Goal: Task Accomplishment & Management: Complete application form

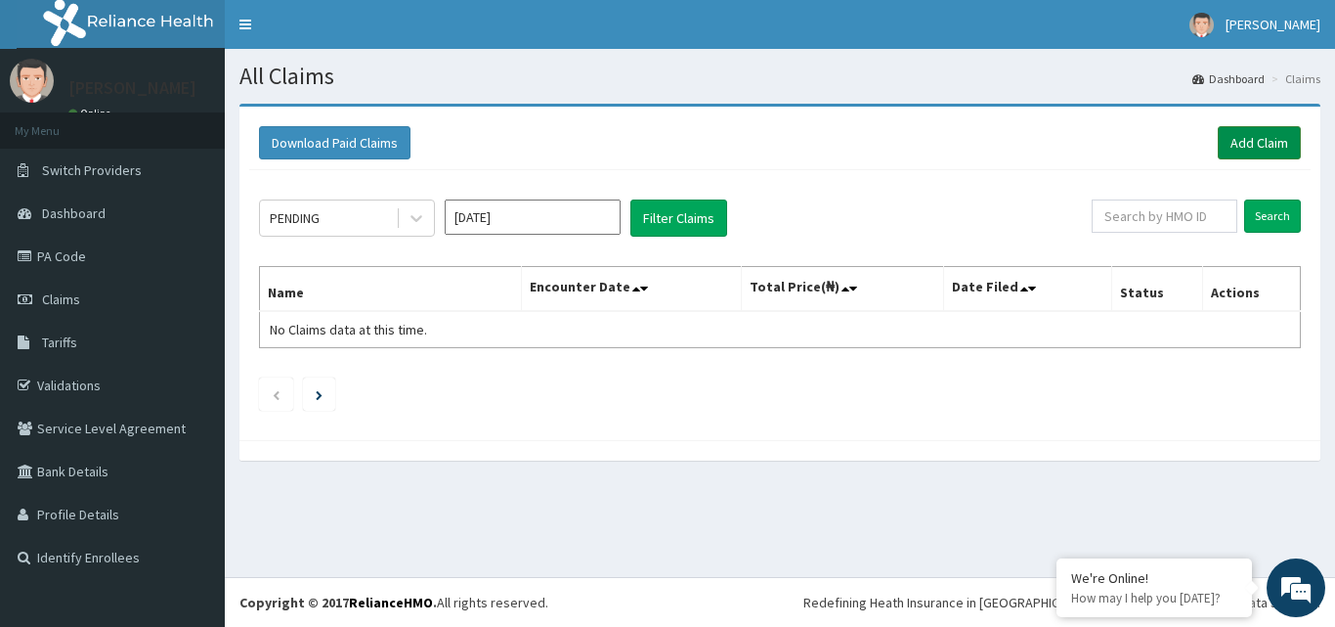
click at [1264, 144] on link "Add Claim" at bounding box center [1259, 142] width 83 height 33
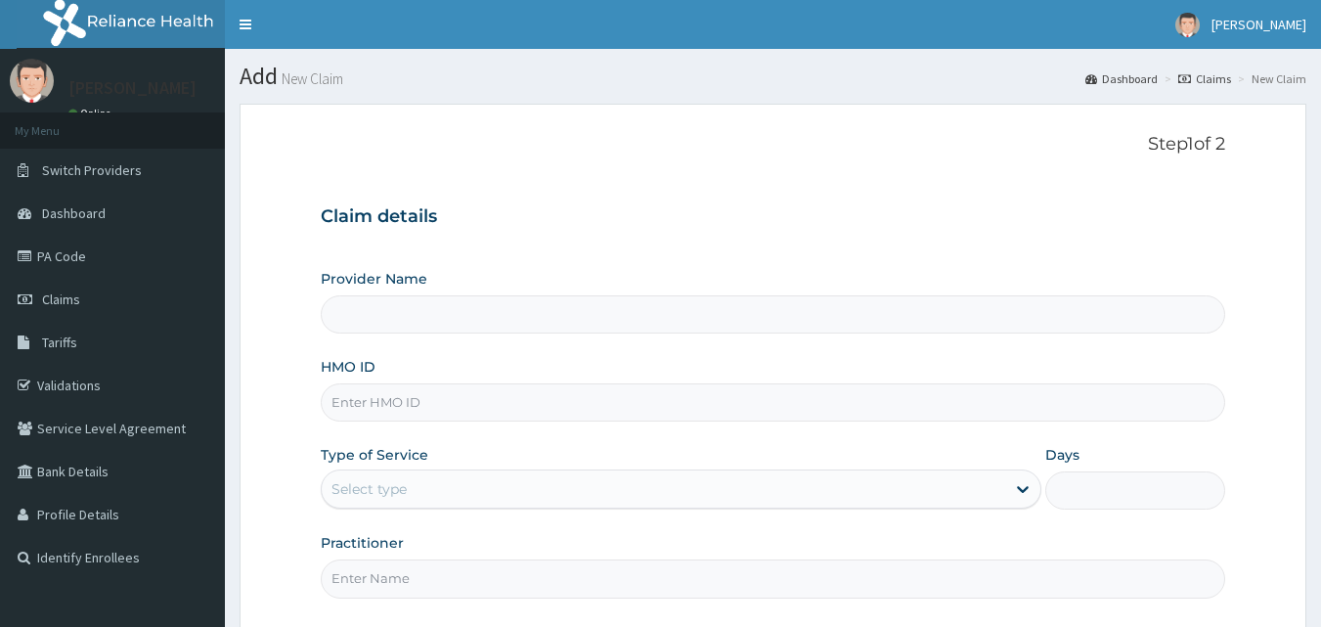
click at [396, 399] on input "HMO ID" at bounding box center [773, 402] width 905 height 38
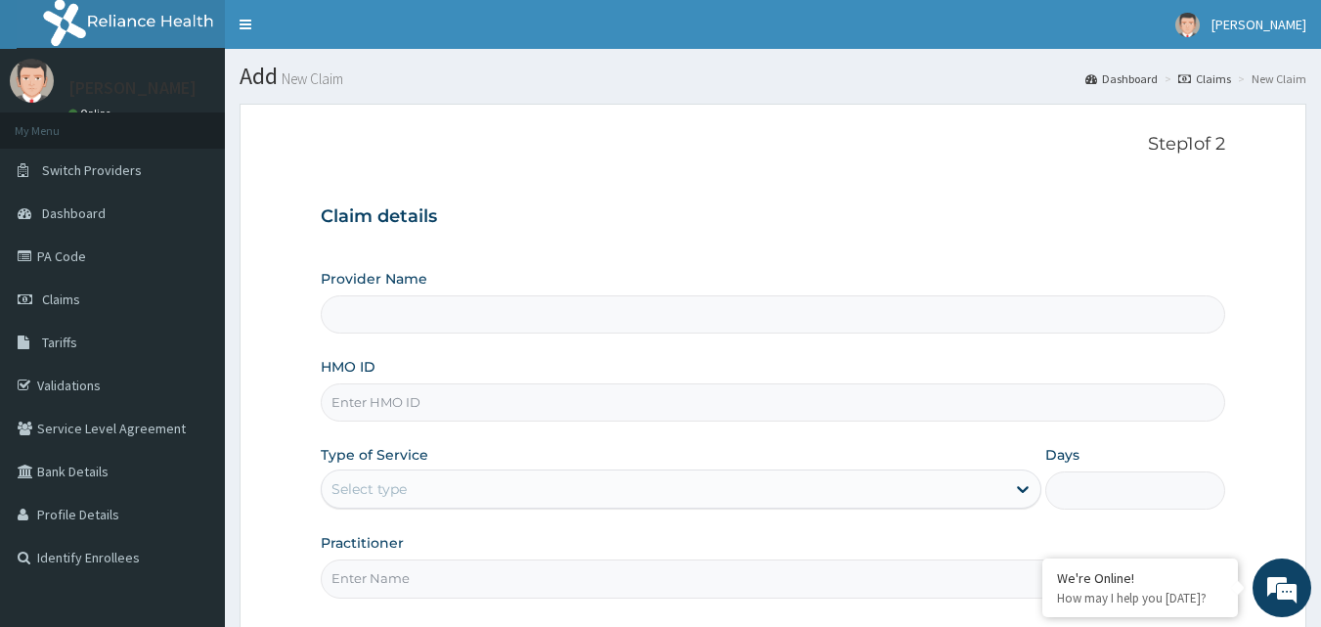
click at [420, 310] on input "Provider Name" at bounding box center [773, 314] width 905 height 38
click at [451, 318] on input "Provider Name" at bounding box center [773, 314] width 905 height 38
click at [413, 326] on input "Provider Name" at bounding box center [773, 314] width 905 height 38
drag, startPoint x: 421, startPoint y: 386, endPoint x: 474, endPoint y: 416, distance: 60.4
click at [428, 393] on input "HMO ID" at bounding box center [773, 402] width 905 height 38
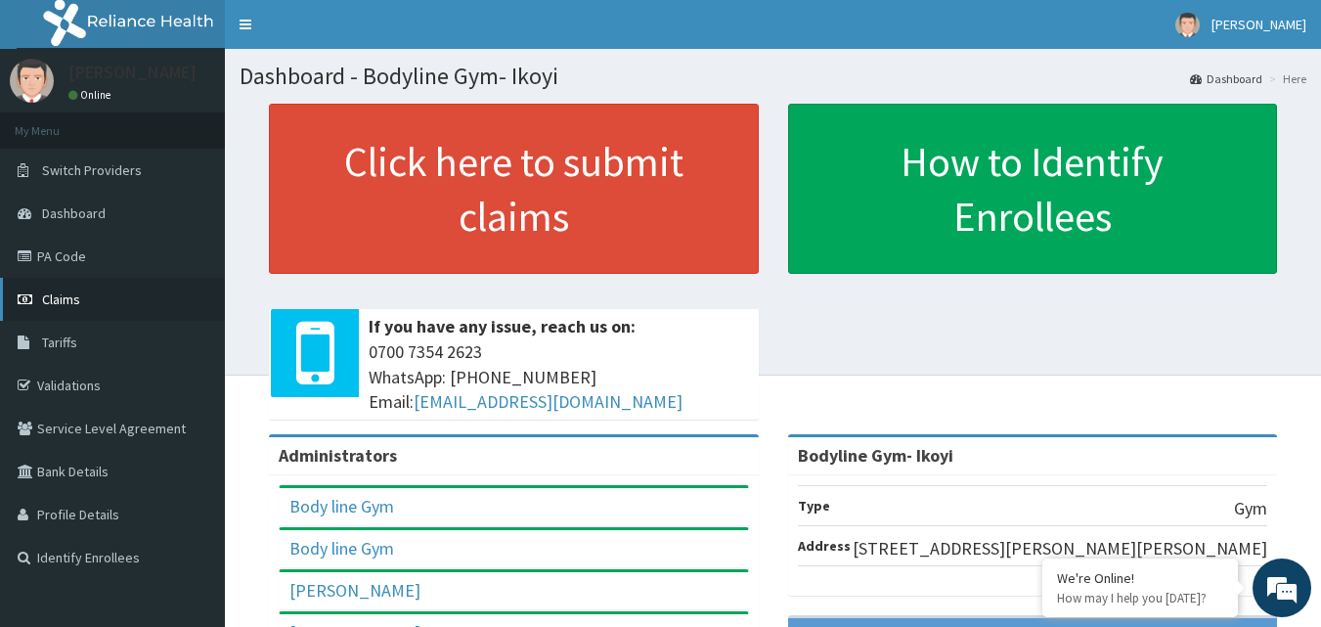
click at [107, 300] on link "Claims" at bounding box center [112, 299] width 225 height 43
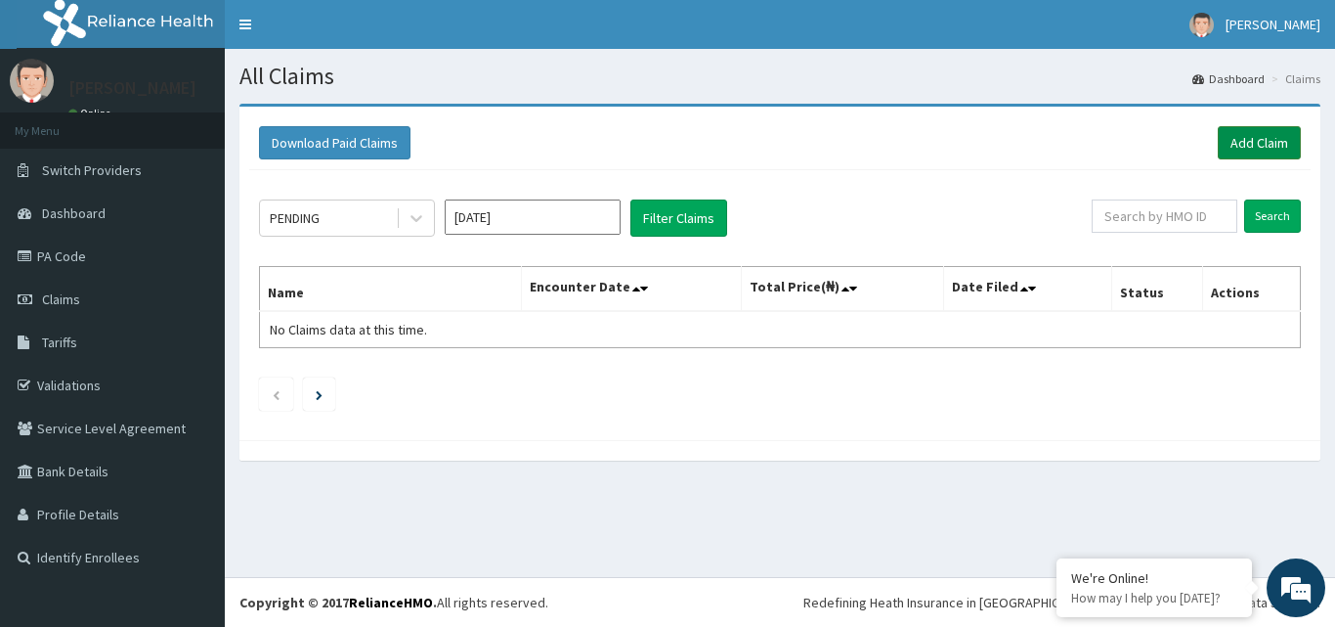
click at [1248, 133] on link "Add Claim" at bounding box center [1259, 142] width 83 height 33
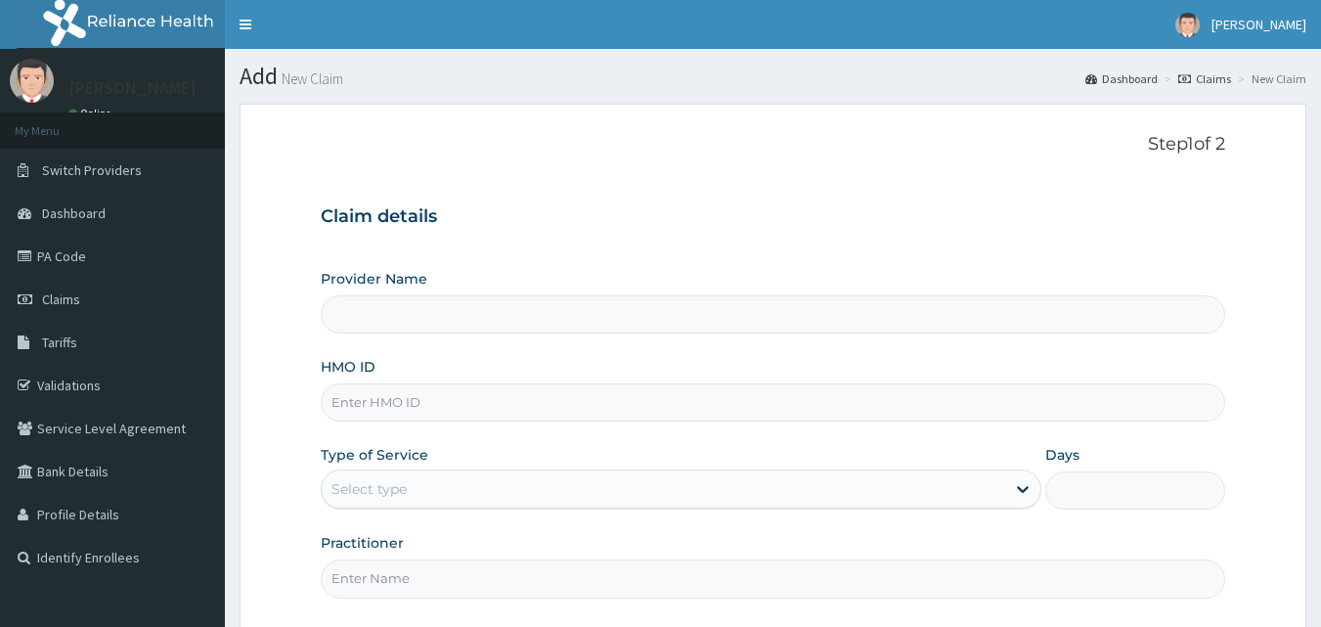
type input "Bodyline Gym- Ikoyi"
type input "1"
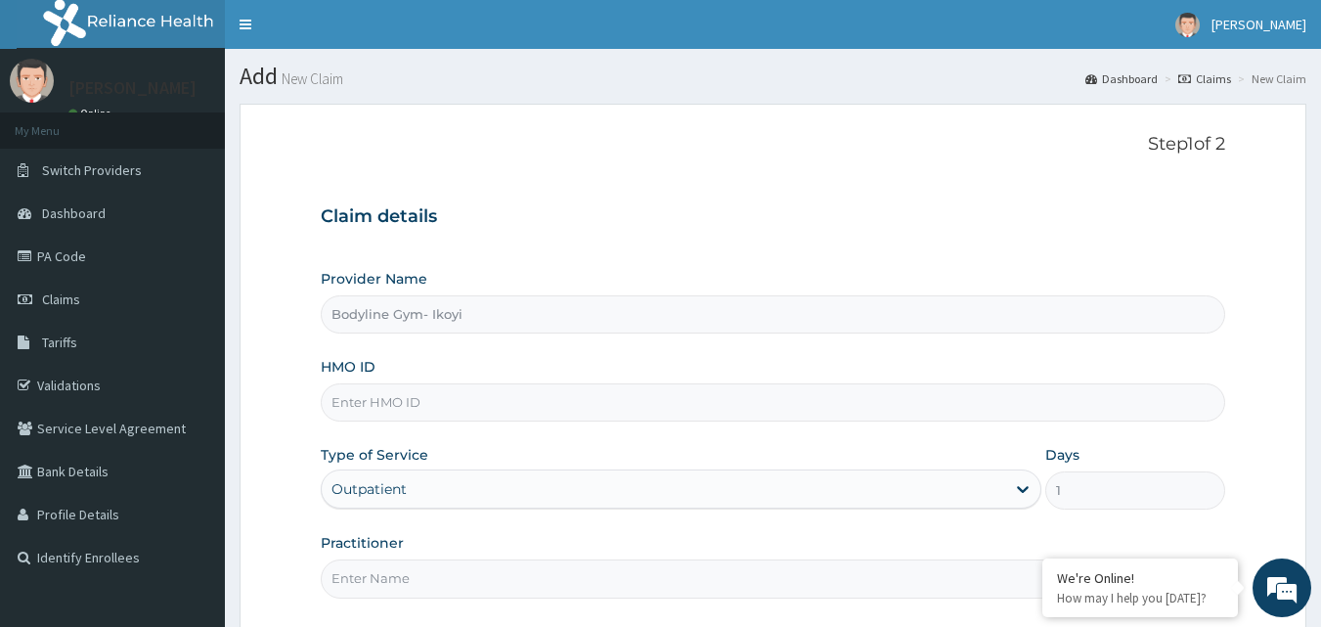
click at [426, 378] on div "HMO ID" at bounding box center [773, 389] width 905 height 65
click at [421, 395] on input "HMO ID" at bounding box center [773, 402] width 905 height 38
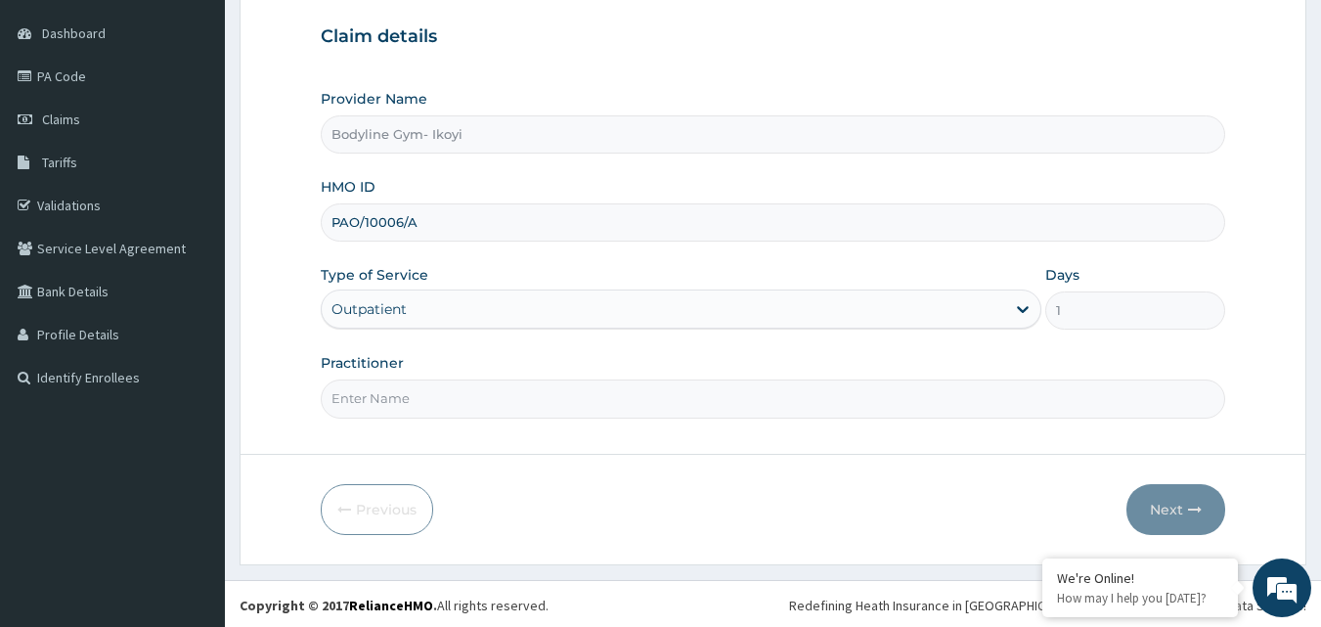
scroll to position [183, 0]
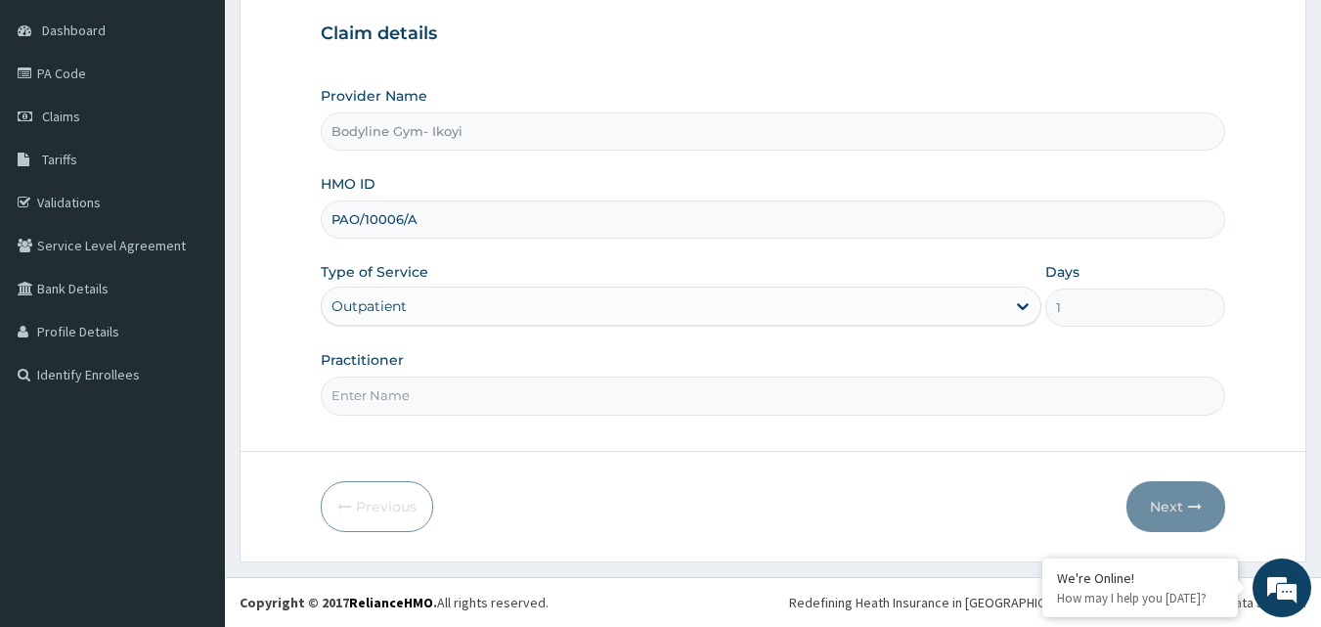
type input "PAO/10006/A"
click at [430, 388] on input "Practitioner" at bounding box center [773, 395] width 905 height 38
type input "BODYLINE"
click at [1168, 505] on button "Next" at bounding box center [1175, 506] width 99 height 51
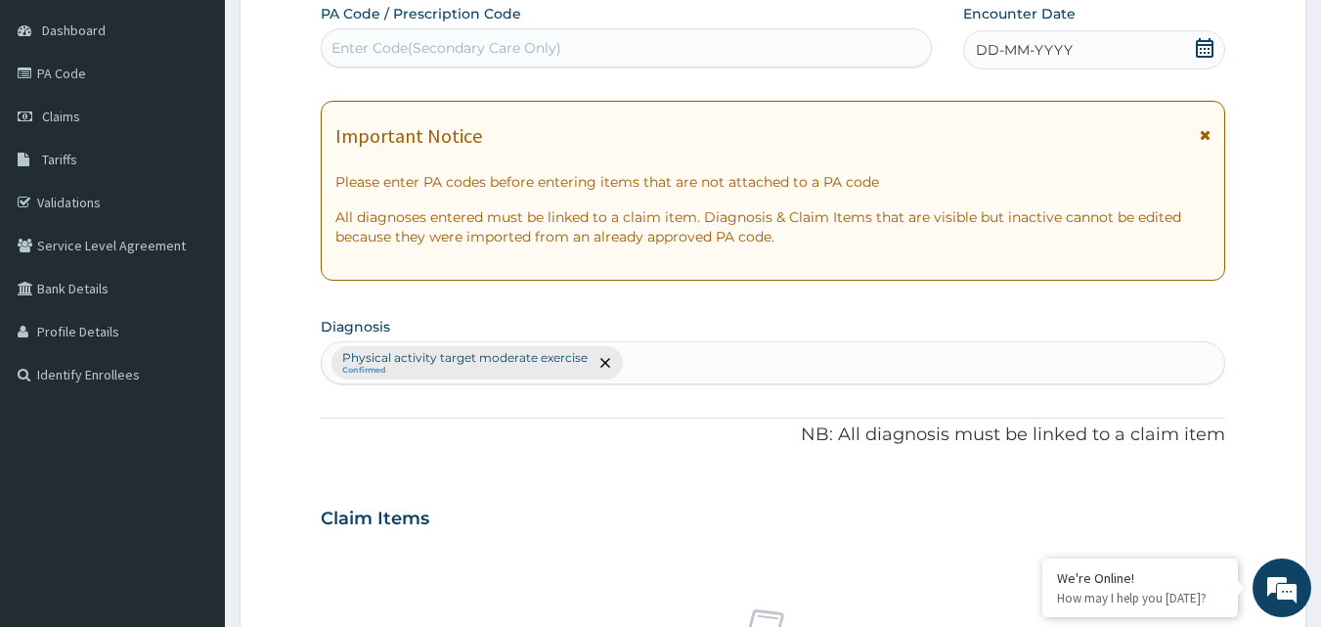
click at [994, 39] on div "DD-MM-YYYY" at bounding box center [1094, 49] width 262 height 39
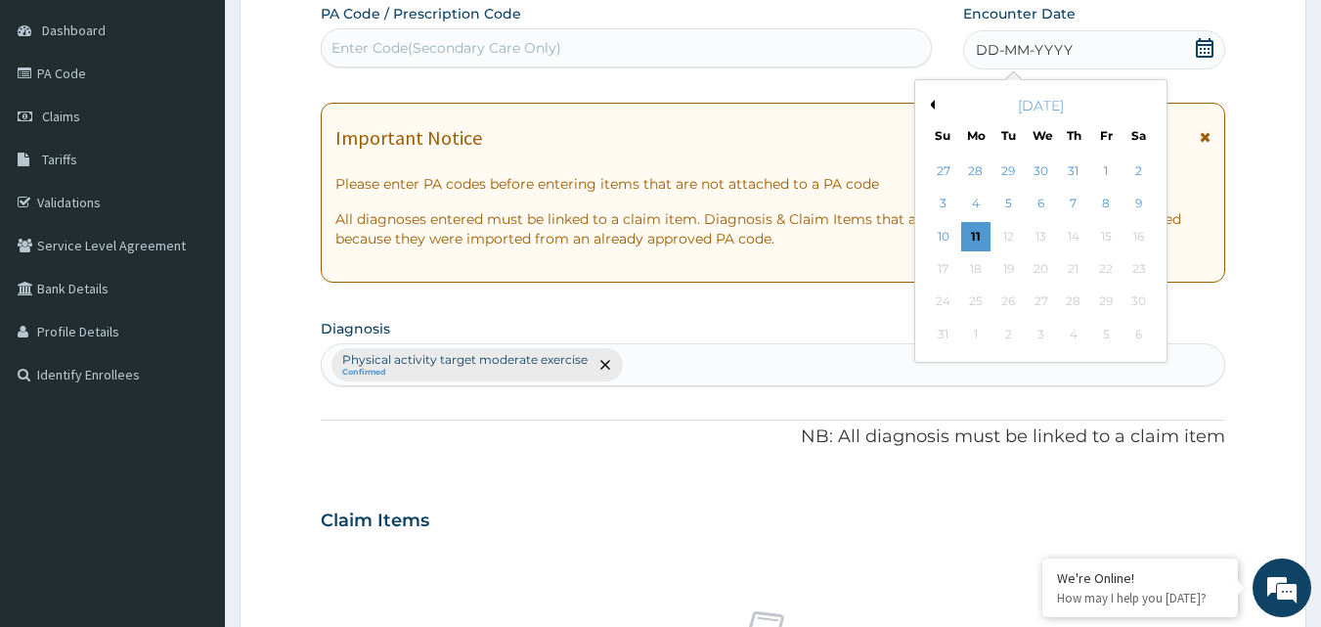
click at [977, 56] on span "DD-MM-YYYY" at bounding box center [1024, 50] width 97 height 20
click at [963, 227] on div "11" at bounding box center [975, 236] width 29 height 29
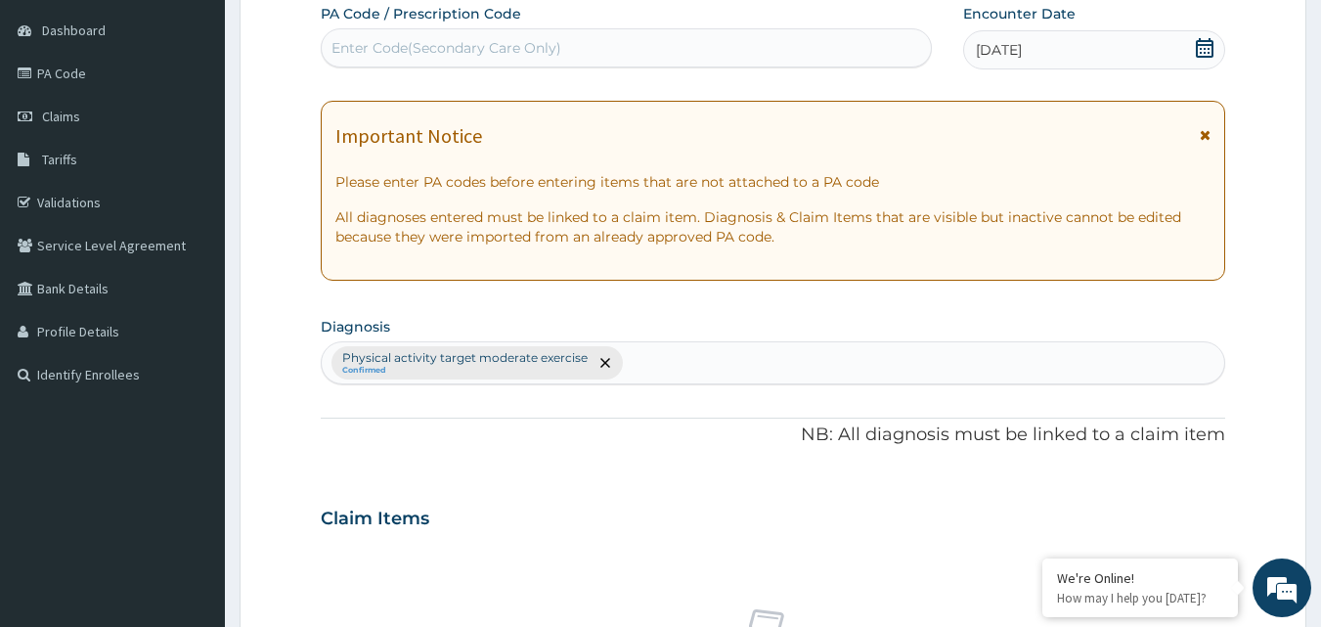
click at [367, 46] on div "Enter Code(Secondary Care Only)" at bounding box center [446, 48] width 230 height 20
type input "PA/39C4BE"
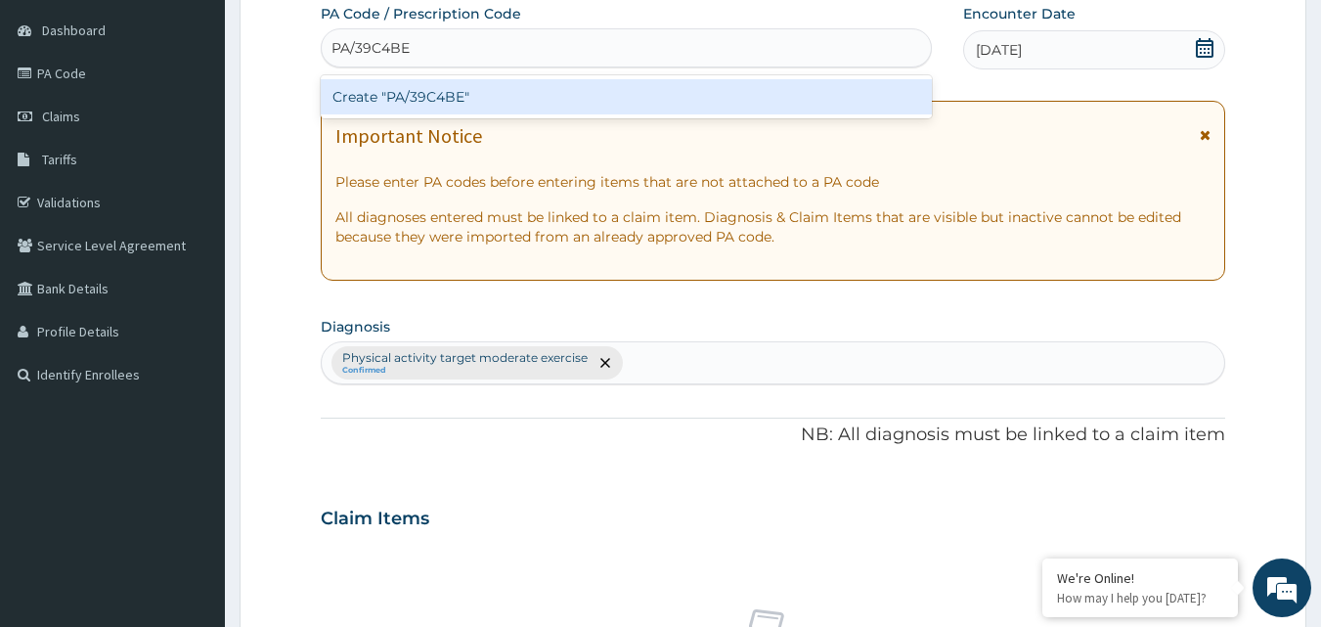
click at [448, 95] on div "Create "PA/39C4BE"" at bounding box center [627, 96] width 612 height 35
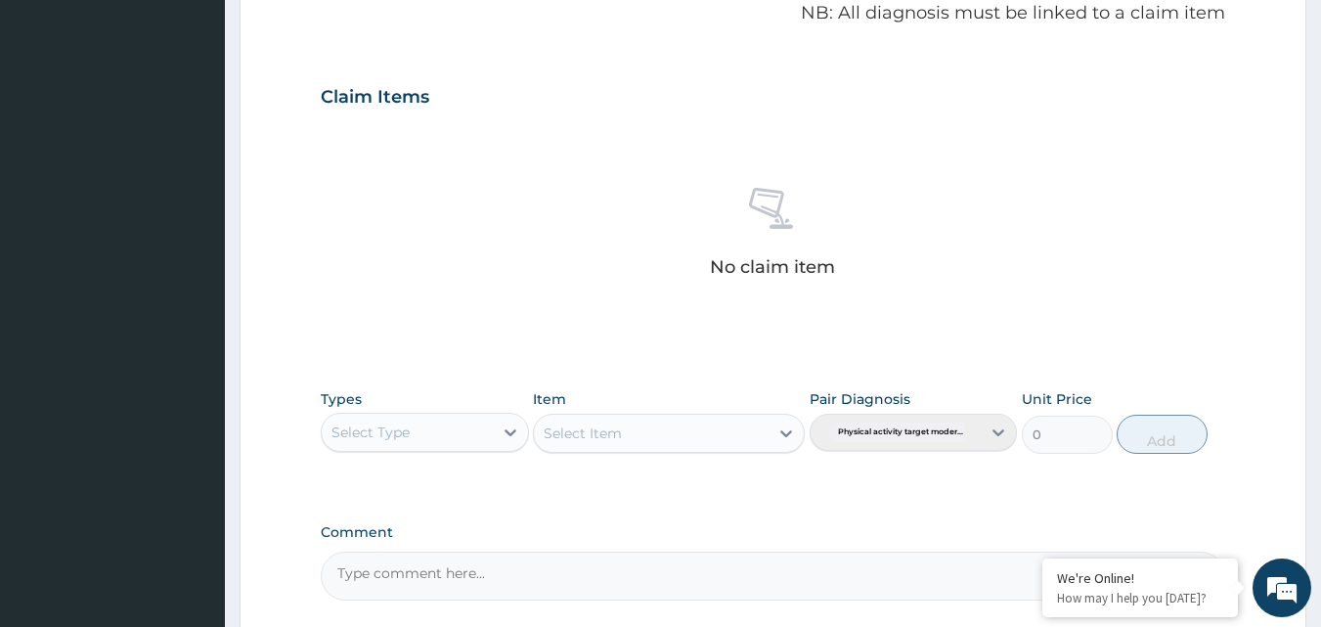
scroll to position [769, 0]
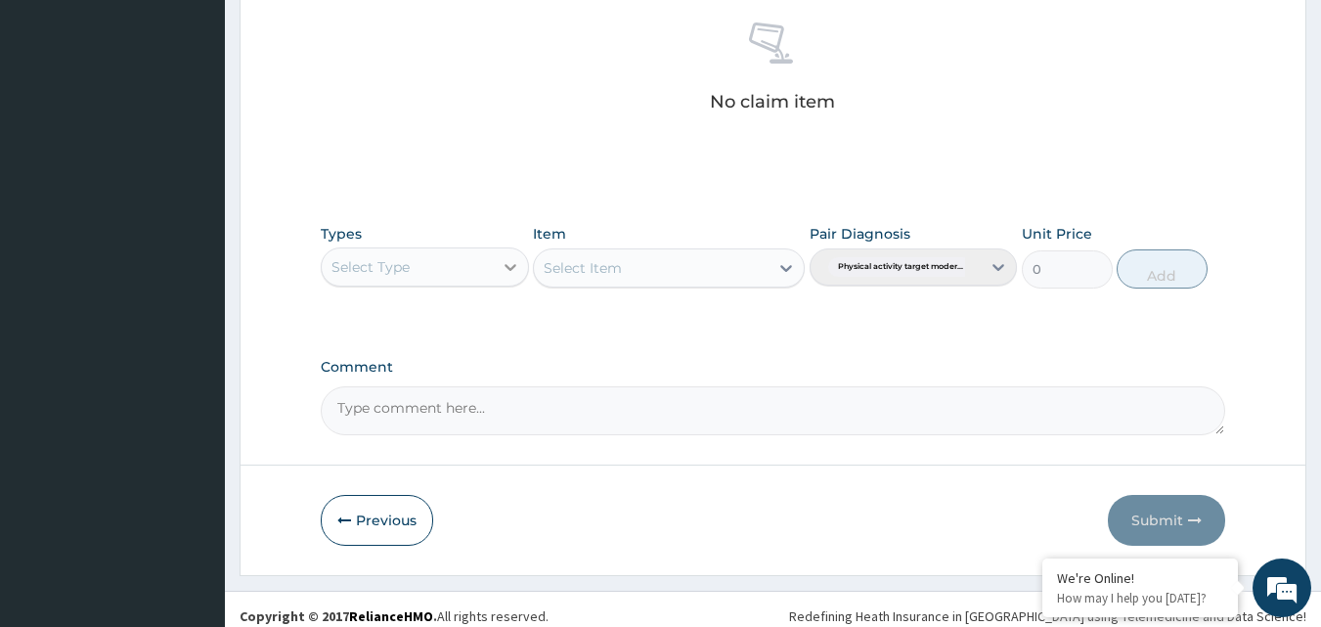
click at [501, 268] on icon at bounding box center [511, 267] width 20 height 20
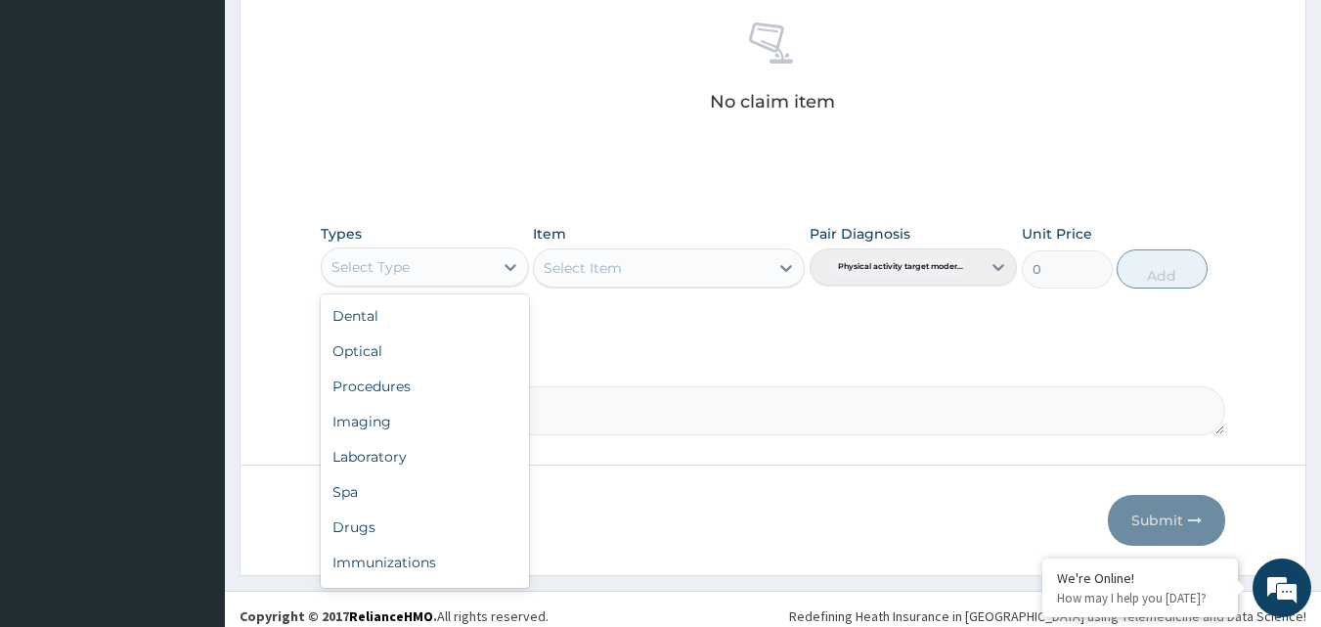
scroll to position [66, 0]
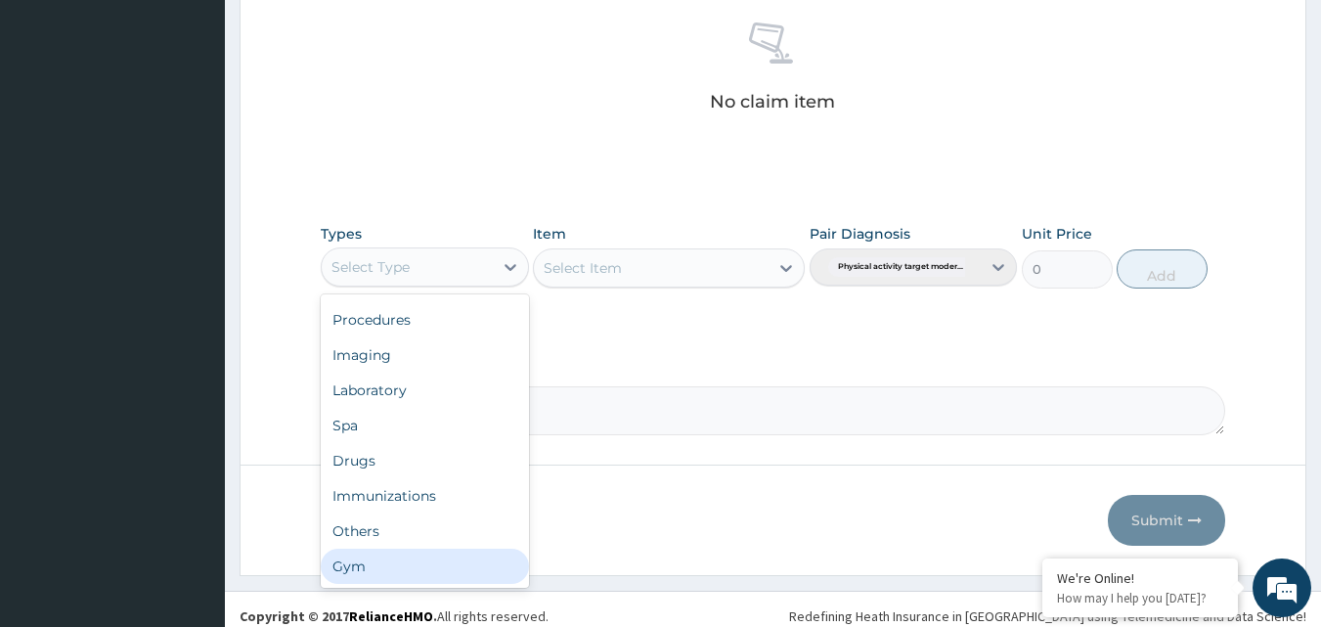
click at [431, 563] on div "Gym" at bounding box center [425, 565] width 208 height 35
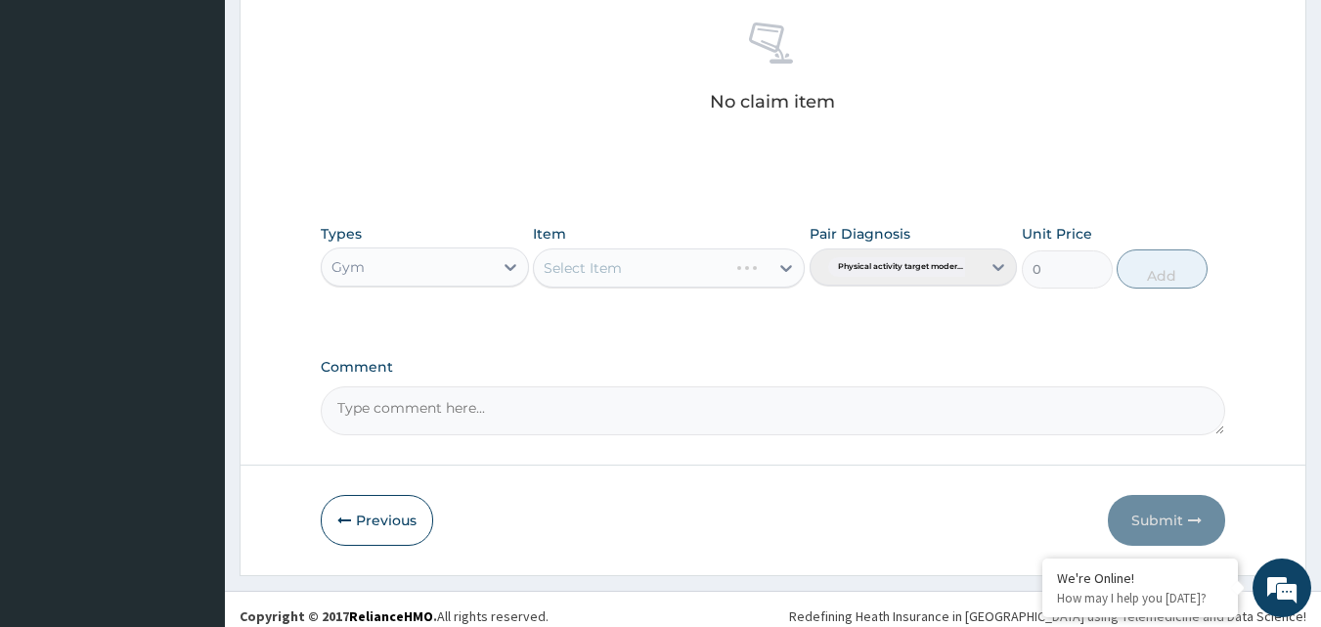
click at [679, 282] on div "Select Item" at bounding box center [669, 267] width 272 height 39
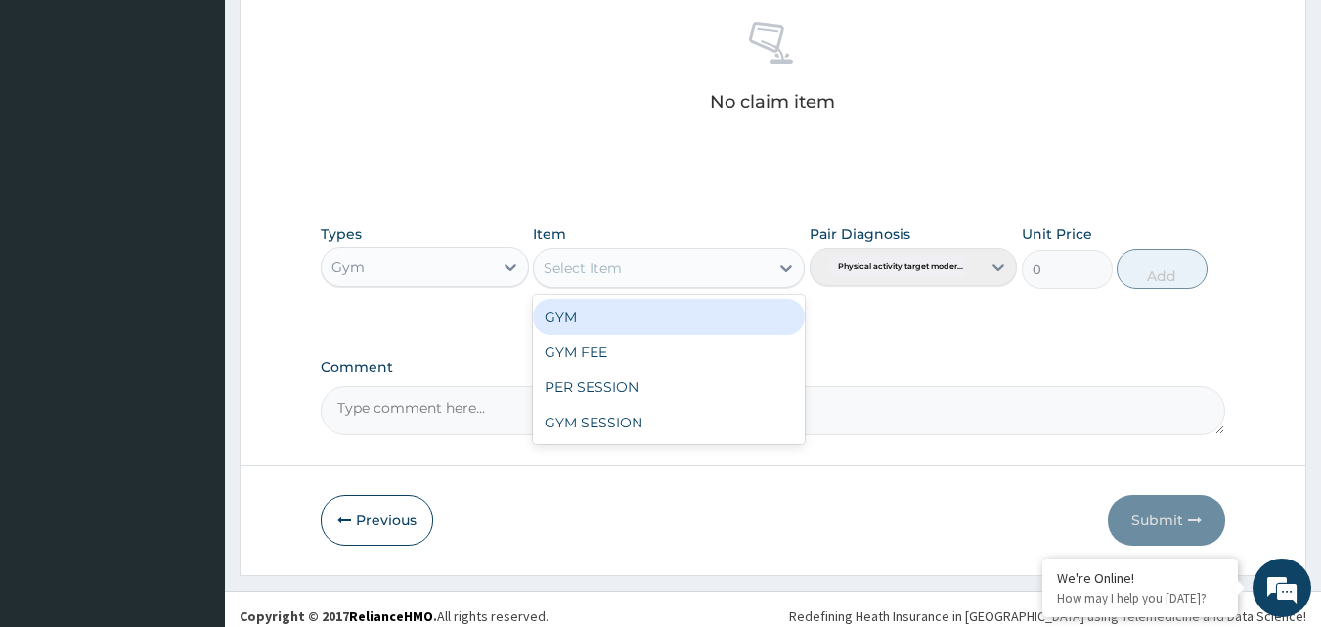
click at [744, 271] on div "Select Item" at bounding box center [651, 267] width 235 height 31
click at [702, 315] on div "GYM" at bounding box center [669, 316] width 272 height 35
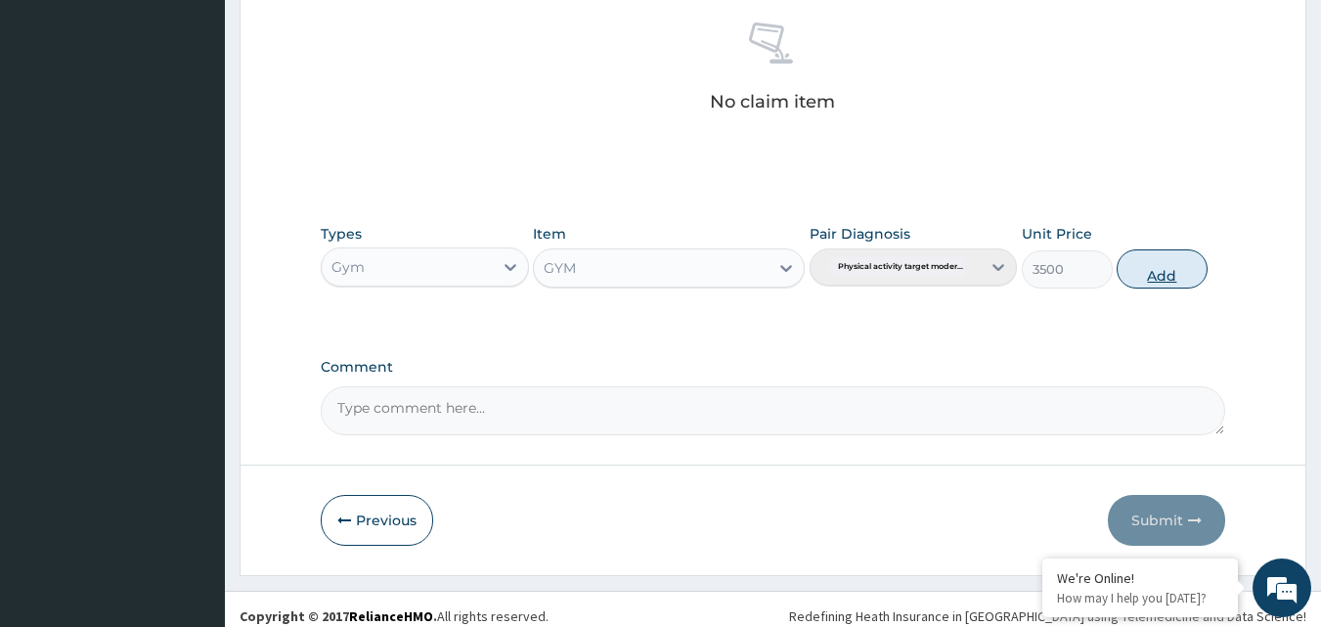
click at [1148, 268] on button "Add" at bounding box center [1161, 268] width 91 height 39
type input "0"
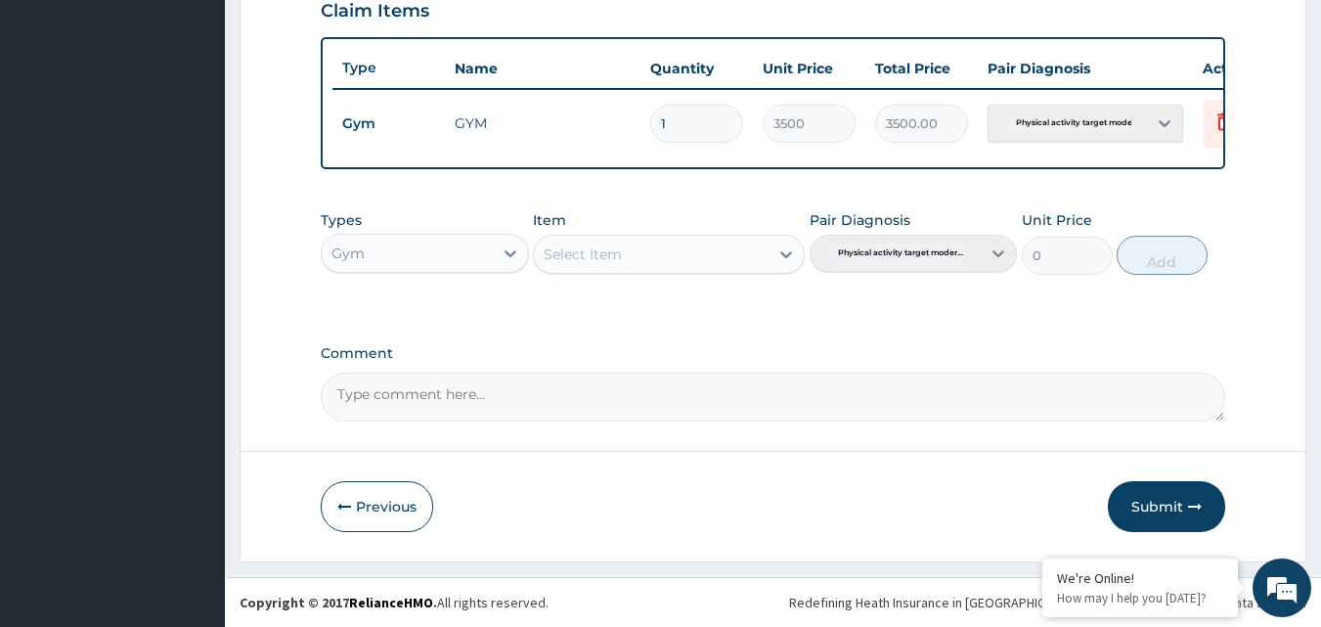
scroll to position [705, 0]
click at [1159, 493] on button "Submit" at bounding box center [1166, 506] width 117 height 51
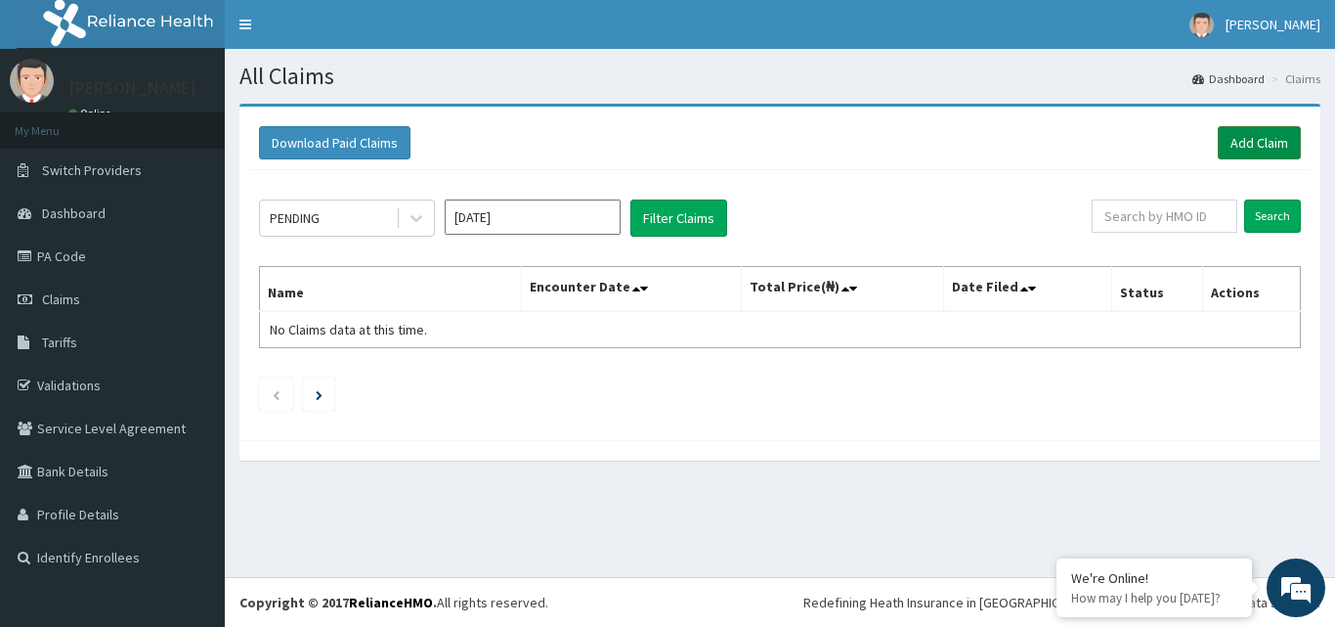
click at [1250, 142] on link "Add Claim" at bounding box center [1259, 142] width 83 height 33
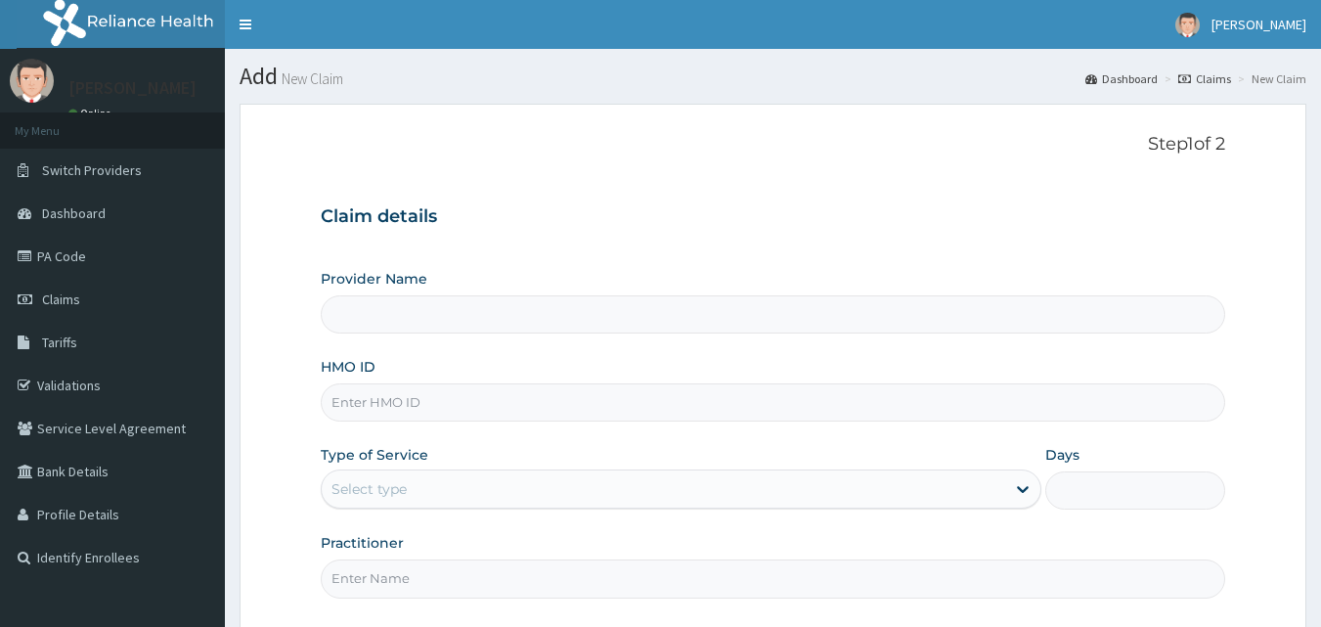
type input "Bodyline Gym- Ikoyi"
type input "1"
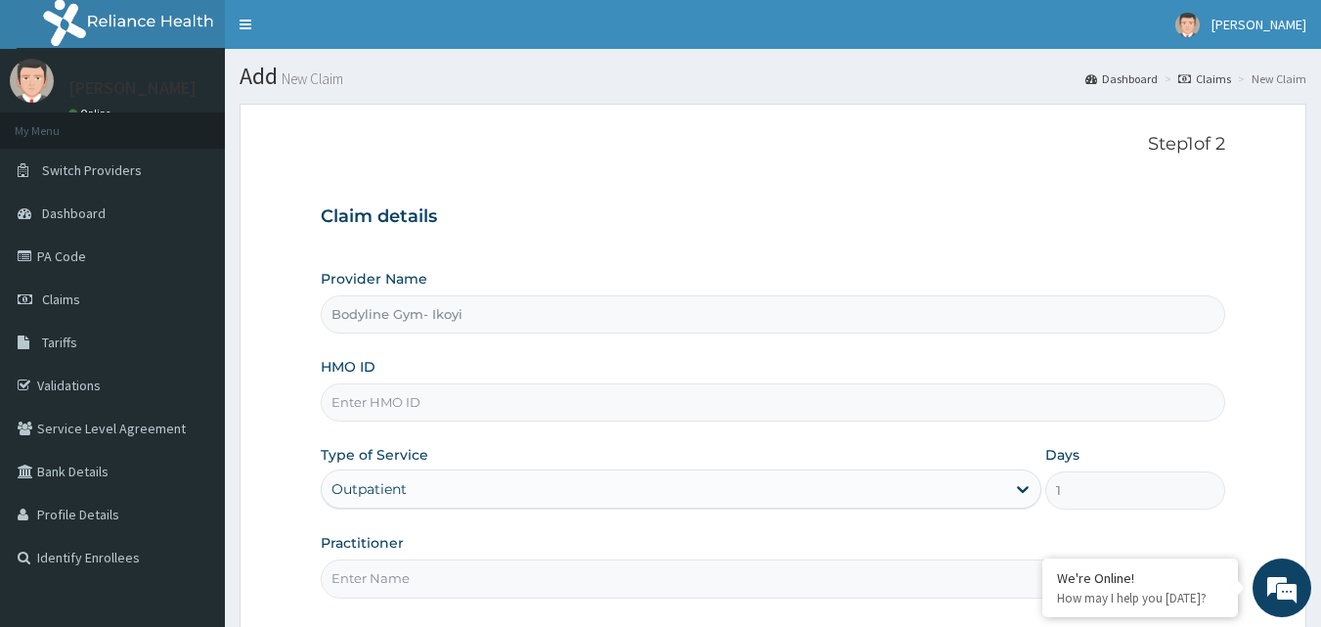
click at [395, 405] on input "HMO ID" at bounding box center [773, 402] width 905 height 38
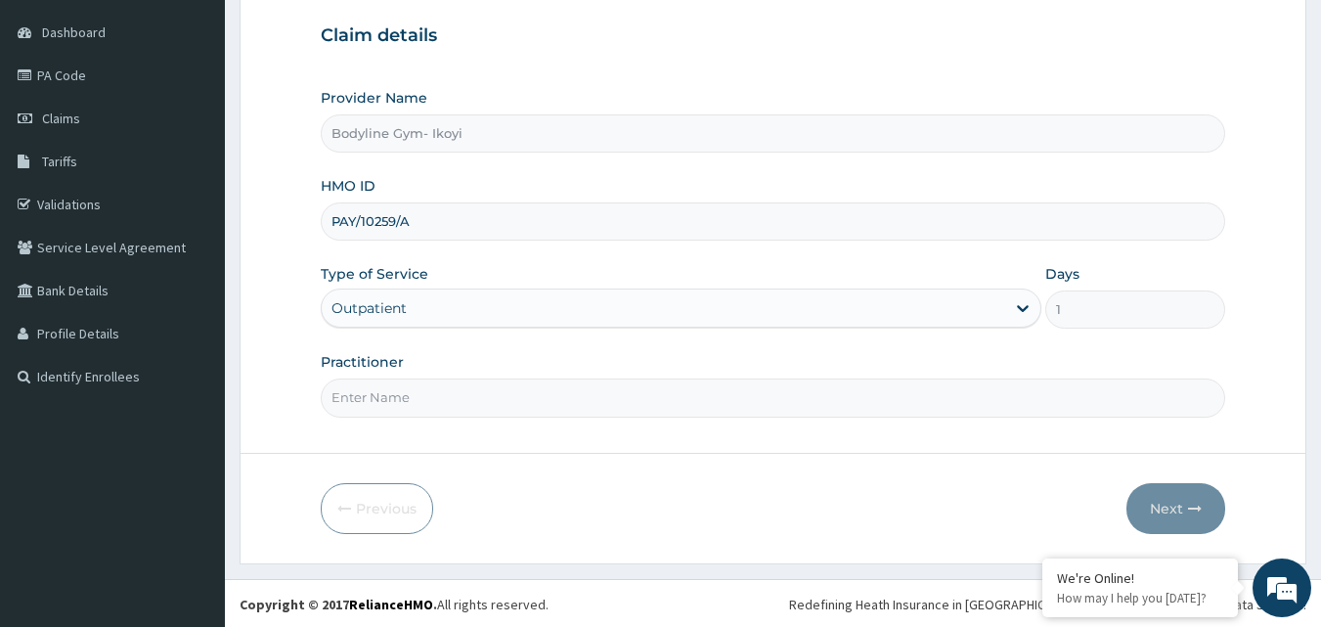
scroll to position [183, 0]
type input "PAY/10259/A"
click at [542, 385] on input "Practitioner" at bounding box center [773, 395] width 905 height 38
type input "BODYLINE"
click at [1170, 512] on button "Next" at bounding box center [1175, 506] width 99 height 51
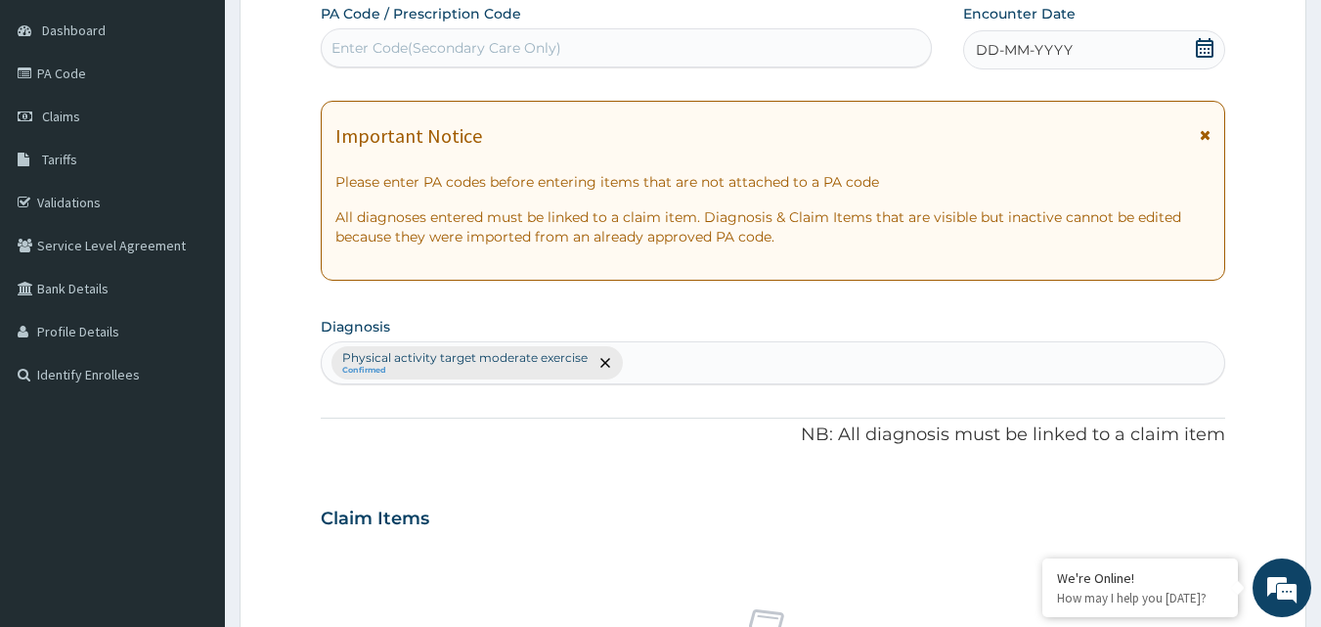
click at [987, 50] on span "DD-MM-YYYY" at bounding box center [1024, 50] width 97 height 20
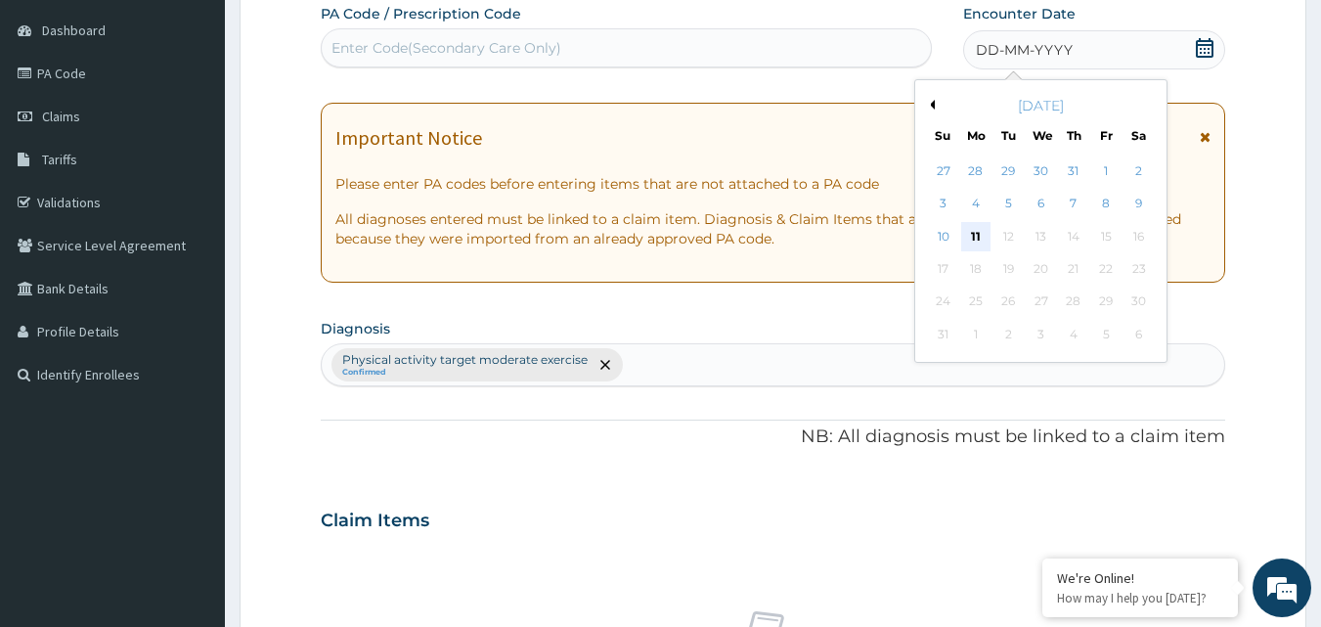
click at [975, 232] on div "11" at bounding box center [975, 236] width 29 height 29
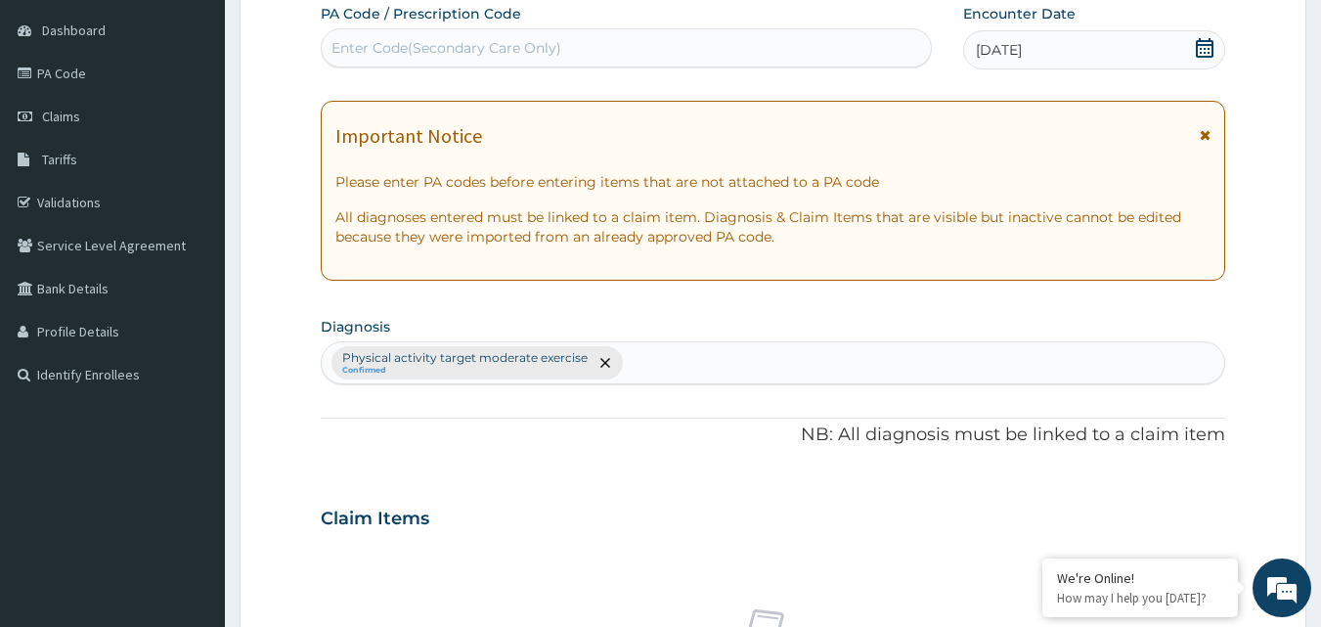
click at [407, 46] on div "Enter Code(Secondary Care Only)" at bounding box center [446, 48] width 230 height 20
type input "PA/958B38"
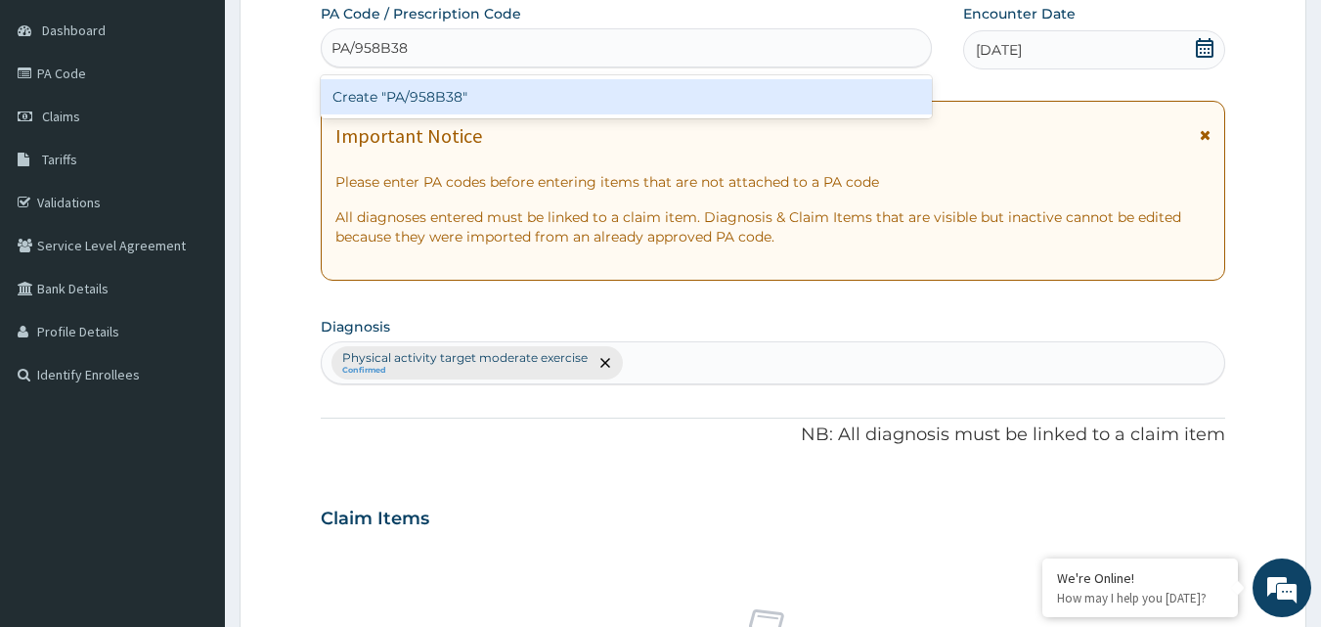
click at [434, 90] on div "Create "PA/958B38"" at bounding box center [627, 96] width 612 height 35
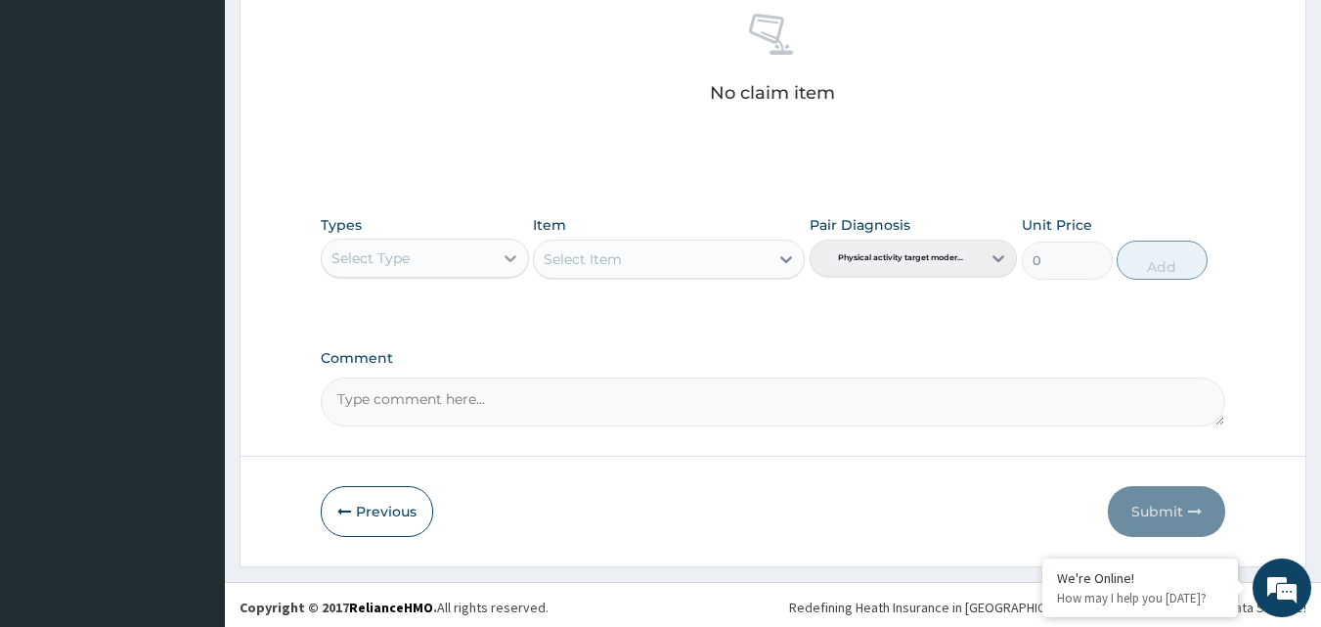
scroll to position [783, 0]
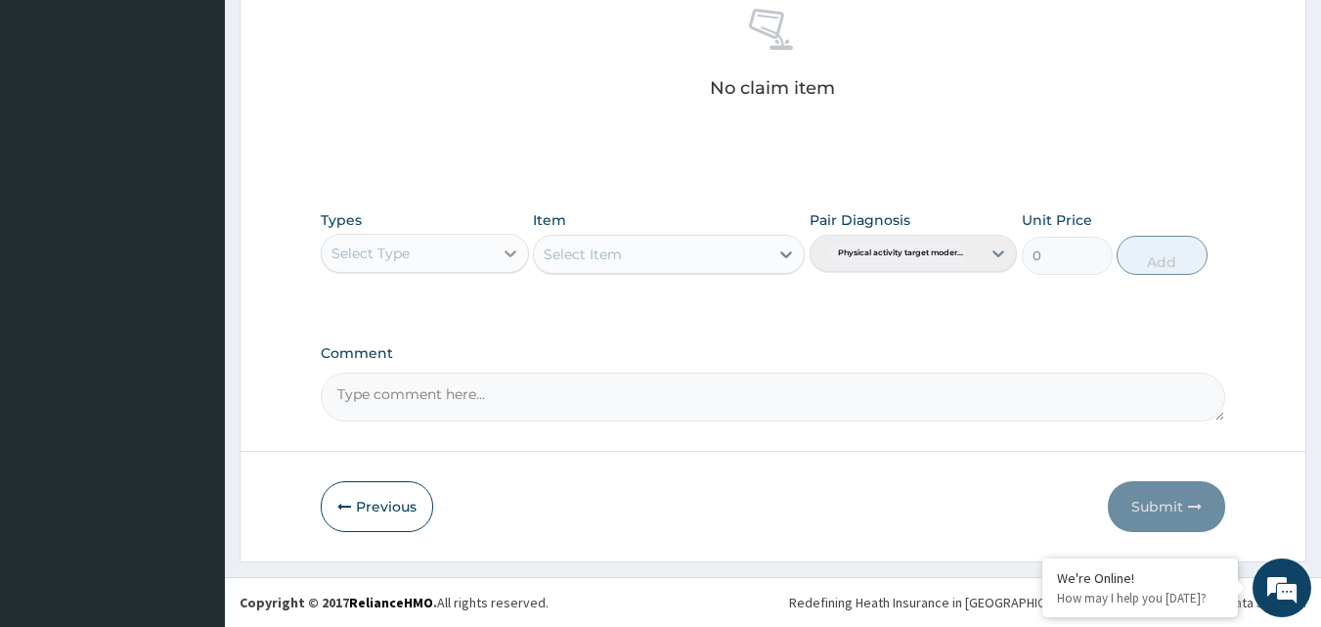
click at [493, 252] on div at bounding box center [510, 253] width 35 height 35
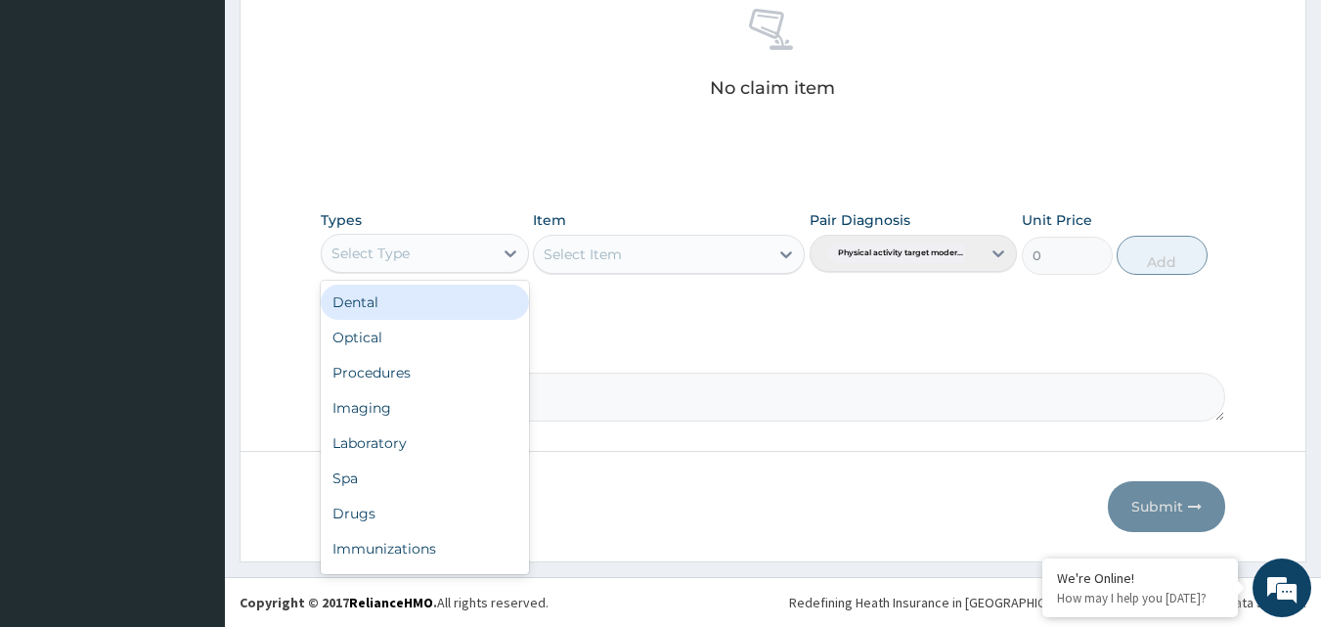
scroll to position [66, 0]
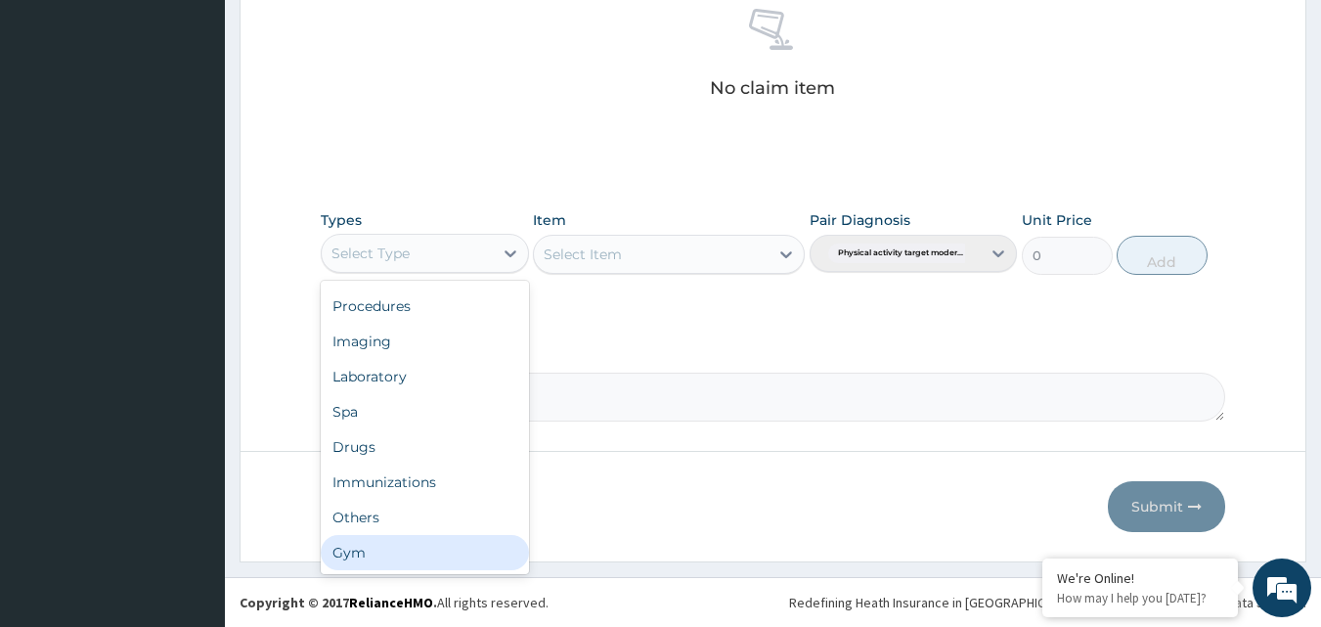
click at [439, 543] on div "Gym" at bounding box center [425, 552] width 208 height 35
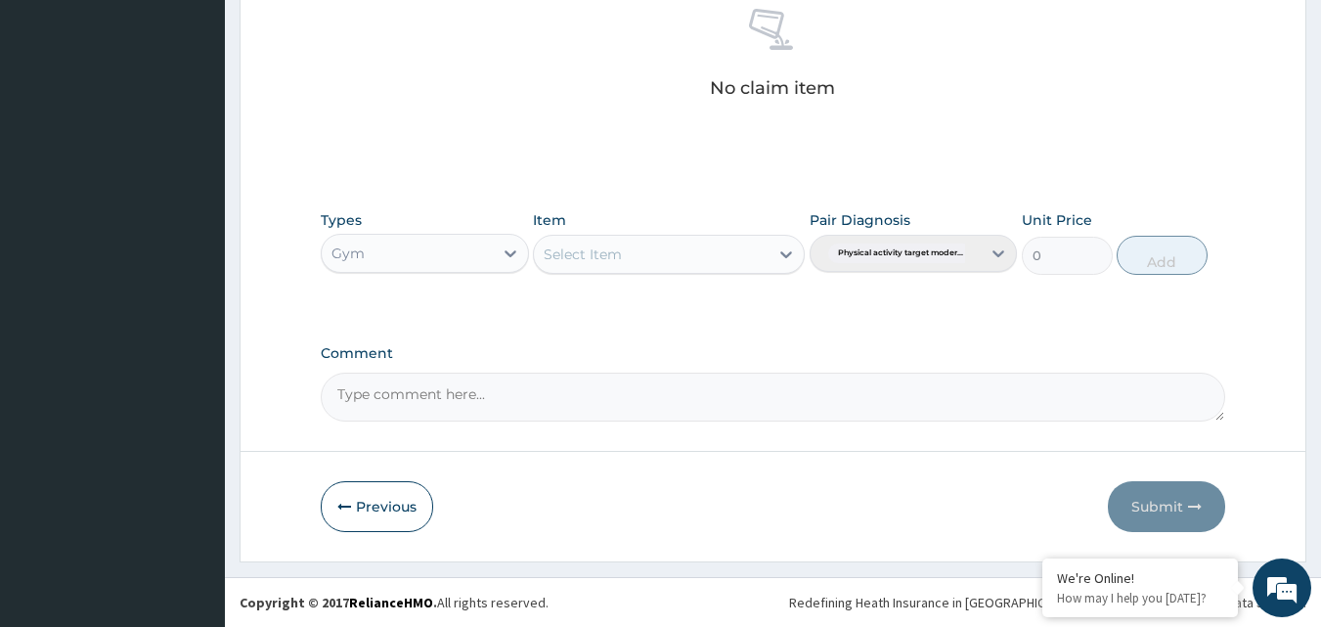
click at [722, 254] on div "Select Item" at bounding box center [651, 254] width 235 height 31
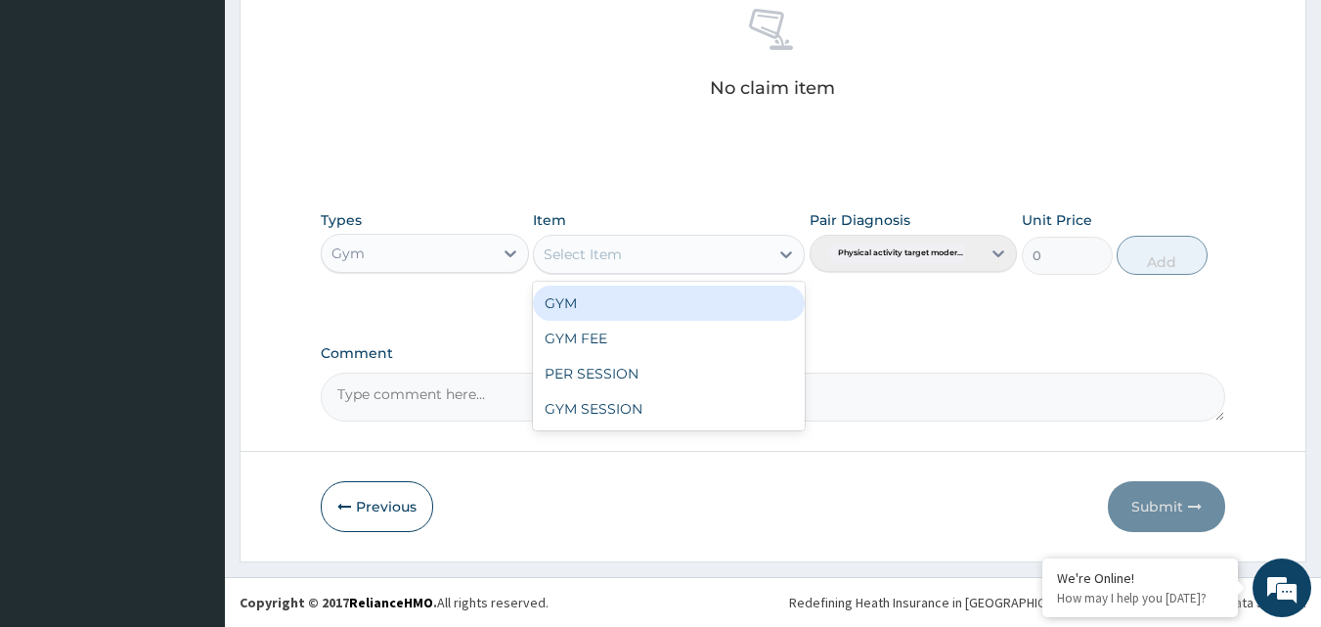
click at [717, 304] on div "GYM" at bounding box center [669, 302] width 272 height 35
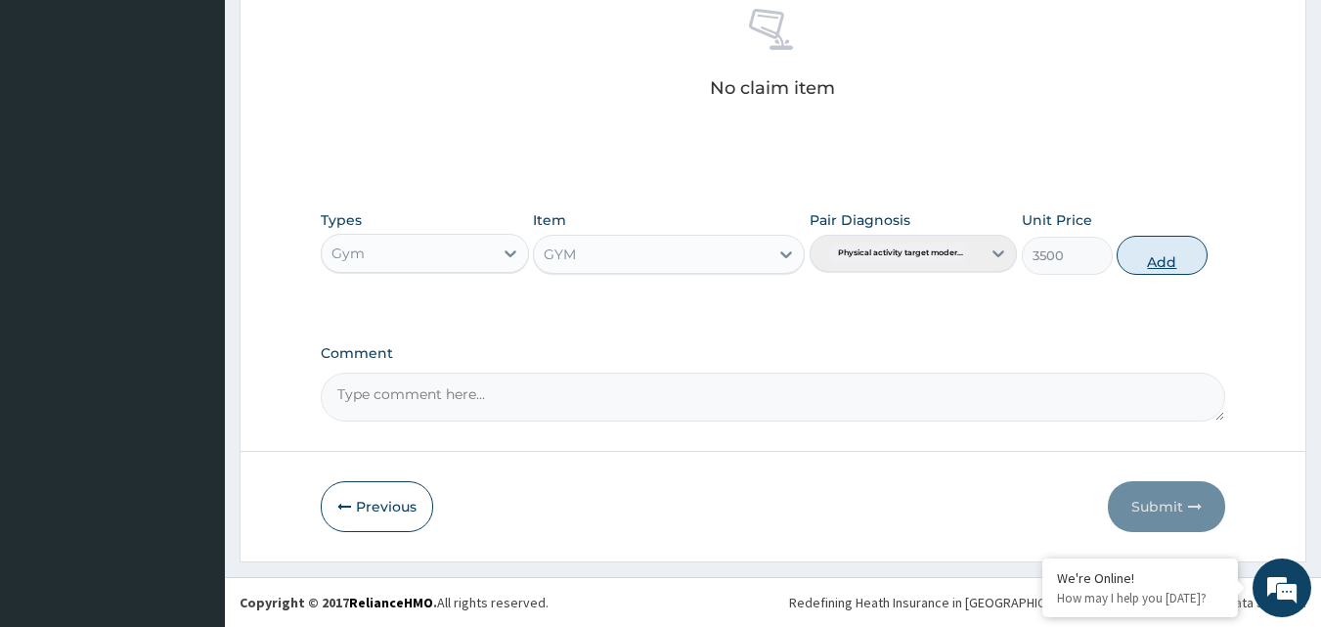
click at [1167, 268] on button "Add" at bounding box center [1161, 255] width 91 height 39
type input "0"
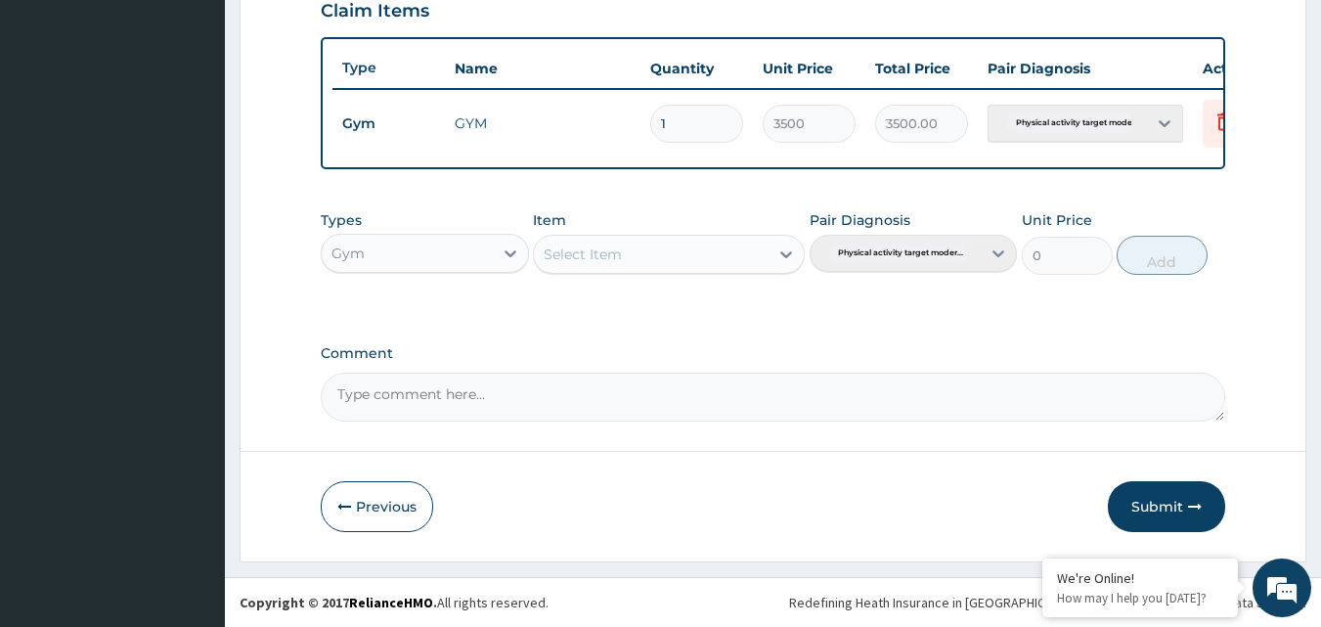
scroll to position [705, 0]
click at [1157, 502] on button "Submit" at bounding box center [1166, 506] width 117 height 51
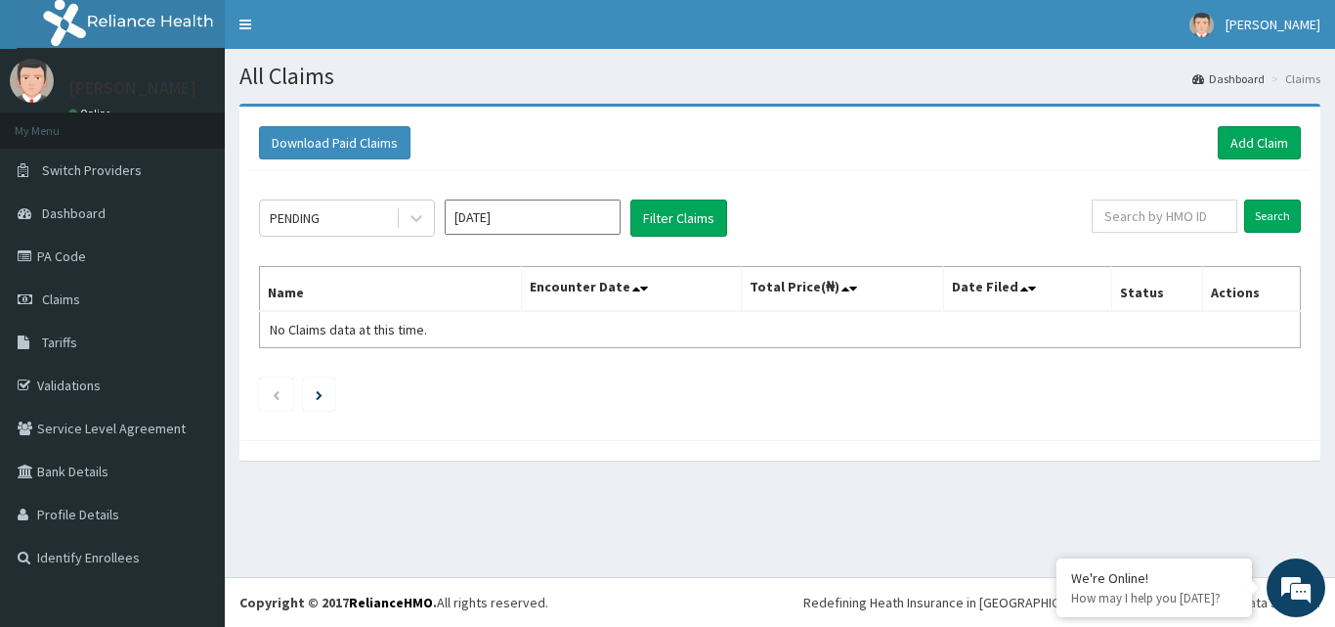
click at [1303, 133] on div "Download Paid Claims Add Claim" at bounding box center [780, 143] width 1062 height 54
click at [1279, 139] on link "Add Claim" at bounding box center [1259, 142] width 83 height 33
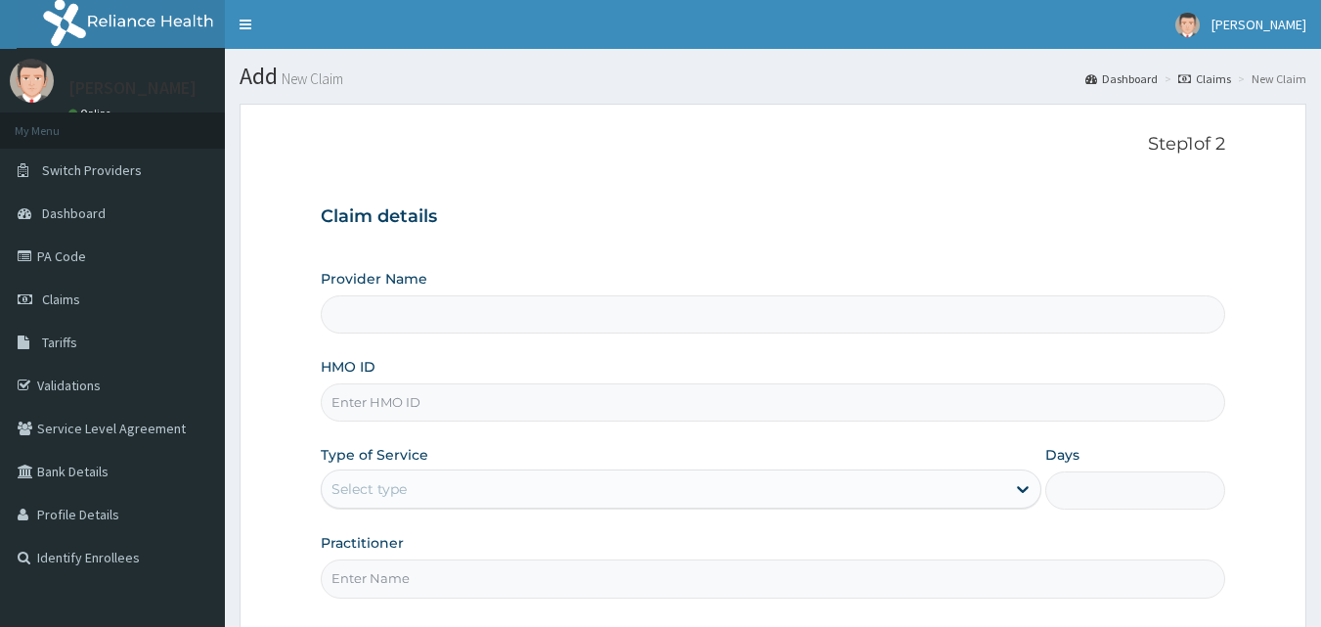
type input "Bodyline Gym- Ikoyi"
type input "1"
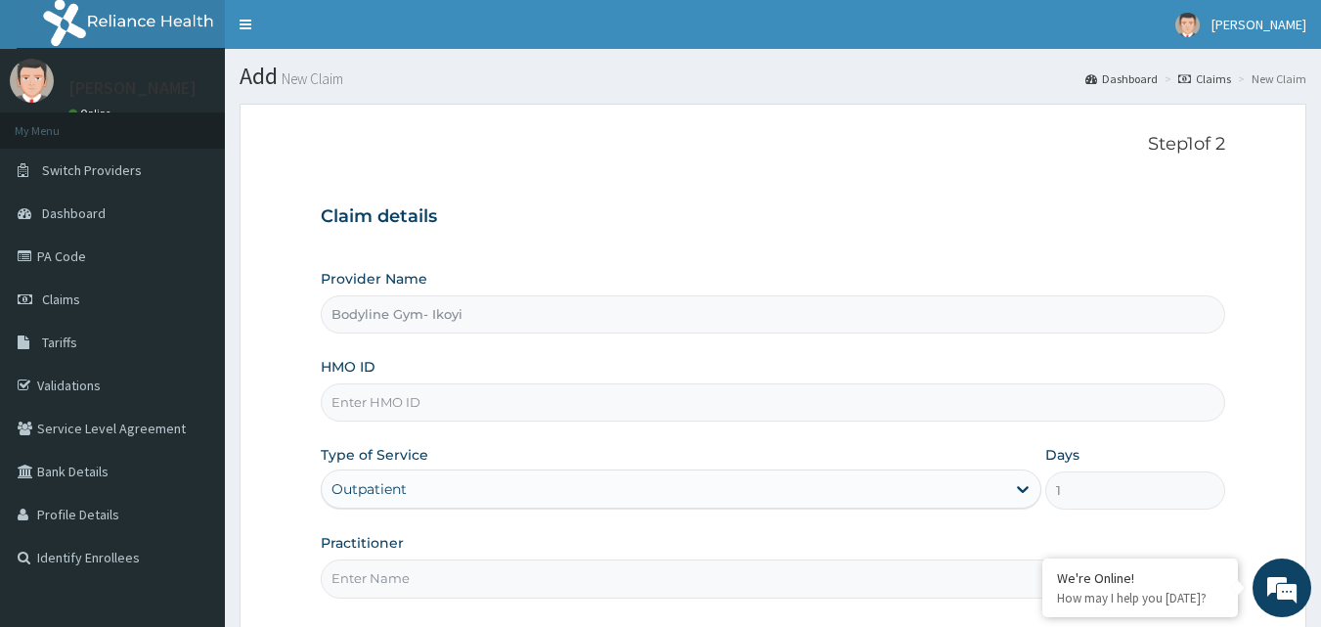
click at [434, 407] on input "HMO ID" at bounding box center [773, 402] width 905 height 38
type input "[PERSON_NAME]/10023/A"
click at [432, 493] on div "Outpatient" at bounding box center [681, 488] width 721 height 39
click at [431, 485] on div "Outpatient" at bounding box center [681, 488] width 721 height 39
click at [408, 474] on div "Outpatient" at bounding box center [681, 488] width 721 height 39
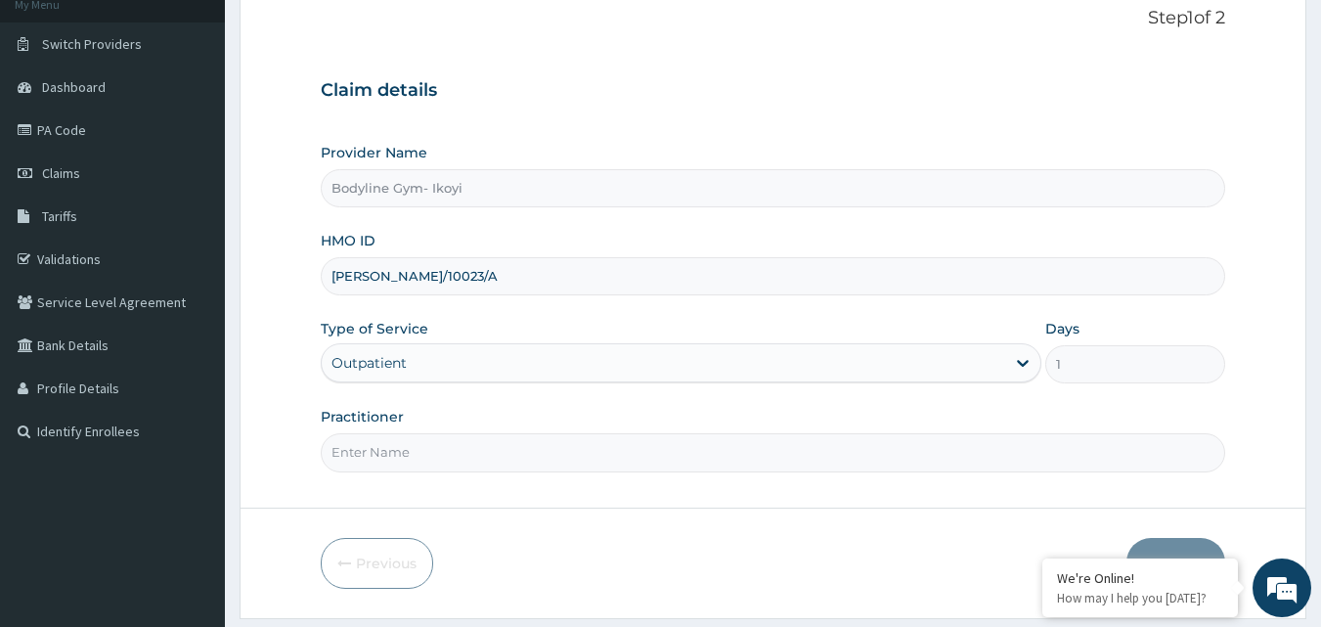
scroll to position [183, 0]
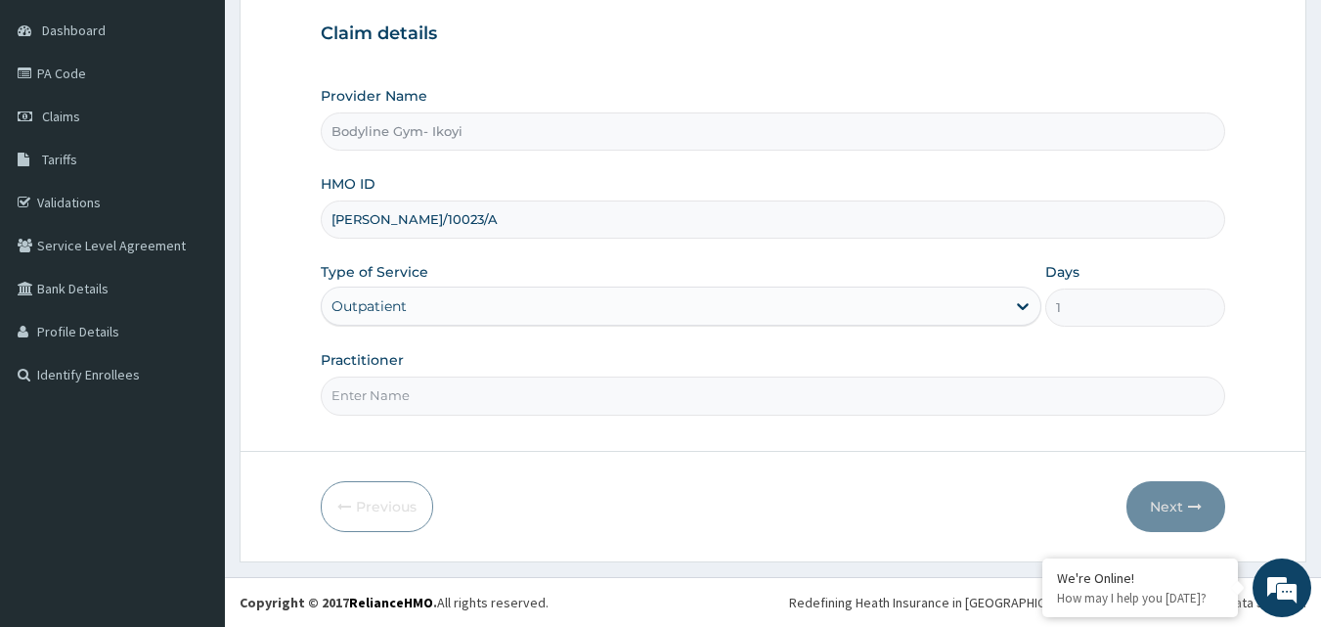
click at [416, 400] on input "Practitioner" at bounding box center [773, 395] width 905 height 38
type input "BODYLINE"
click at [1165, 506] on button "Next" at bounding box center [1175, 506] width 99 height 51
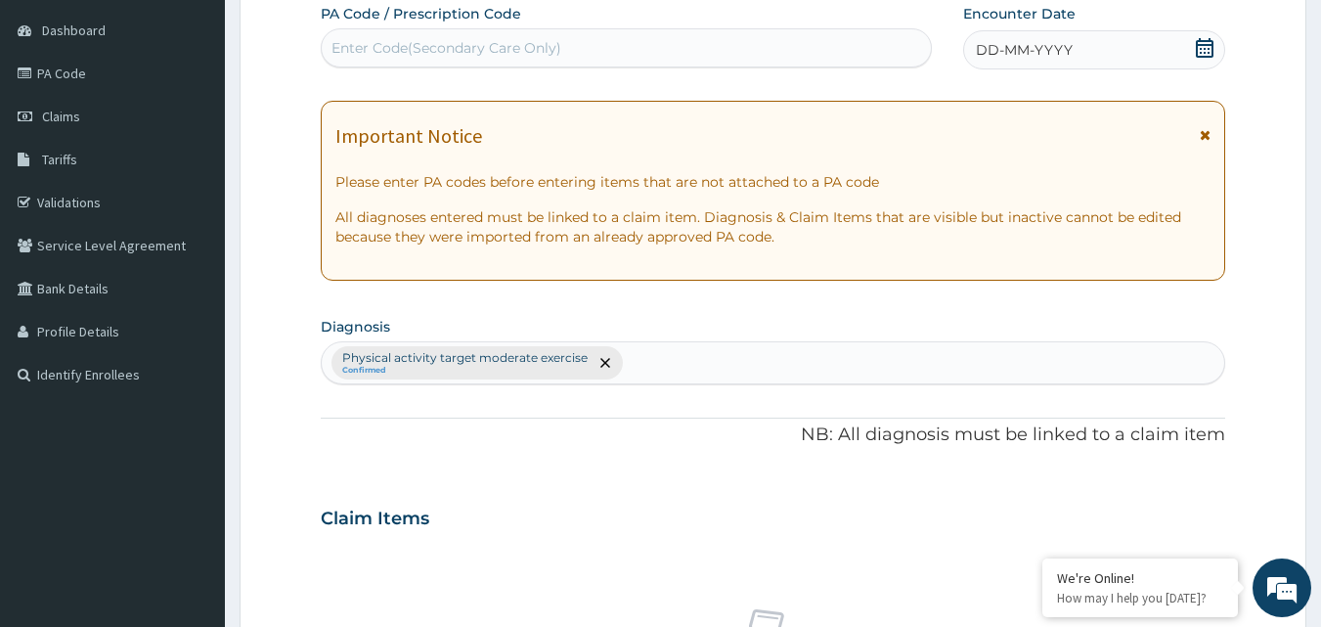
click at [992, 44] on span "DD-MM-YYYY" at bounding box center [1024, 50] width 97 height 20
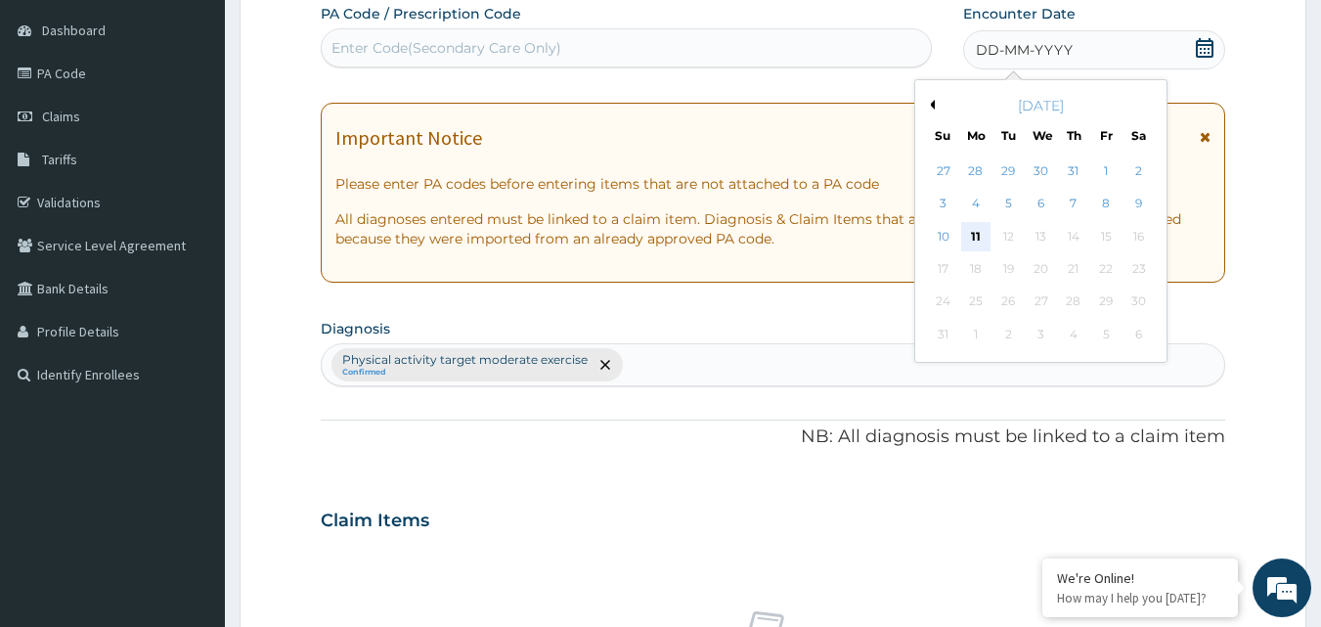
click at [978, 230] on div "11" at bounding box center [975, 236] width 29 height 29
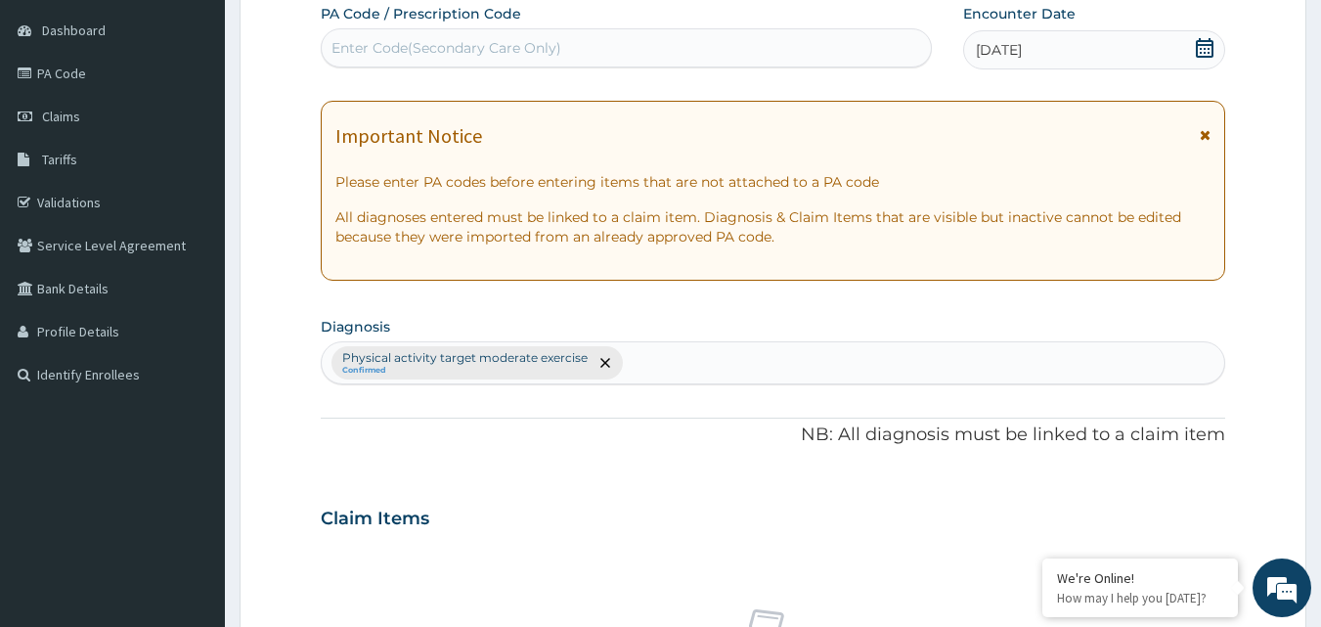
click at [348, 48] on div "Enter Code(Secondary Care Only)" at bounding box center [446, 48] width 230 height 20
type input "PA/469E07"
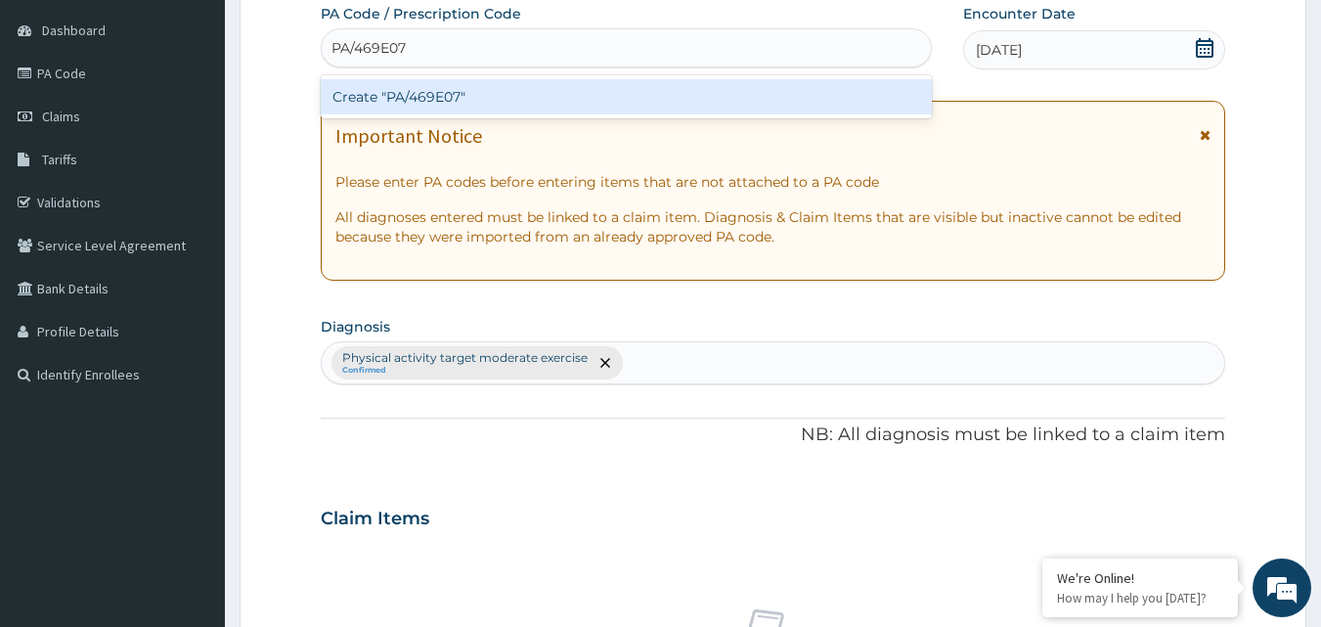
click at [411, 104] on div "Create "PA/469E07"" at bounding box center [627, 96] width 612 height 35
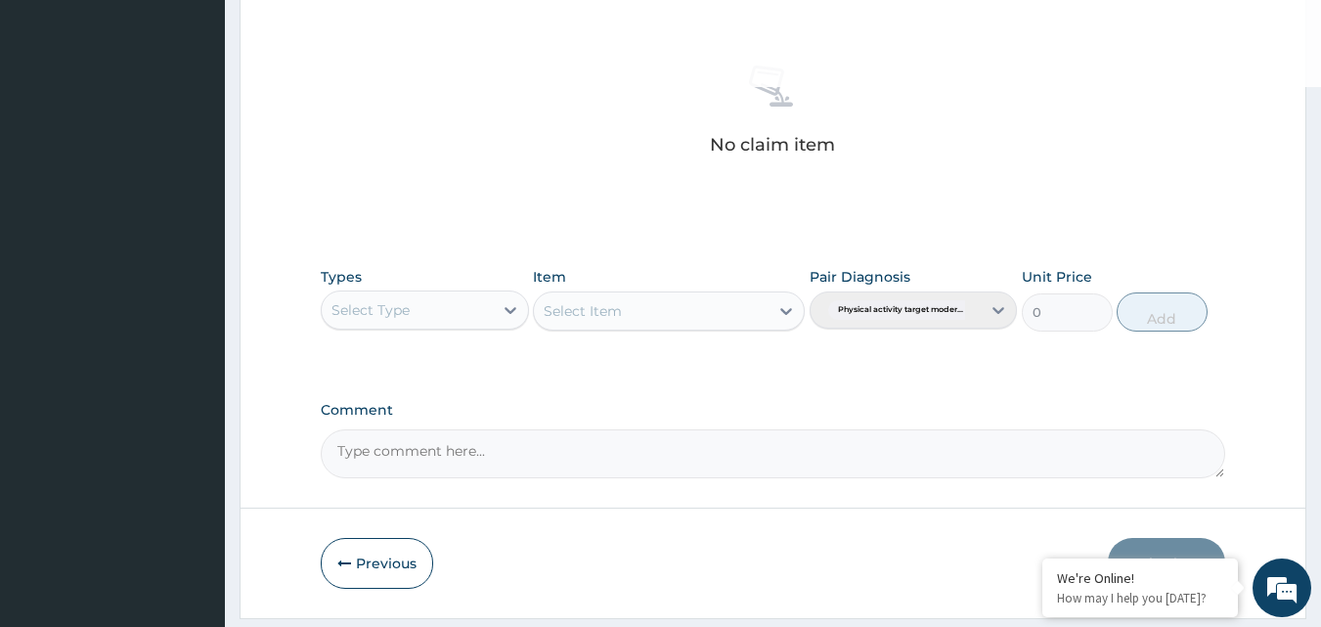
scroll to position [783, 0]
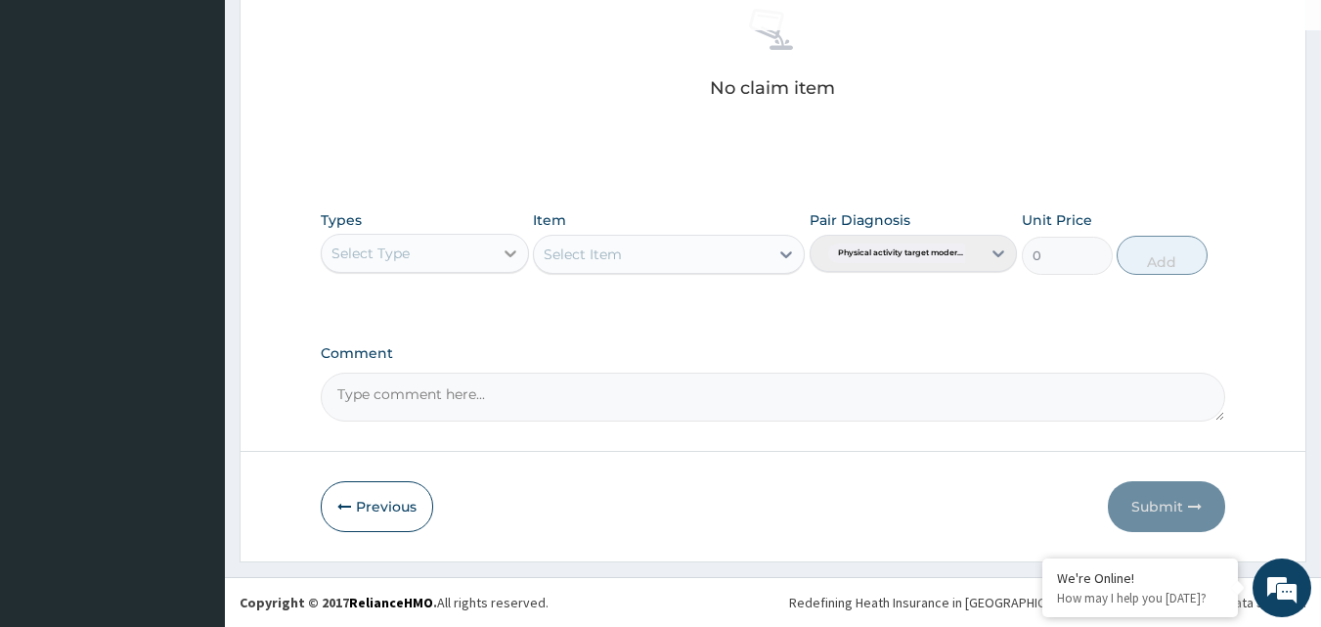
click at [513, 252] on icon at bounding box center [510, 253] width 12 height 7
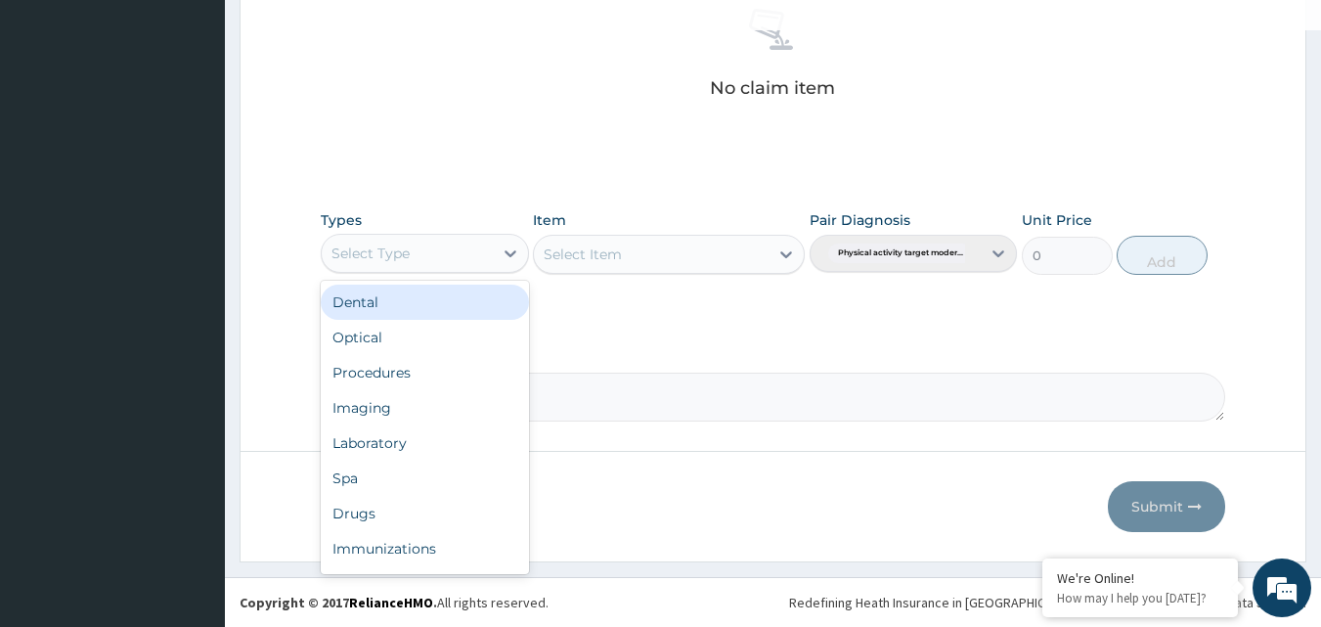
scroll to position [66, 0]
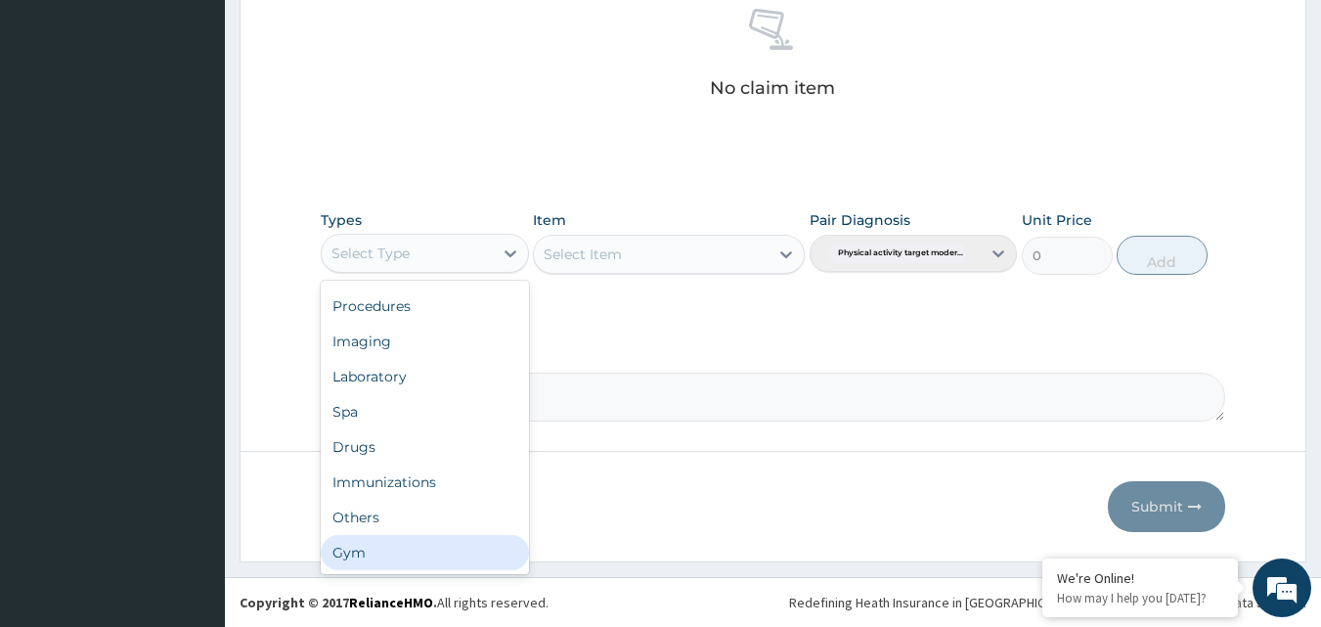
click at [449, 558] on div "Gym" at bounding box center [425, 552] width 208 height 35
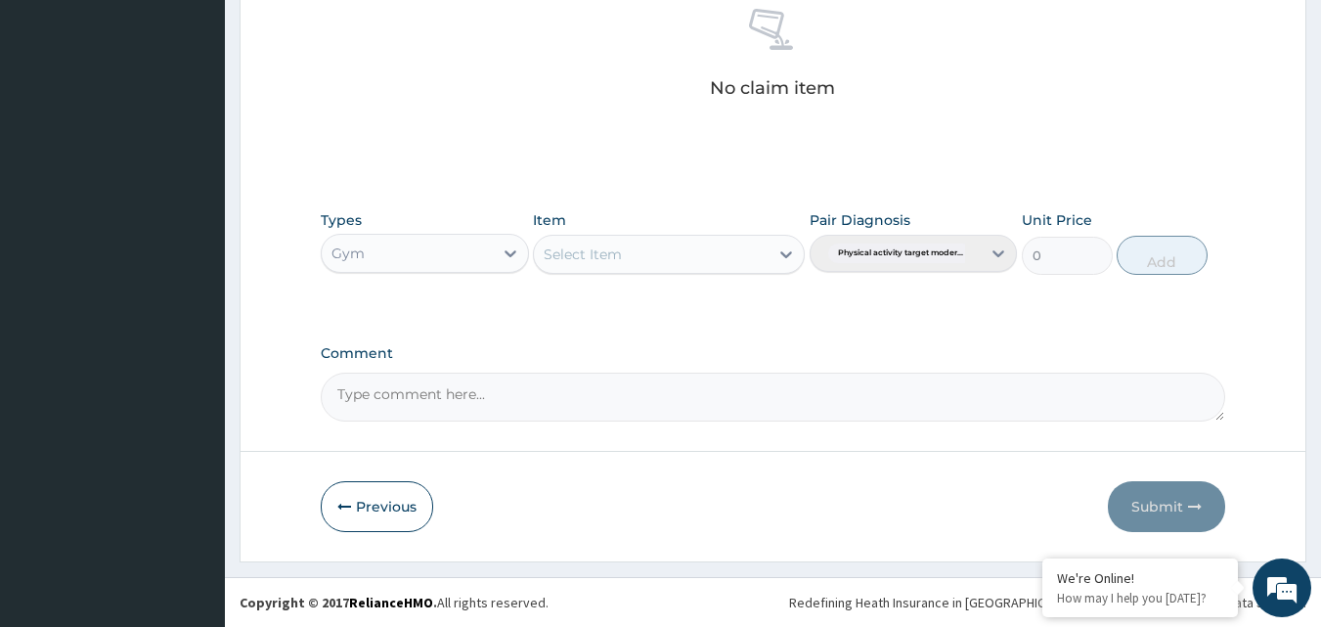
click at [758, 256] on div "Select Item" at bounding box center [651, 254] width 235 height 31
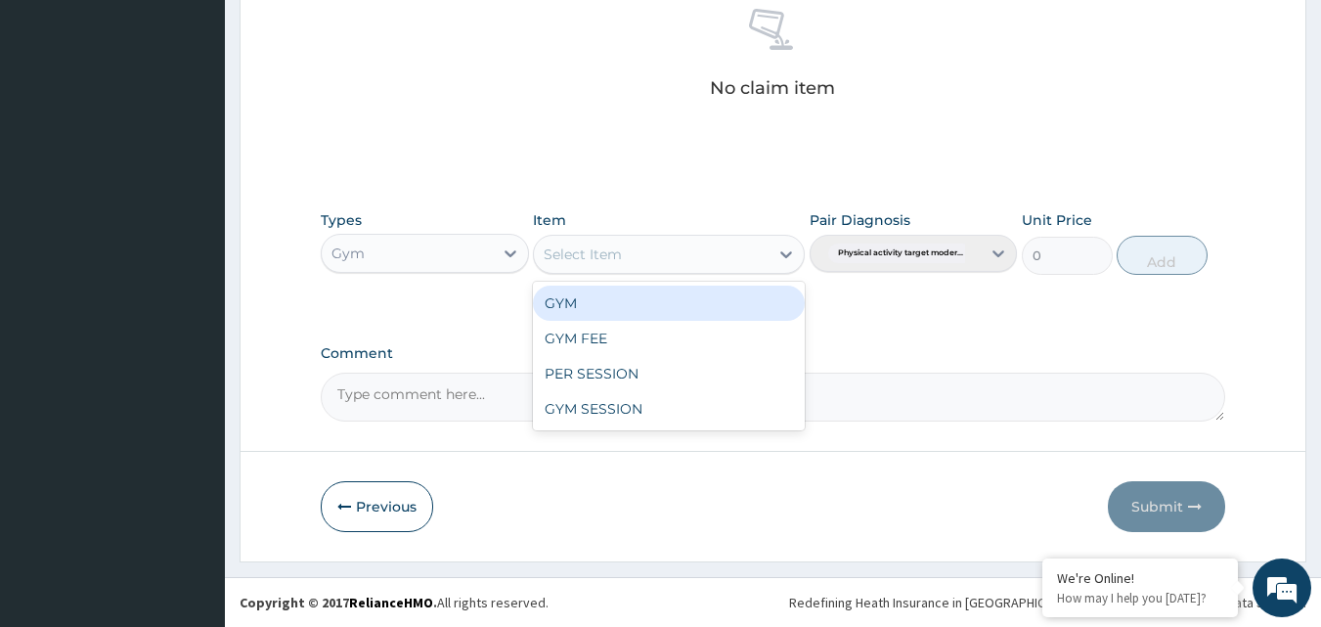
click at [741, 295] on div "GYM" at bounding box center [669, 302] width 272 height 35
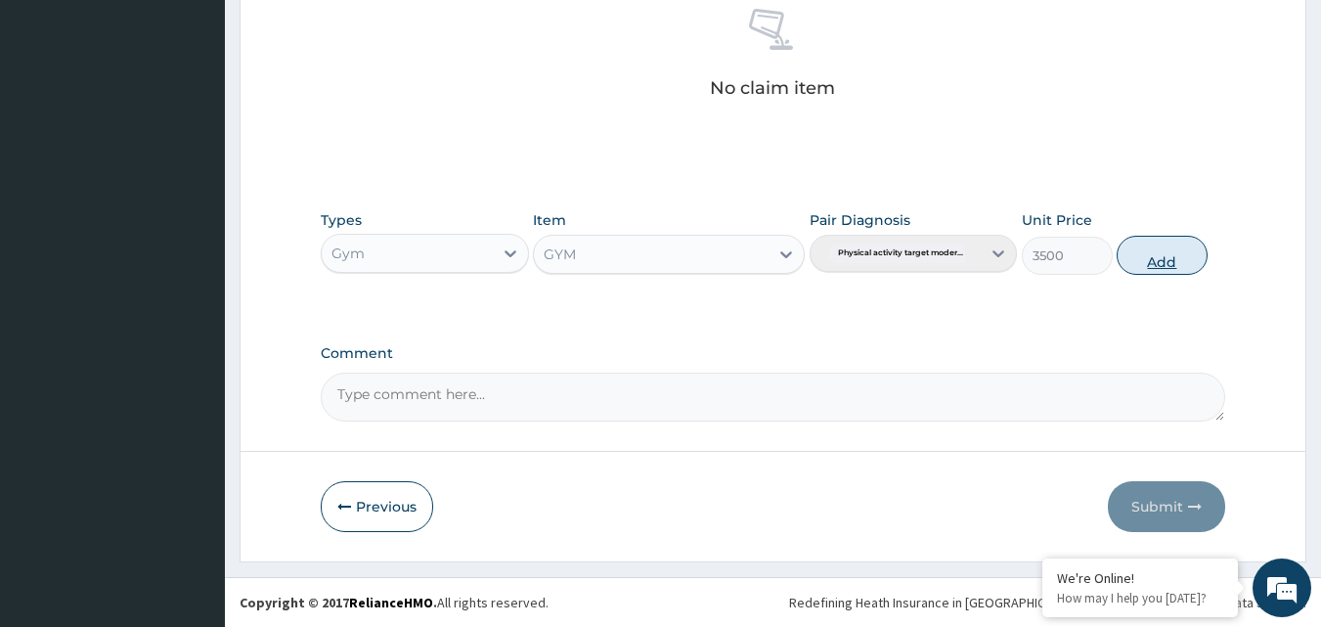
click at [1167, 262] on button "Add" at bounding box center [1161, 255] width 91 height 39
type input "0"
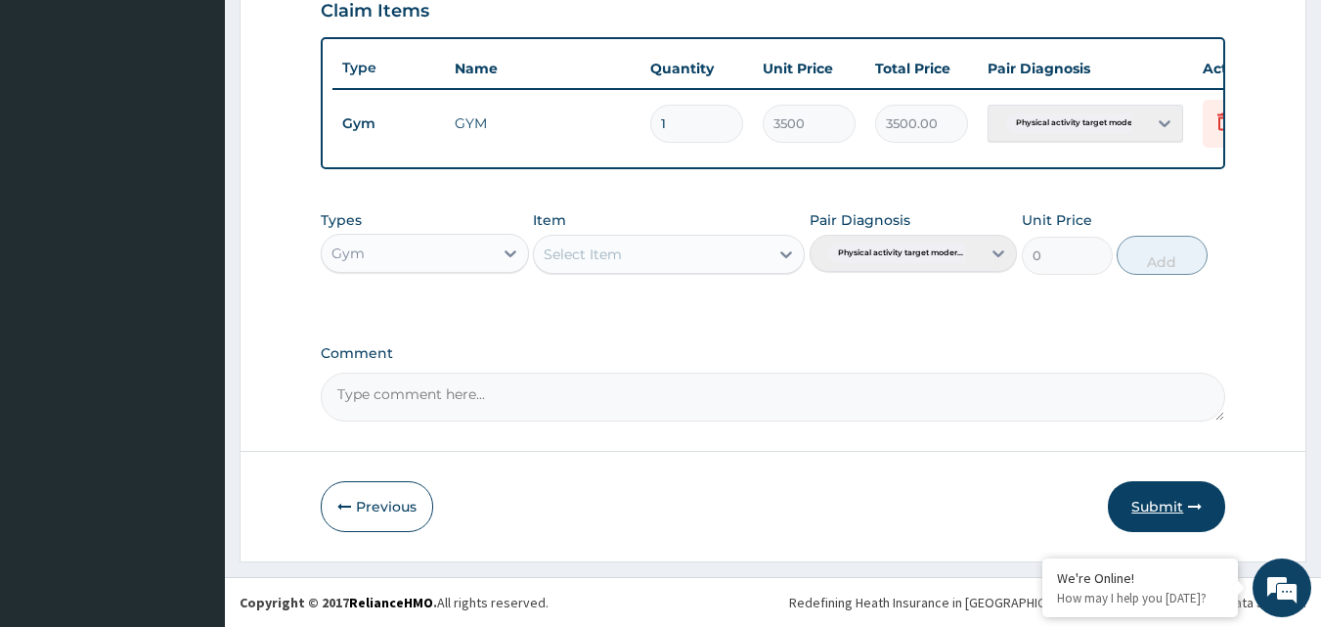
click at [1144, 501] on button "Submit" at bounding box center [1166, 506] width 117 height 51
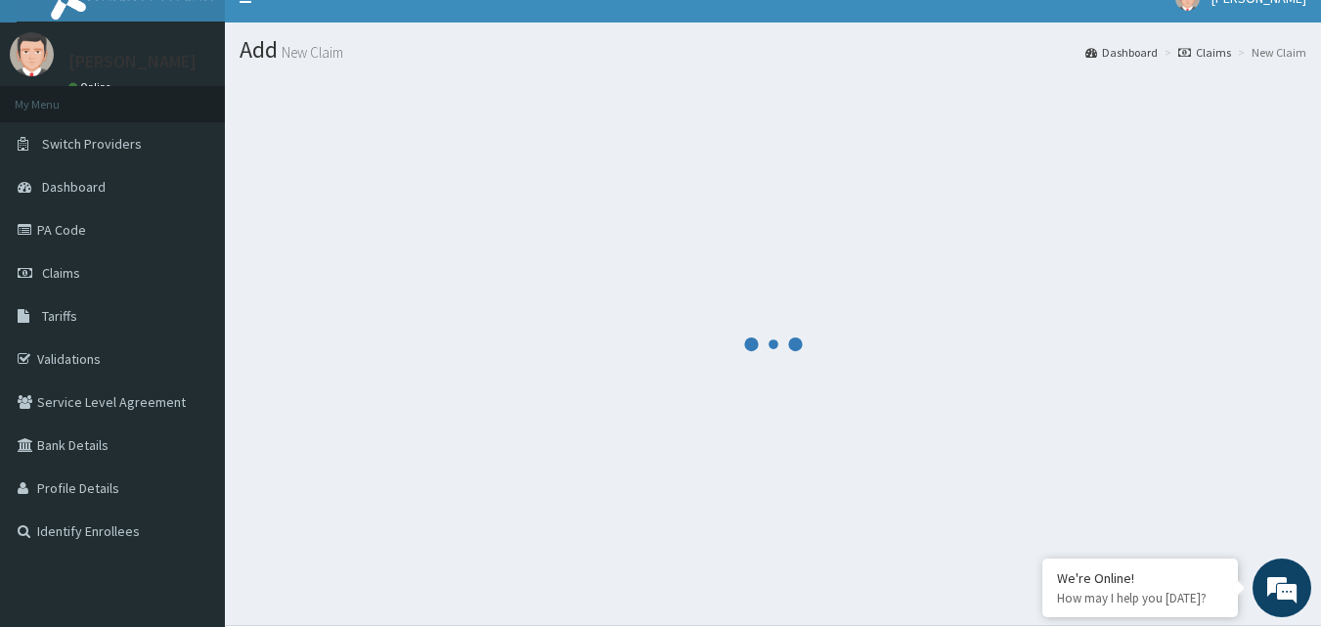
scroll to position [0, 0]
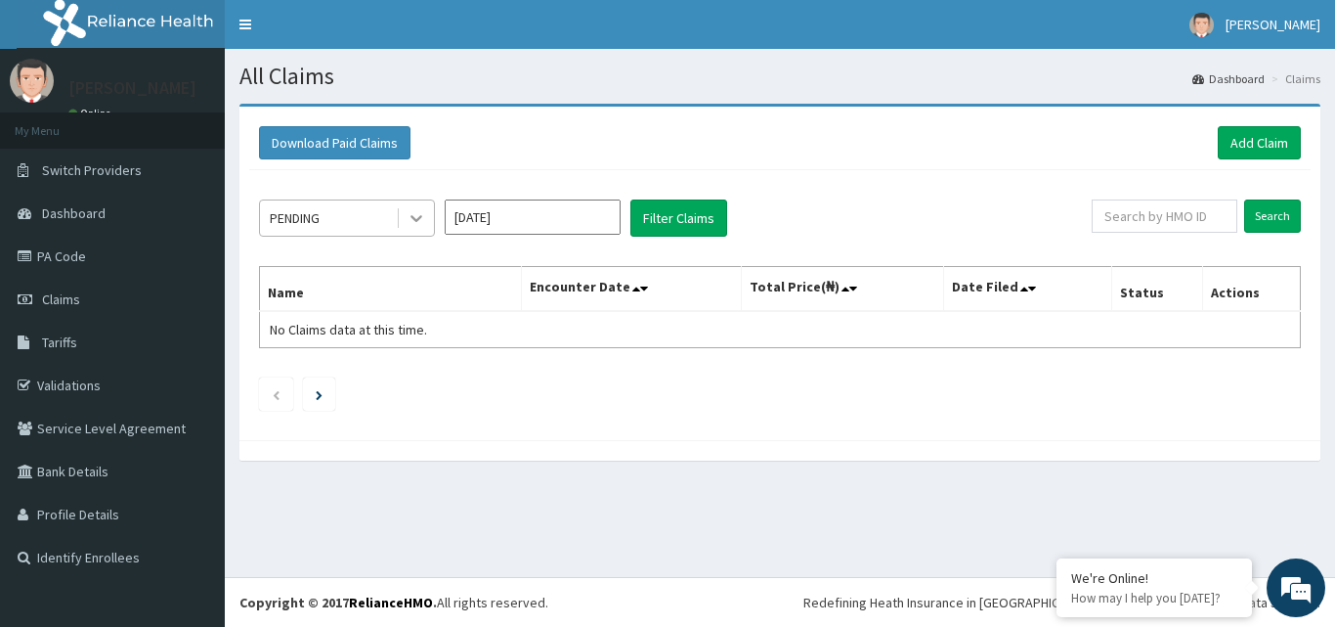
click at [412, 219] on icon at bounding box center [417, 218] width 20 height 20
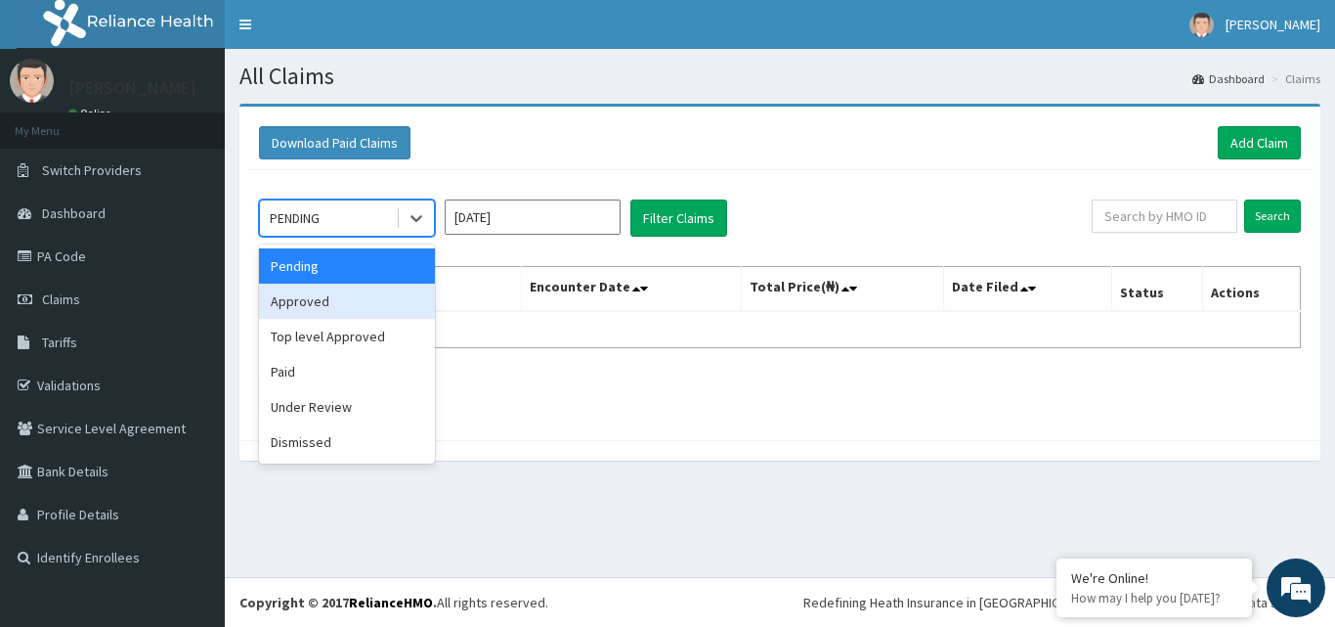
click at [353, 298] on div "Approved" at bounding box center [347, 301] width 176 height 35
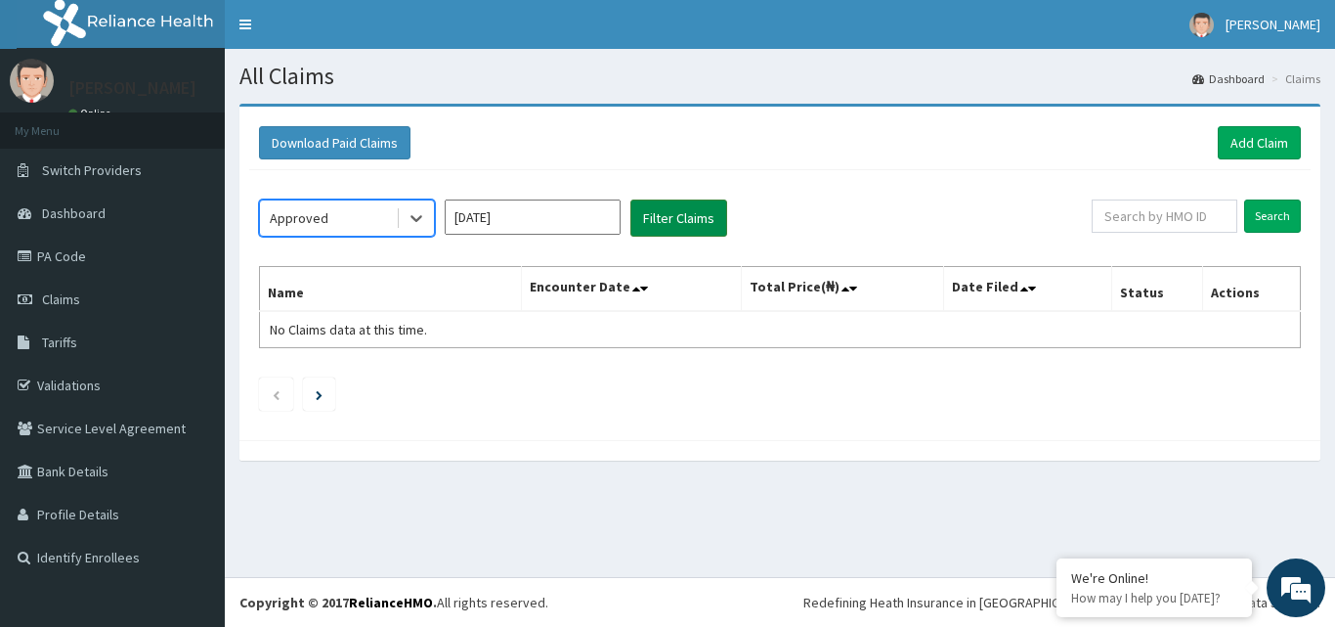
click at [684, 207] on button "Filter Claims" at bounding box center [679, 217] width 97 height 37
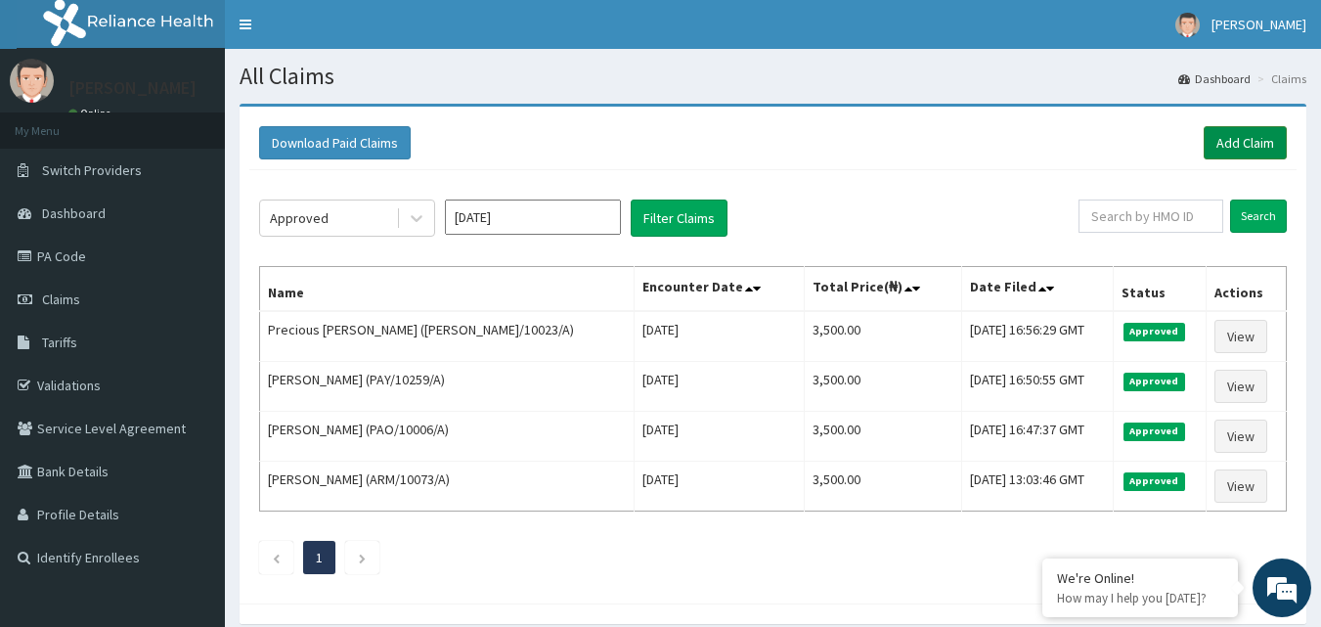
click at [1247, 147] on link "Add Claim" at bounding box center [1244, 142] width 83 height 33
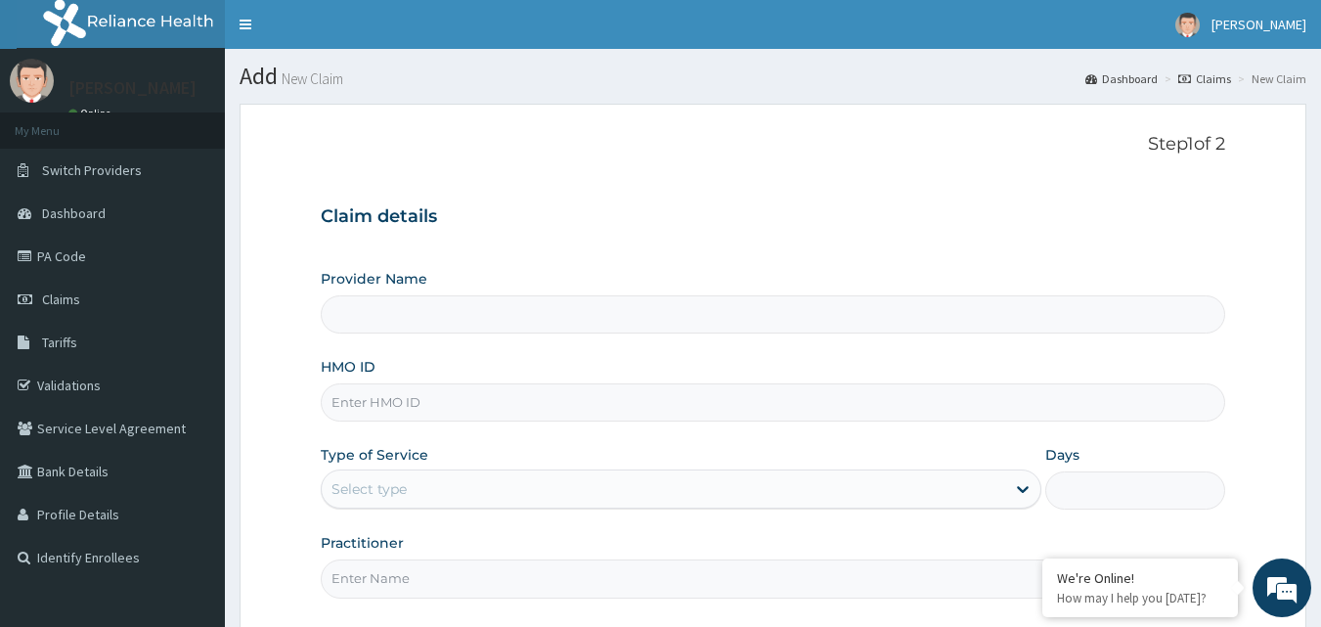
type input "Bodyline Gym- Ikoyi"
type input "1"
click at [401, 412] on input "HMO ID" at bounding box center [773, 402] width 905 height 38
type input "c"
type input "CGW"
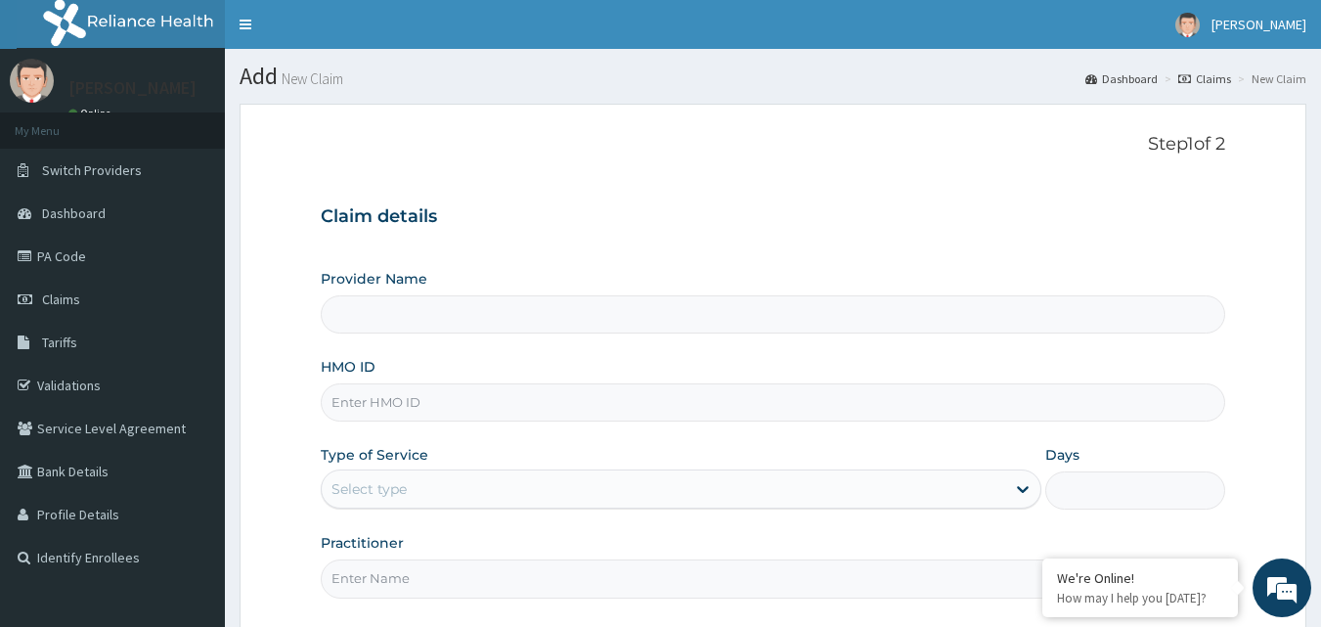
type input "Bodyline Gym- Ikoyi"
type input "1"
click at [428, 416] on input "HMO ID" at bounding box center [773, 402] width 905 height 38
type input "CGW/10066/A"
click at [431, 484] on div "Outpatient" at bounding box center [681, 488] width 721 height 39
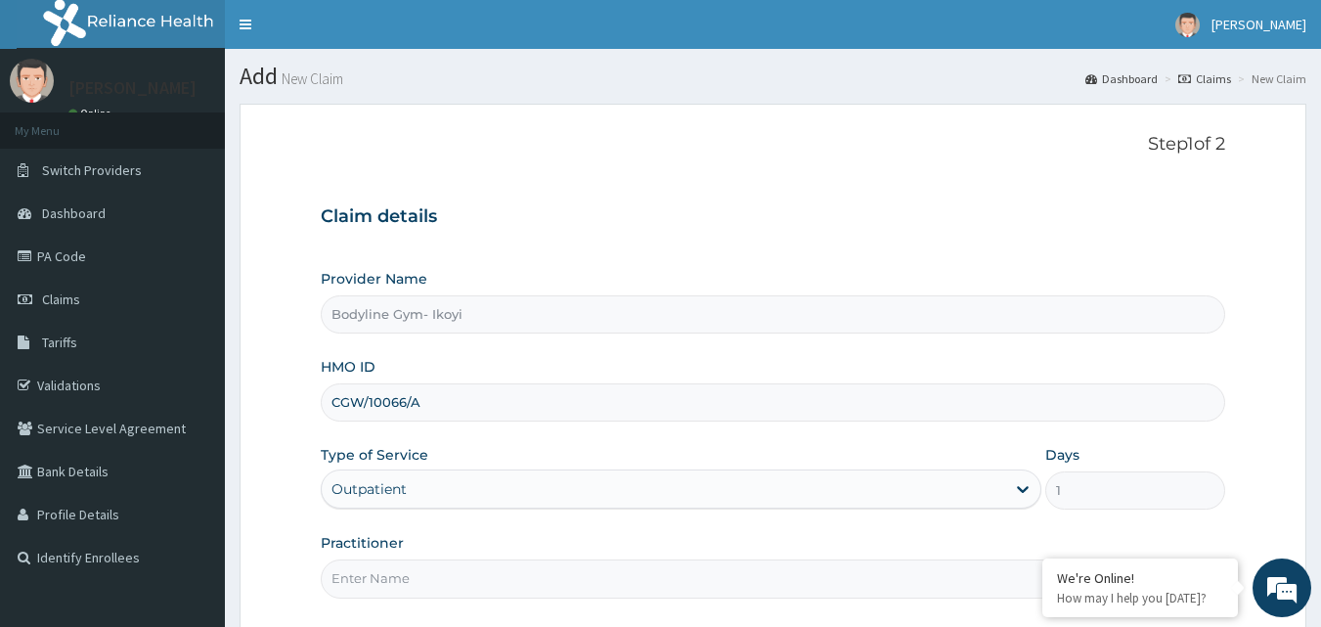
click at [509, 591] on input "Practitioner" at bounding box center [773, 578] width 905 height 38
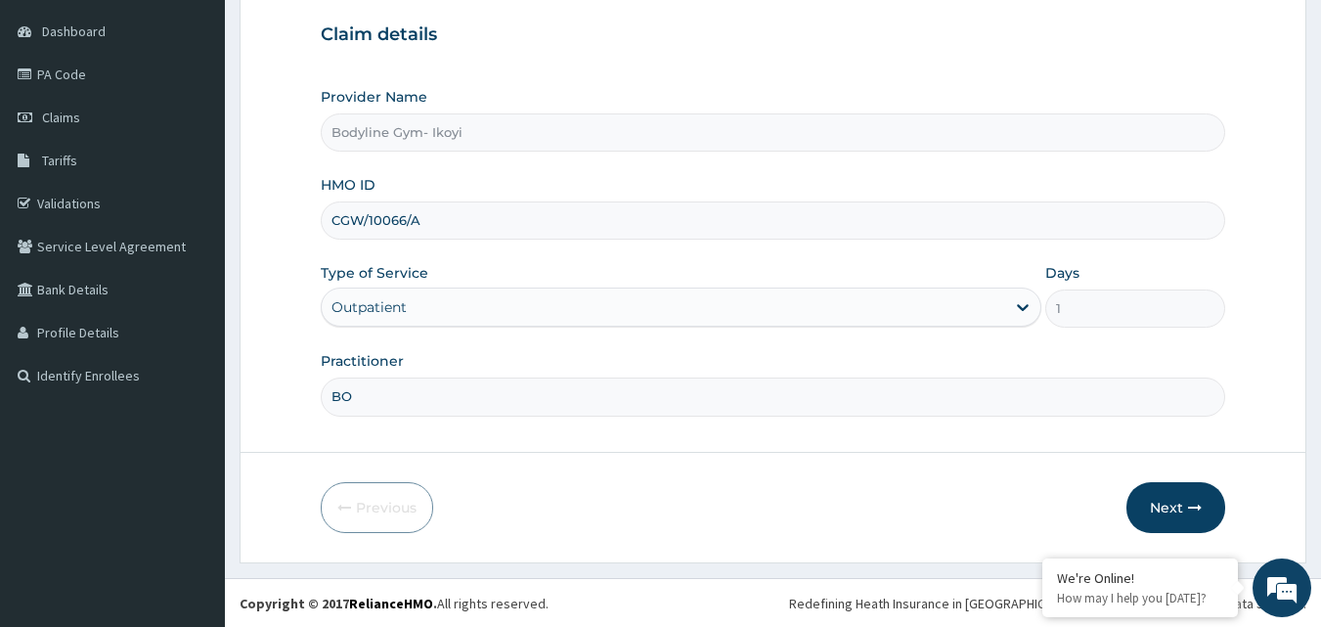
scroll to position [183, 0]
type input "BODYLINE"
click at [1174, 509] on button "Next" at bounding box center [1175, 506] width 99 height 51
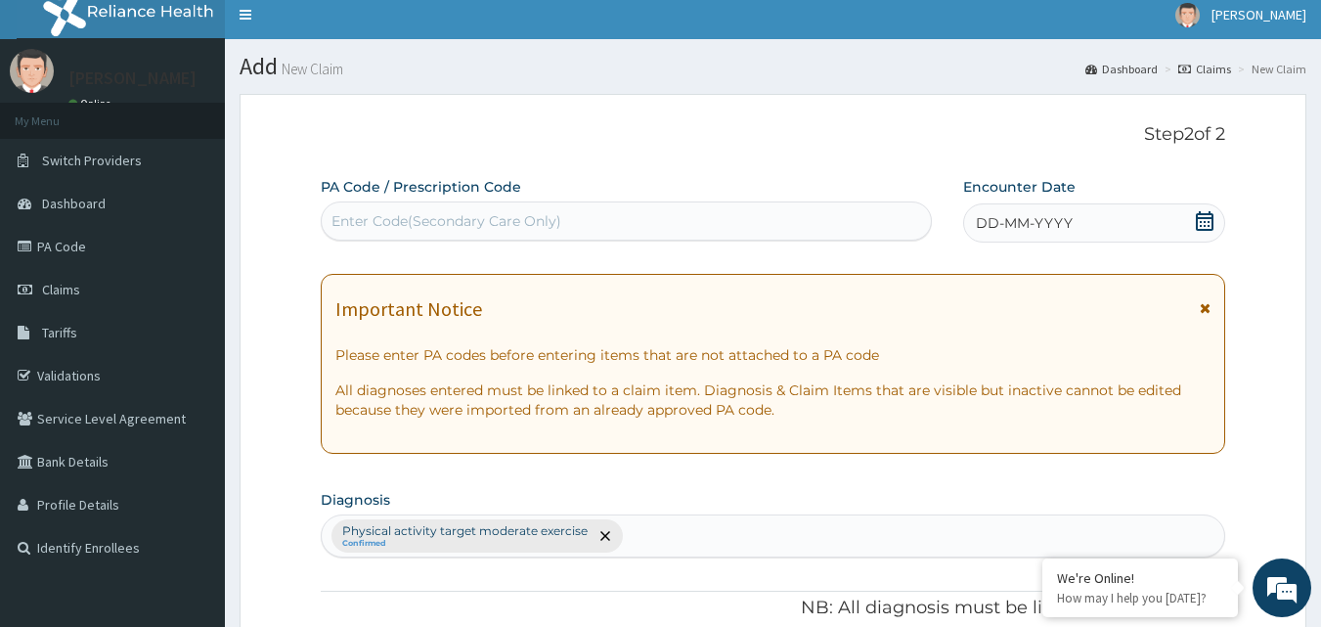
scroll to position [0, 0]
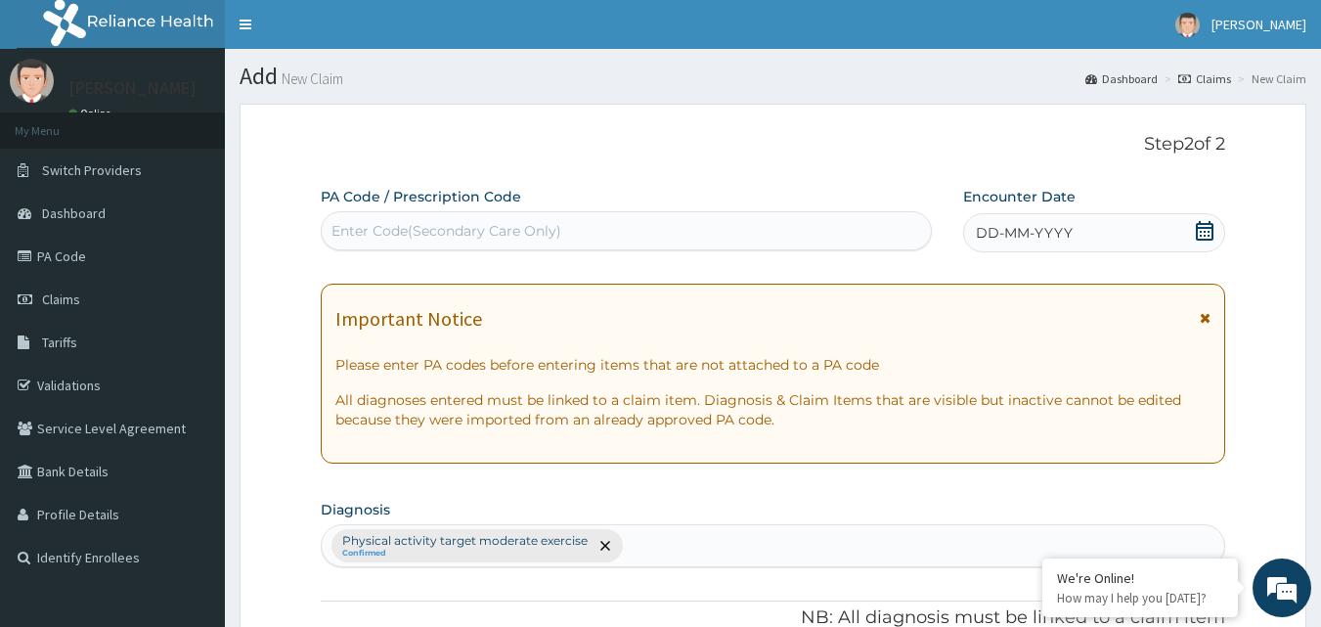
click at [985, 227] on span "DD-MM-YYYY" at bounding box center [1024, 233] width 97 height 20
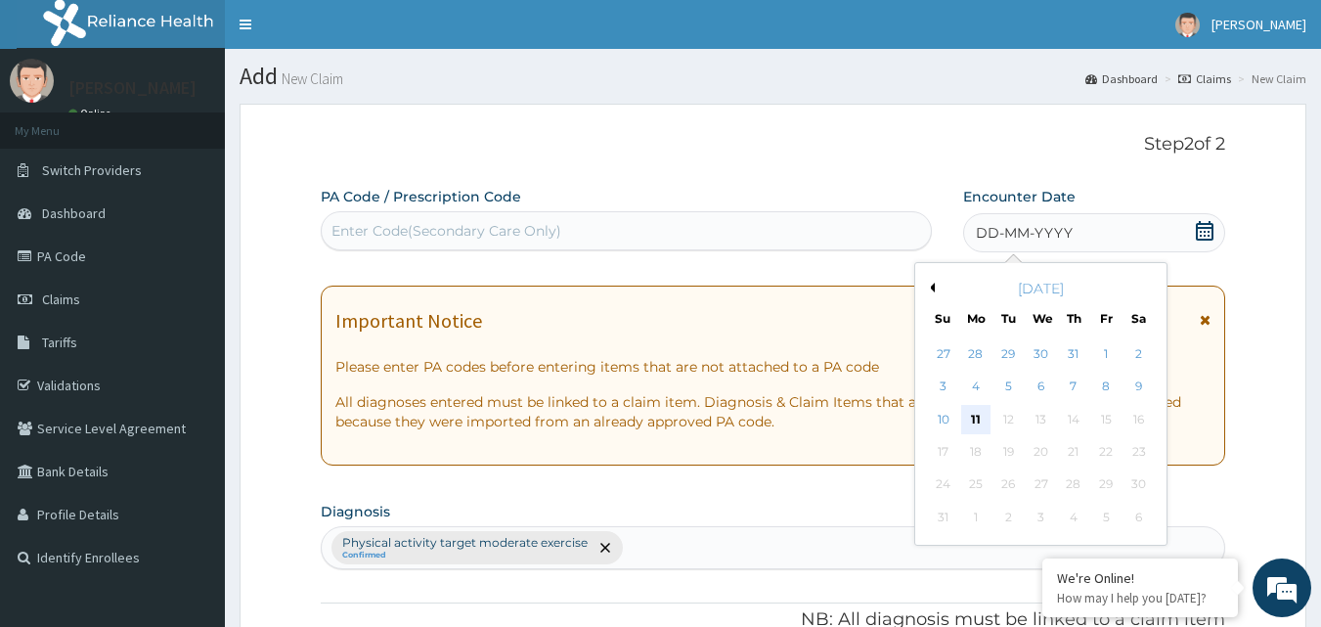
click at [979, 412] on div "11" at bounding box center [975, 419] width 29 height 29
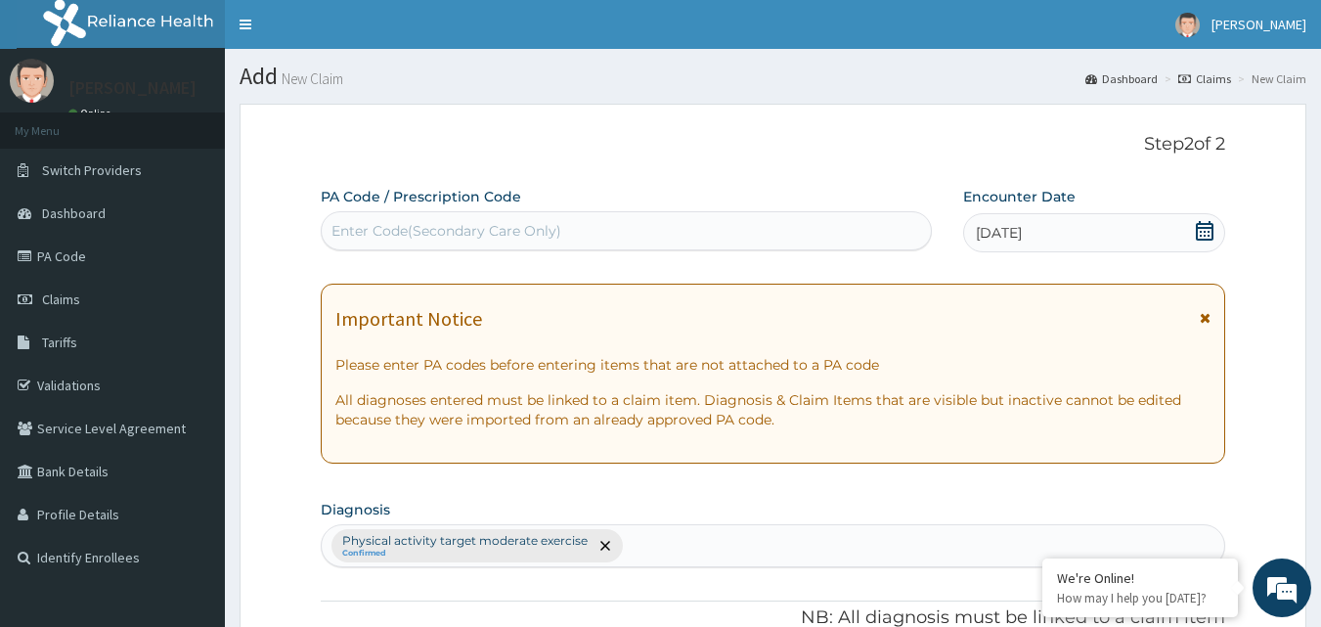
click at [585, 225] on div "Enter Code(Secondary Care Only)" at bounding box center [627, 230] width 610 height 31
click at [491, 241] on div "Enter Code(Secondary Care Only)" at bounding box center [446, 231] width 230 height 20
click at [484, 231] on div "Enter Code(Secondary Care Only)" at bounding box center [446, 231] width 230 height 20
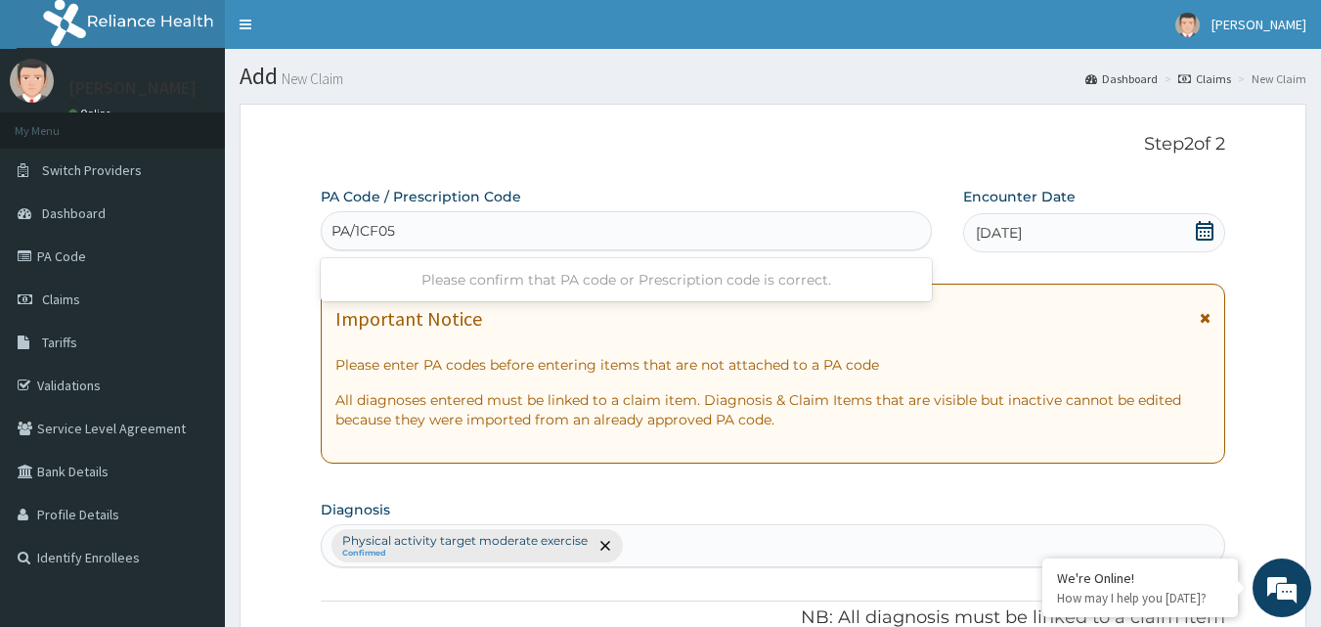
type input "PA/1CF05C"
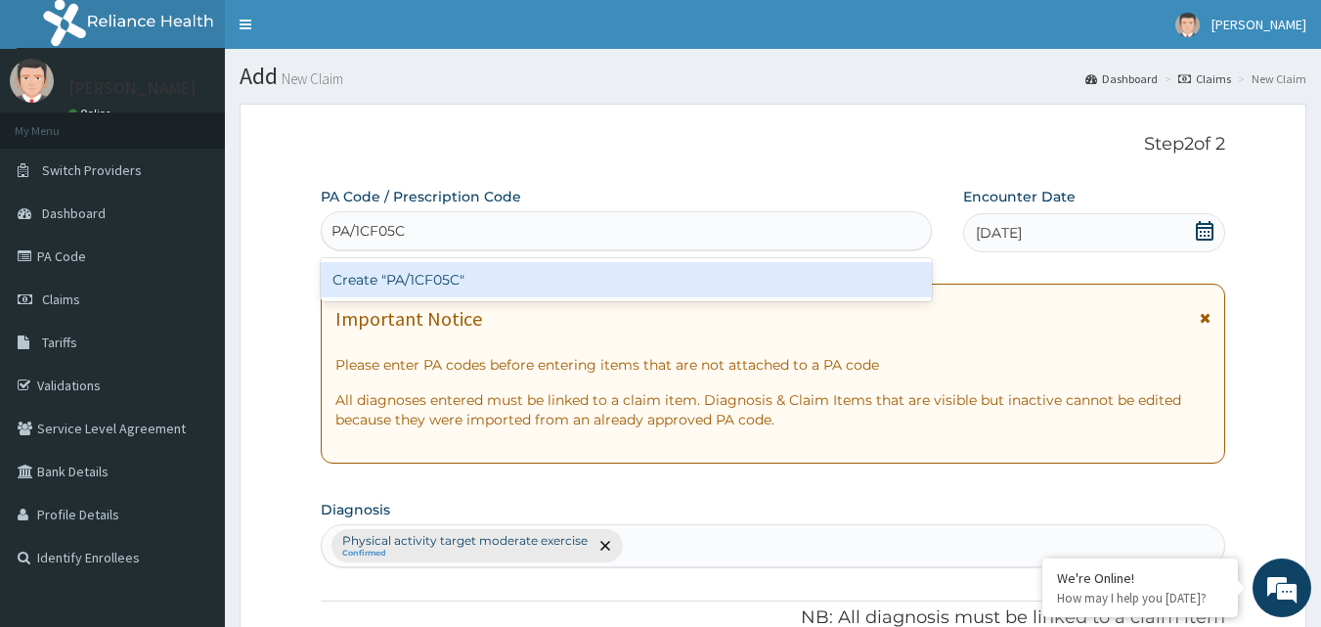
click at [475, 279] on div "Create "PA/1CF05C"" at bounding box center [627, 279] width 612 height 35
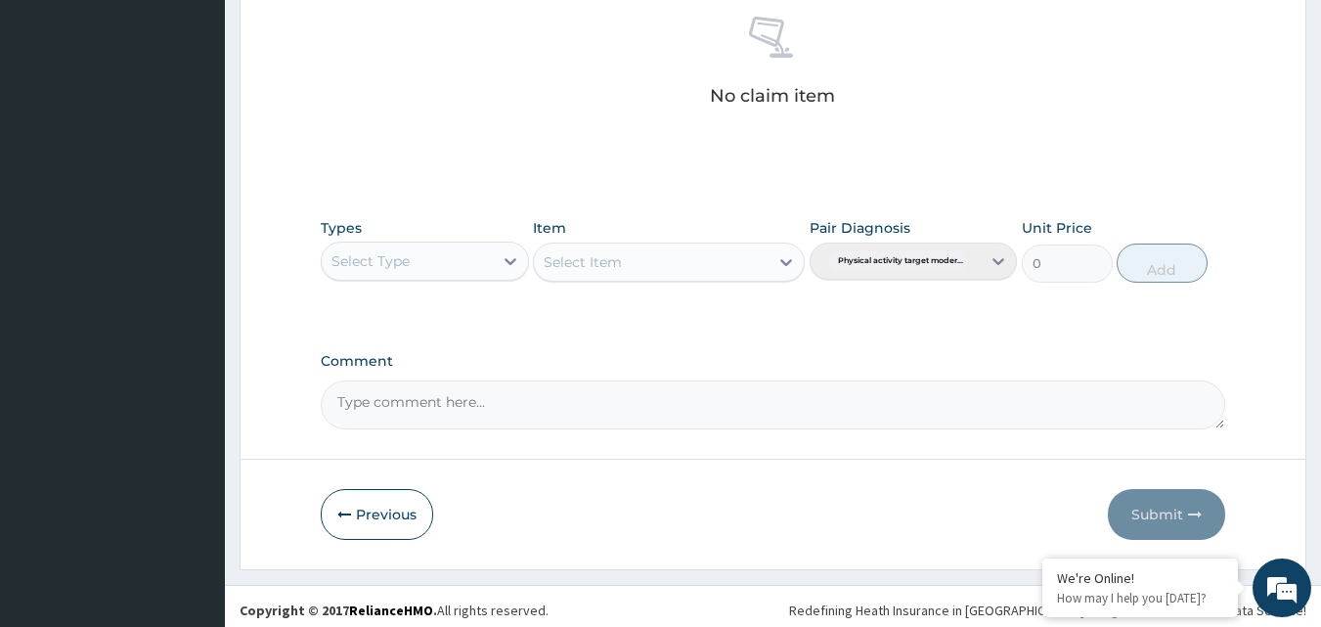
scroll to position [783, 0]
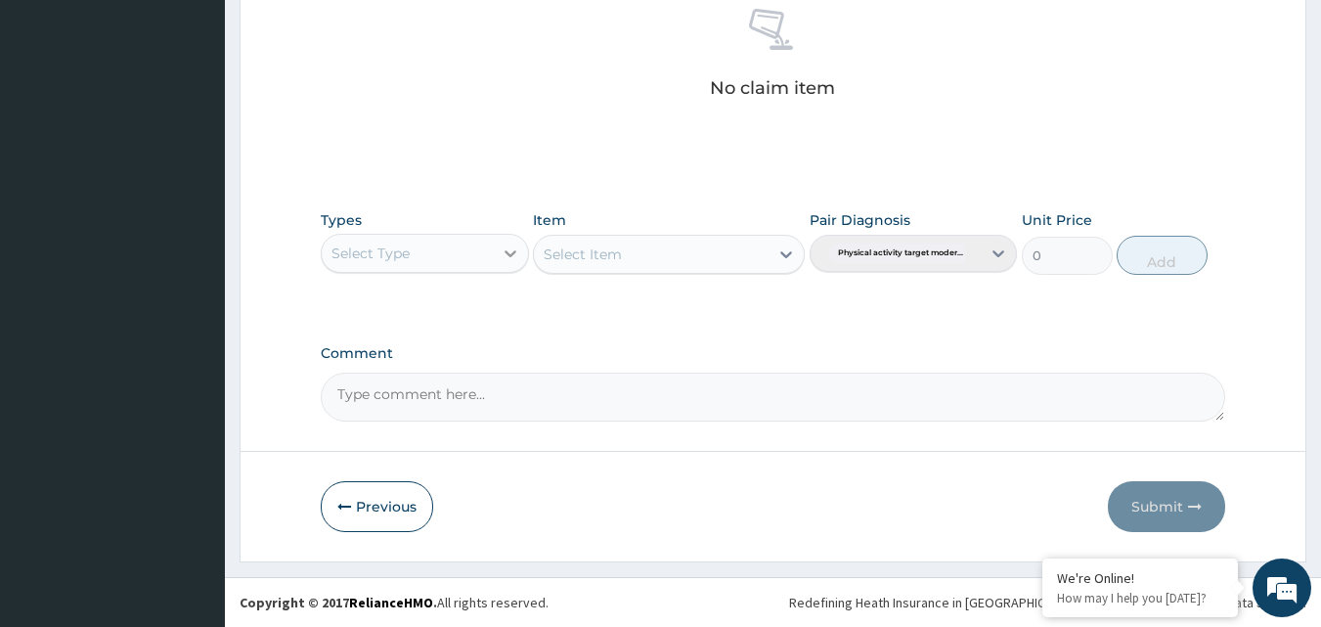
click at [504, 246] on icon at bounding box center [511, 253] width 20 height 20
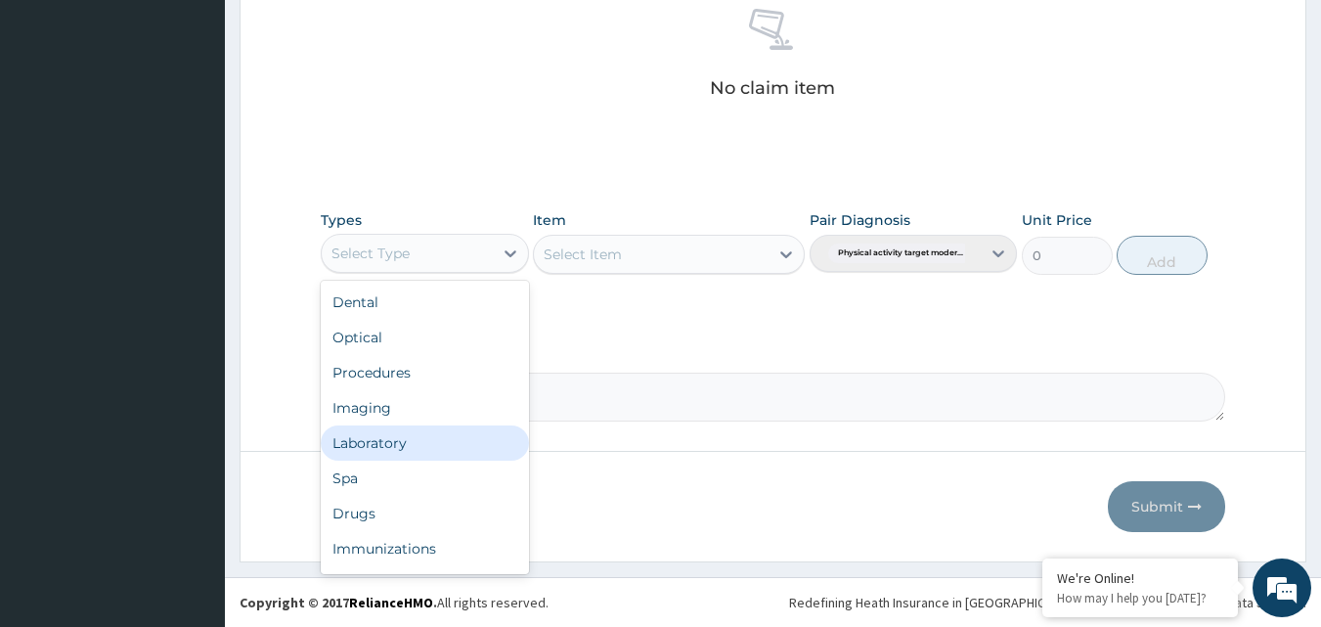
scroll to position [66, 0]
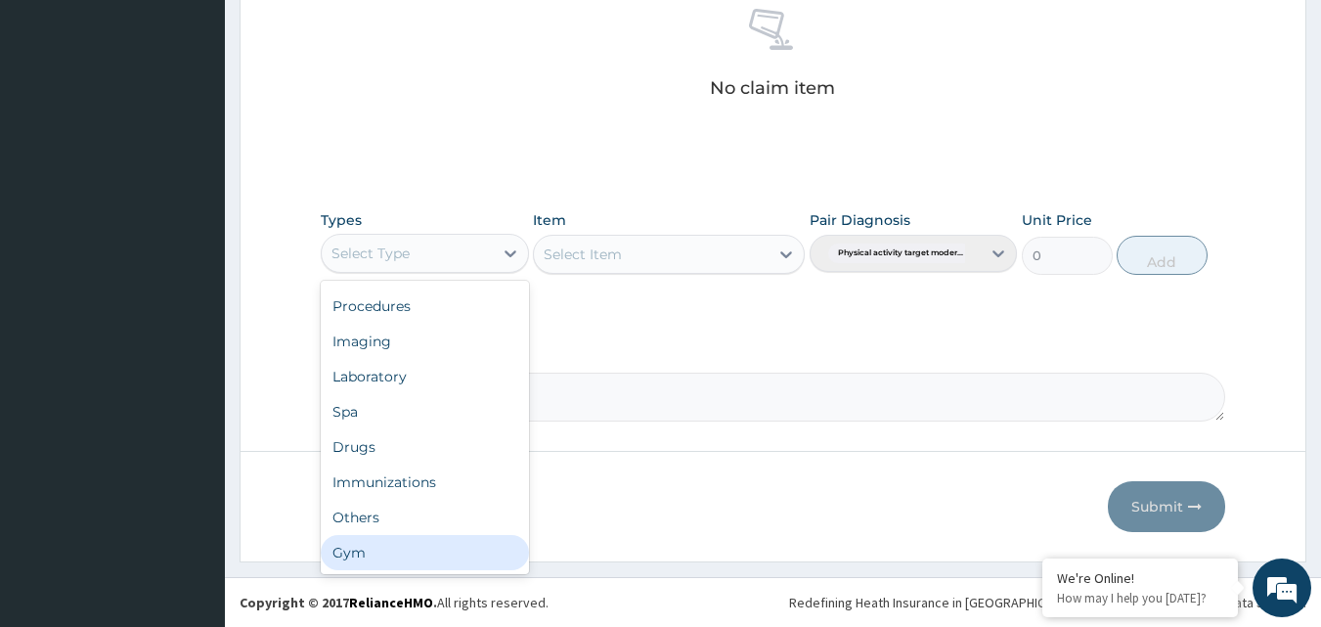
click at [454, 558] on div "Gym" at bounding box center [425, 552] width 208 height 35
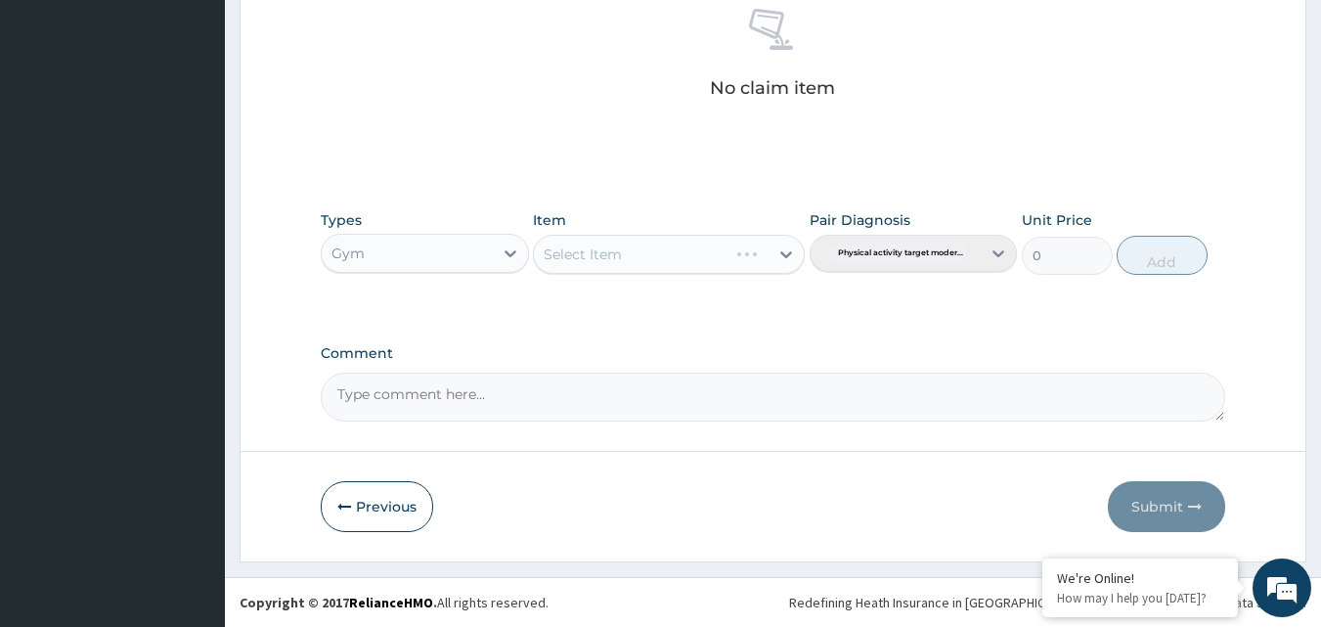
click at [719, 253] on div "Select Item" at bounding box center [669, 254] width 272 height 39
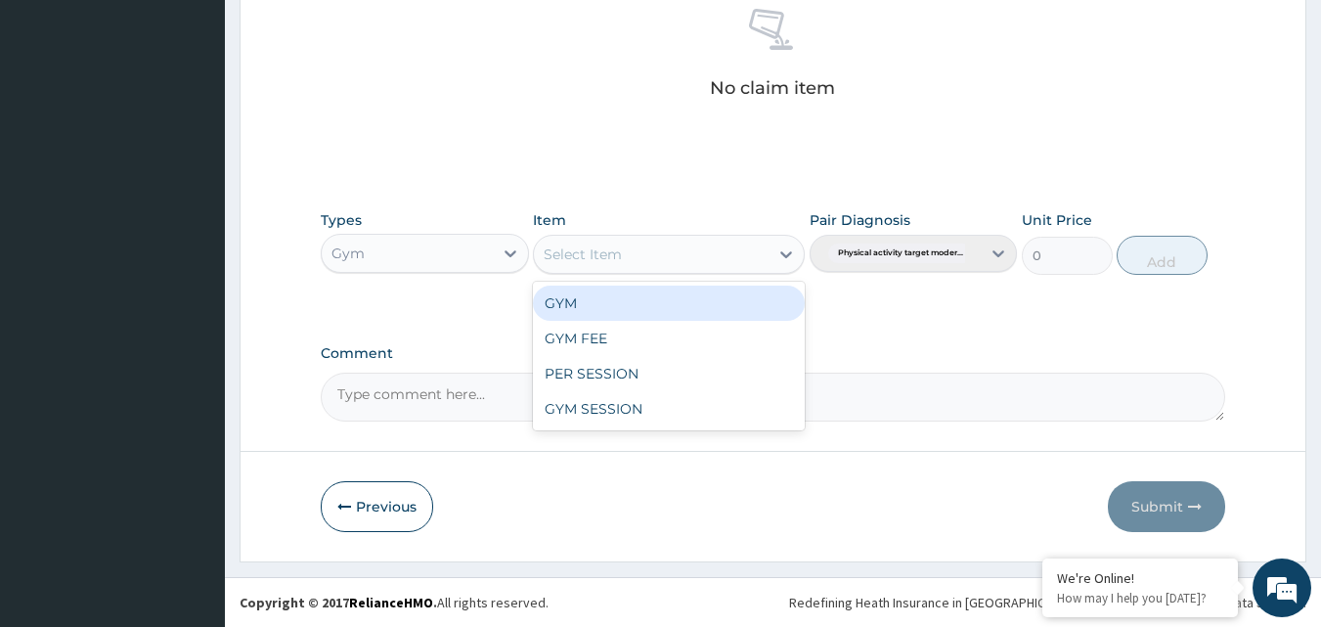
click at [739, 256] on div "Select Item" at bounding box center [651, 254] width 235 height 31
click at [707, 308] on div "GYM" at bounding box center [669, 302] width 272 height 35
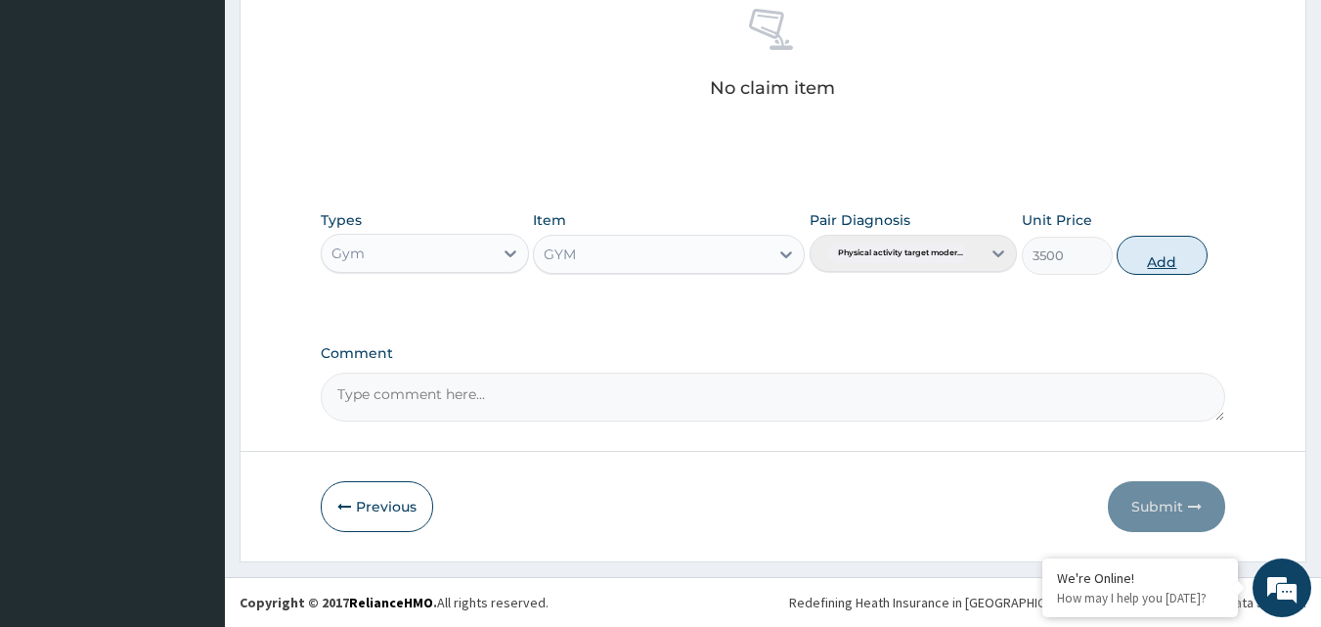
click at [1162, 257] on button "Add" at bounding box center [1161, 255] width 91 height 39
type input "0"
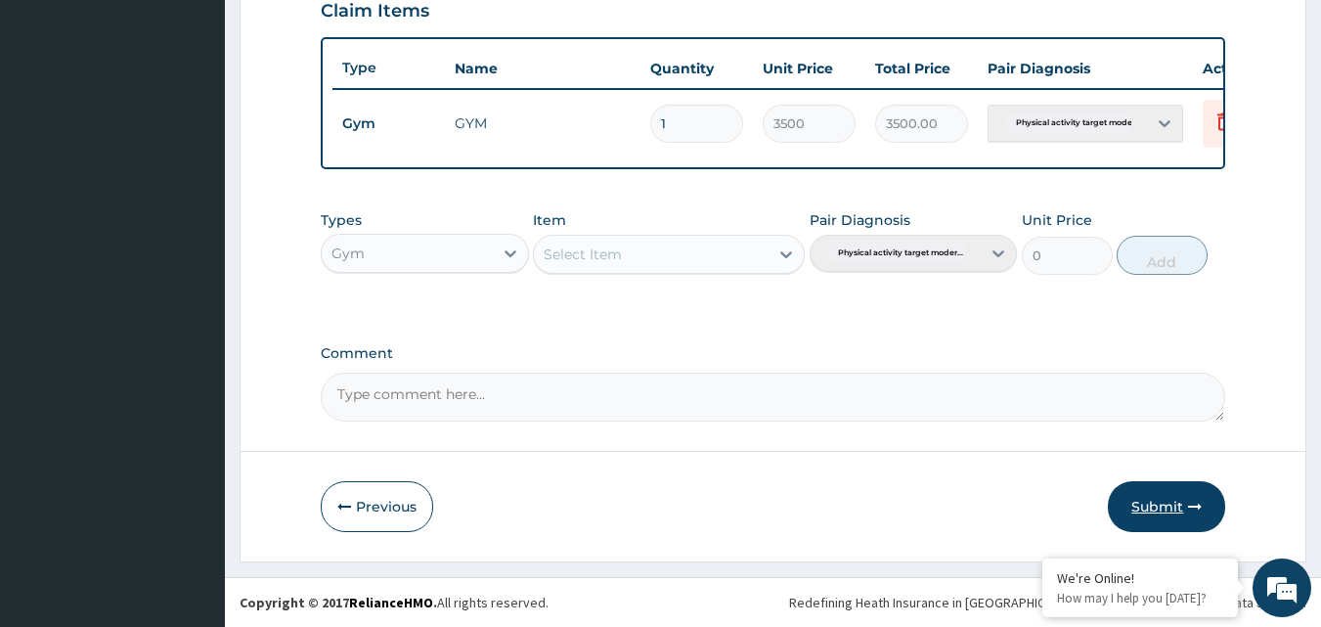
click at [1146, 503] on button "Submit" at bounding box center [1166, 506] width 117 height 51
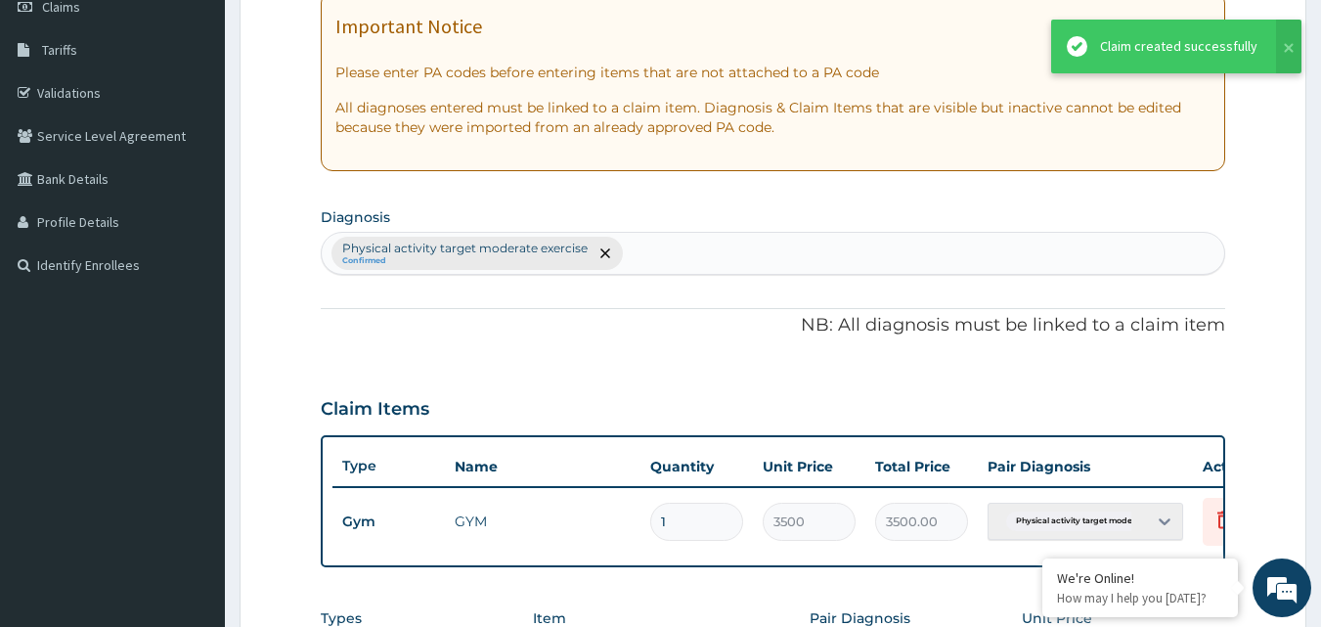
scroll to position [293, 0]
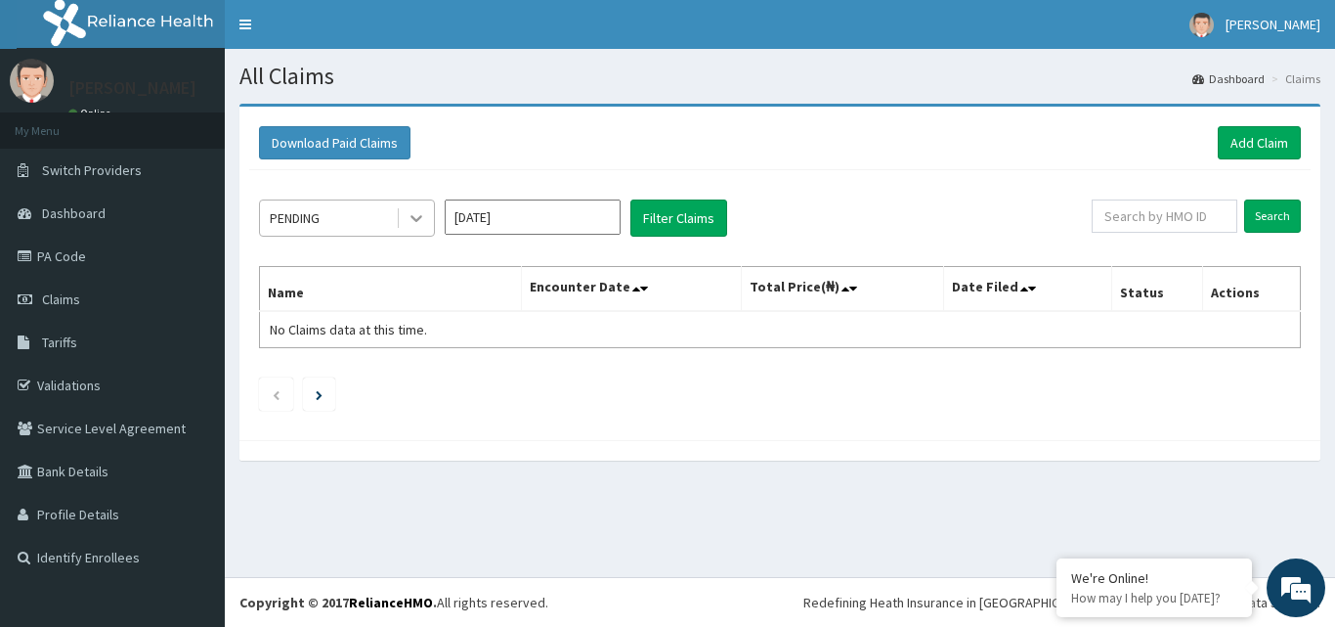
click at [424, 221] on icon at bounding box center [417, 218] width 20 height 20
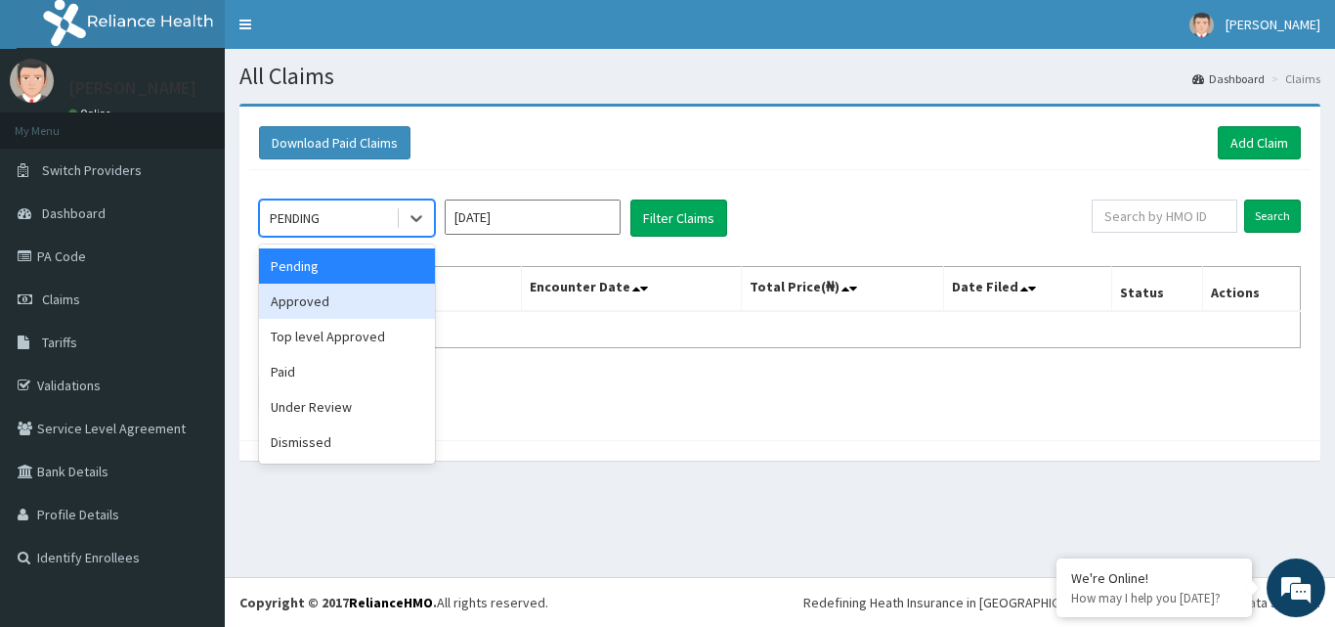
click at [372, 306] on div "Approved" at bounding box center [347, 301] width 176 height 35
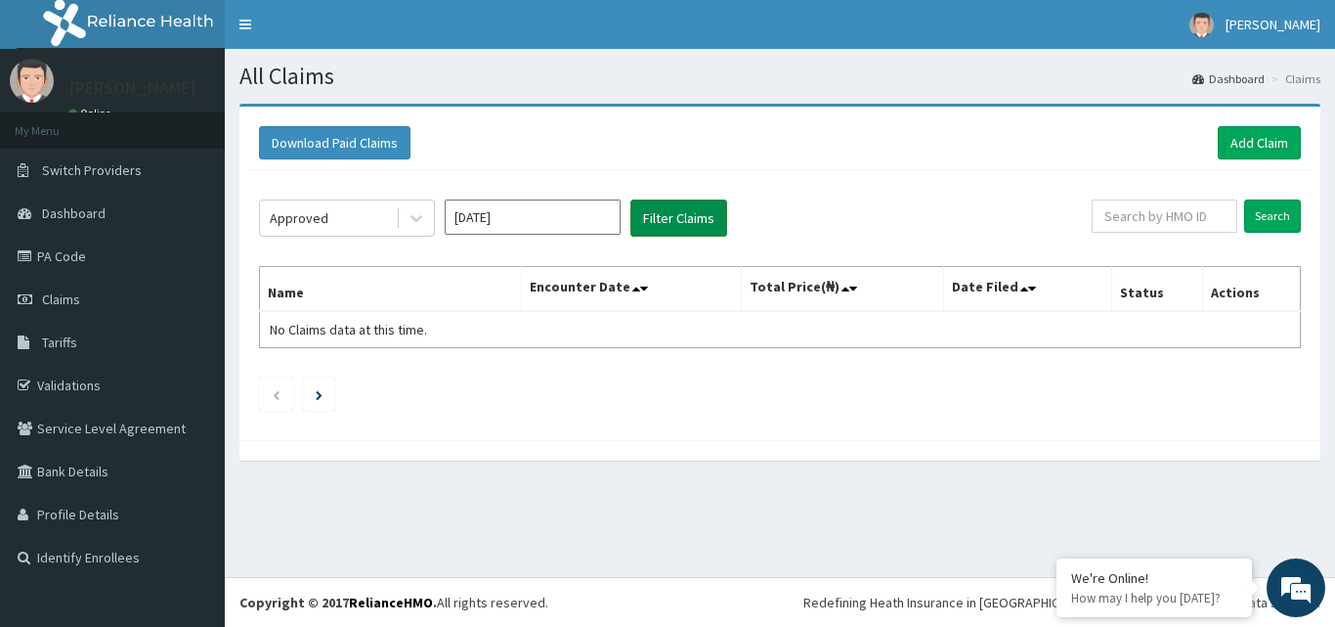
click at [681, 220] on button "Filter Claims" at bounding box center [679, 217] width 97 height 37
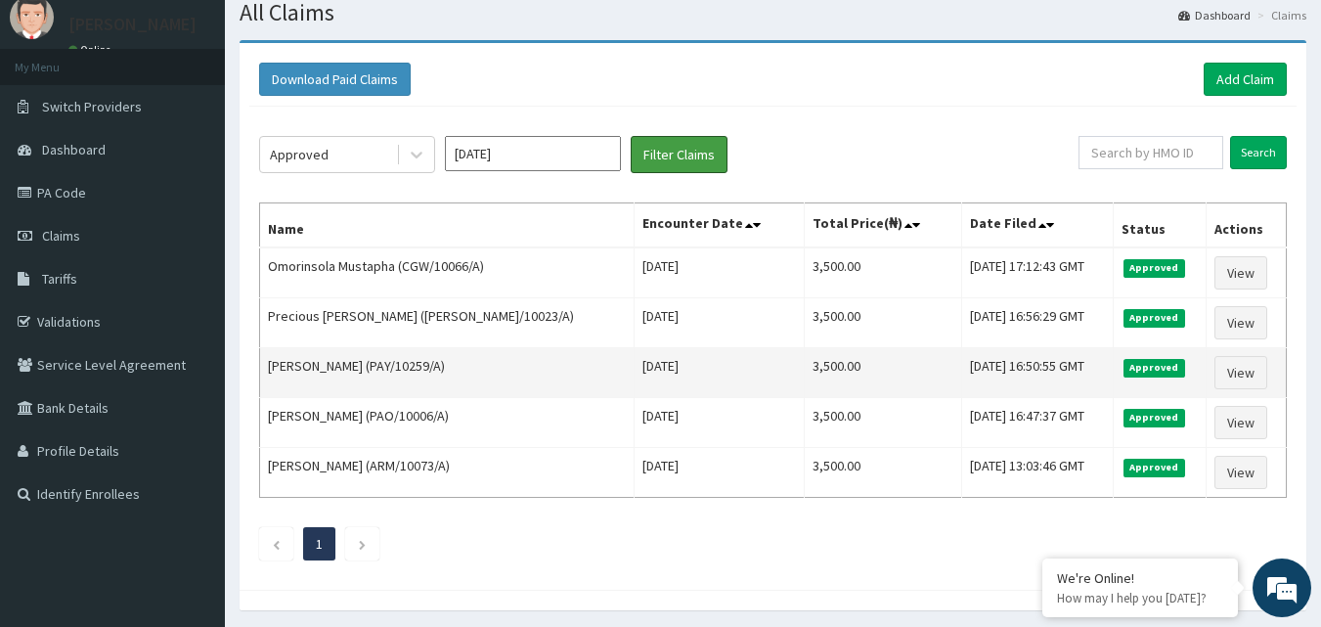
scroll to position [98, 0]
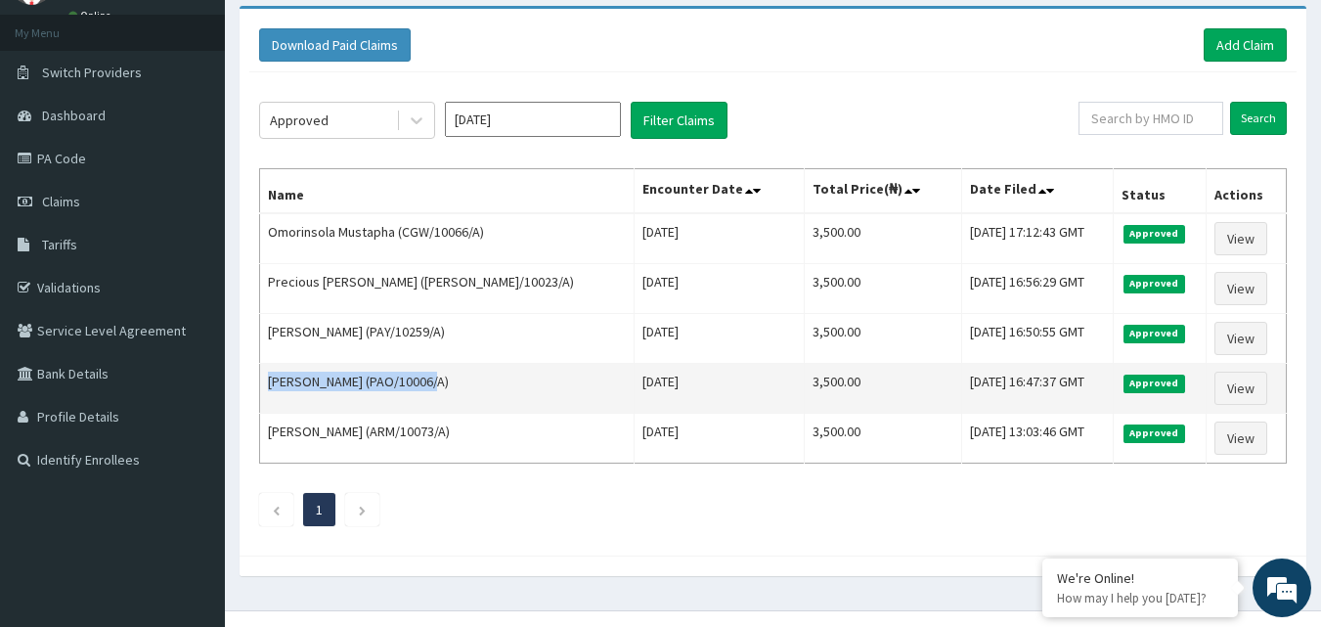
drag, startPoint x: 268, startPoint y: 377, endPoint x: 433, endPoint y: 383, distance: 165.3
click at [433, 383] on td "[PERSON_NAME] (PAO/10006/A)" at bounding box center [447, 389] width 374 height 50
copy td "TAIWO SAMUEL (PAO/10006/A"
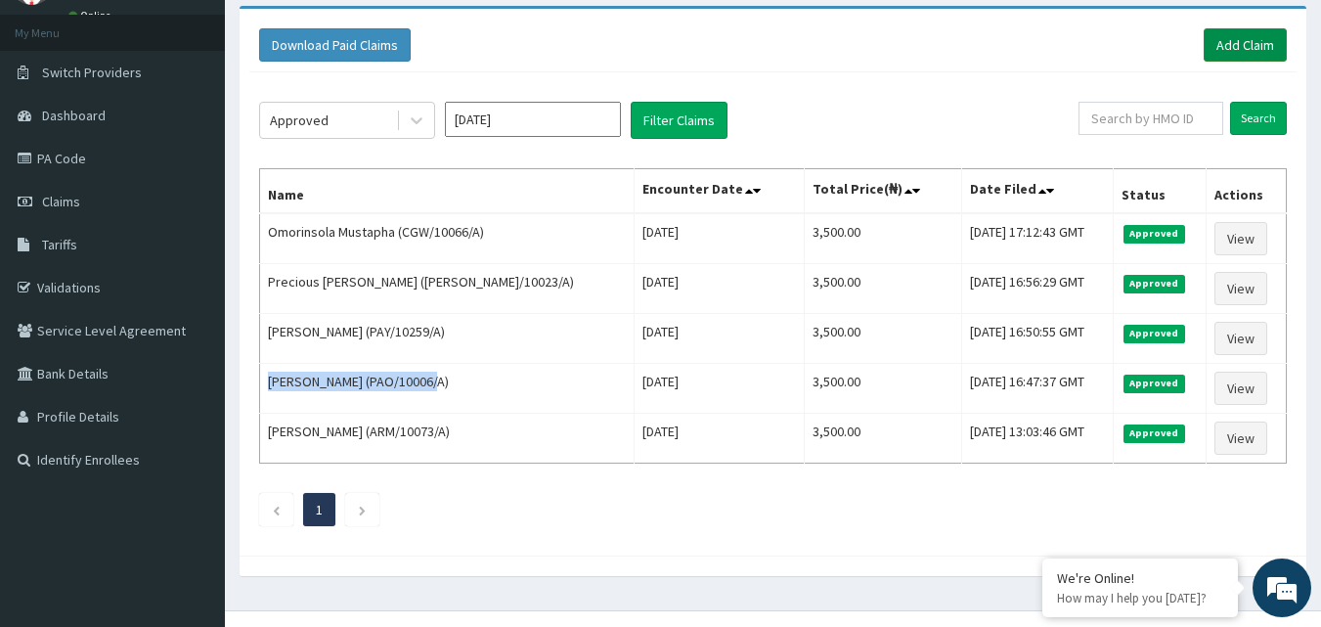
click at [1245, 51] on link "Add Claim" at bounding box center [1244, 44] width 83 height 33
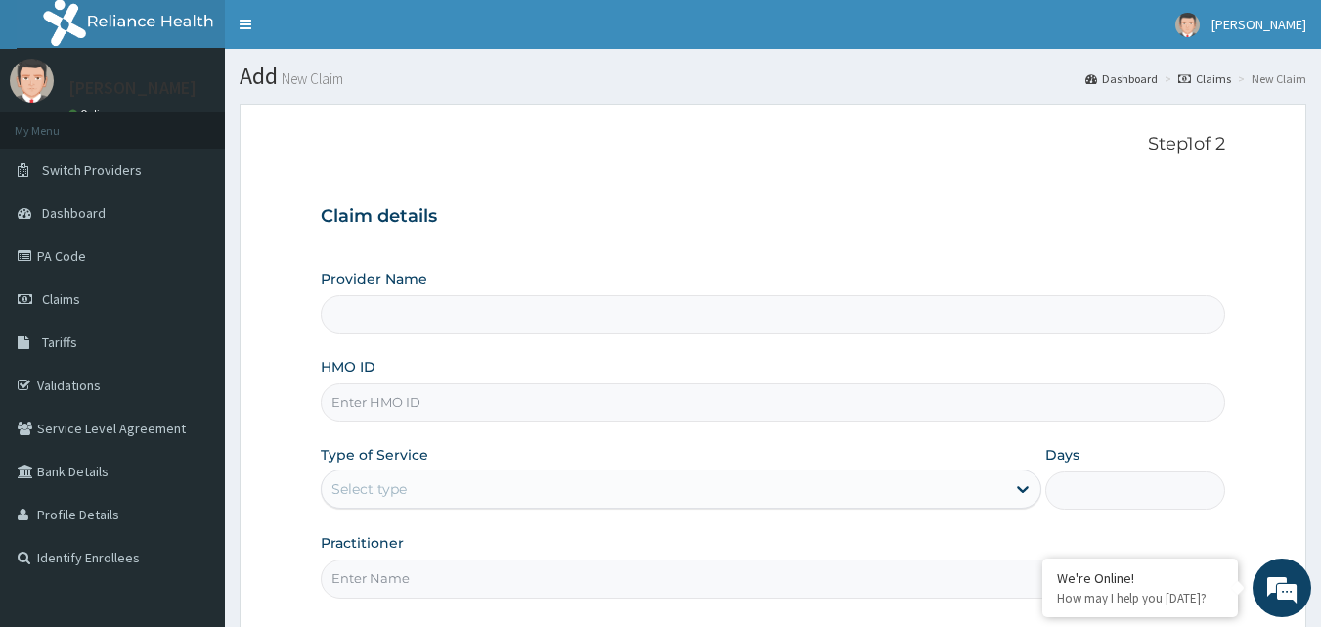
type input "Bodyline Gym- Ikoyi"
type input "1"
click at [389, 482] on div "Outpatient" at bounding box center [681, 488] width 721 height 39
click at [429, 413] on input "HMO ID" at bounding box center [773, 402] width 905 height 38
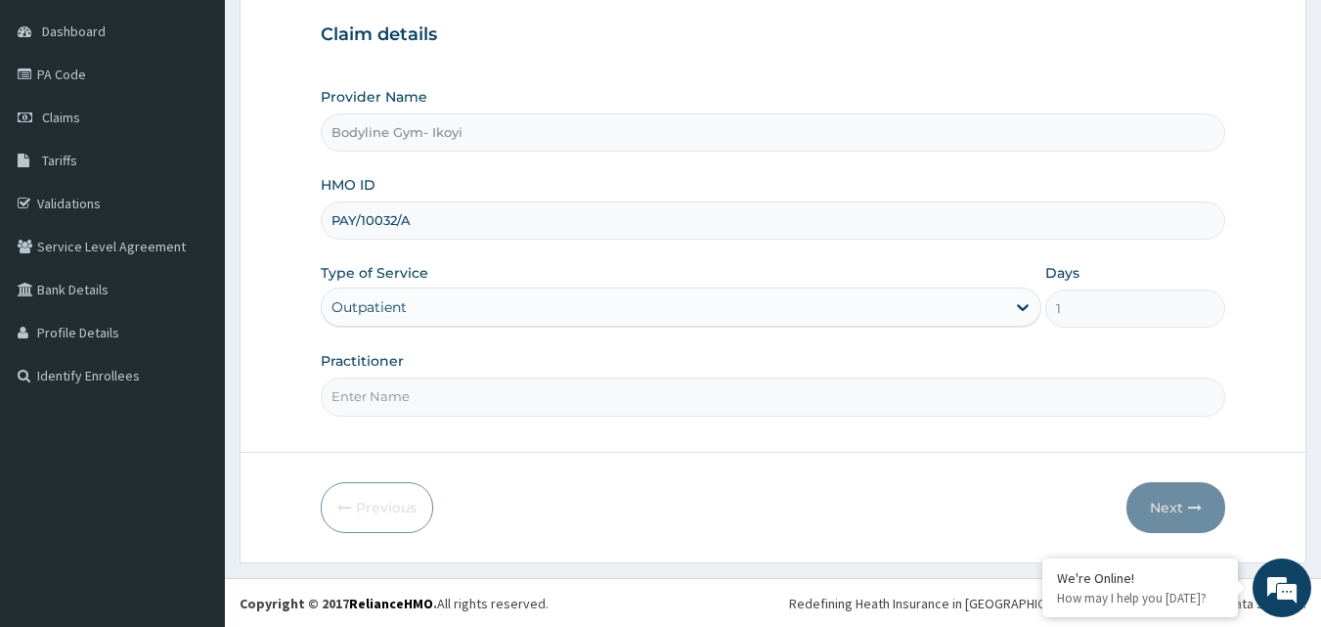
scroll to position [183, 0]
type input "PAY/10032/A"
click at [429, 400] on input "Practitioner" at bounding box center [773, 395] width 905 height 38
type input "BODYLINE"
click at [1167, 506] on button "Next" at bounding box center [1175, 506] width 99 height 51
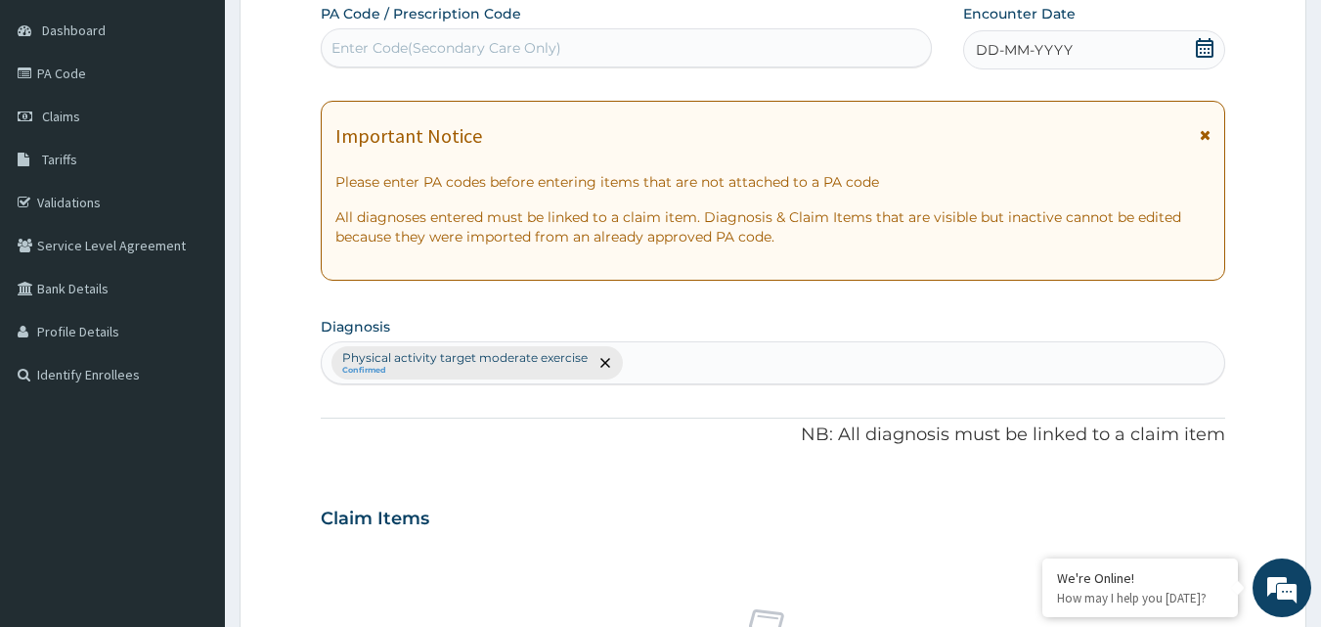
click at [988, 42] on div "DD-MM-YYYY" at bounding box center [1094, 49] width 262 height 39
click at [987, 45] on span "DD-MM-YYYY" at bounding box center [1024, 50] width 97 height 20
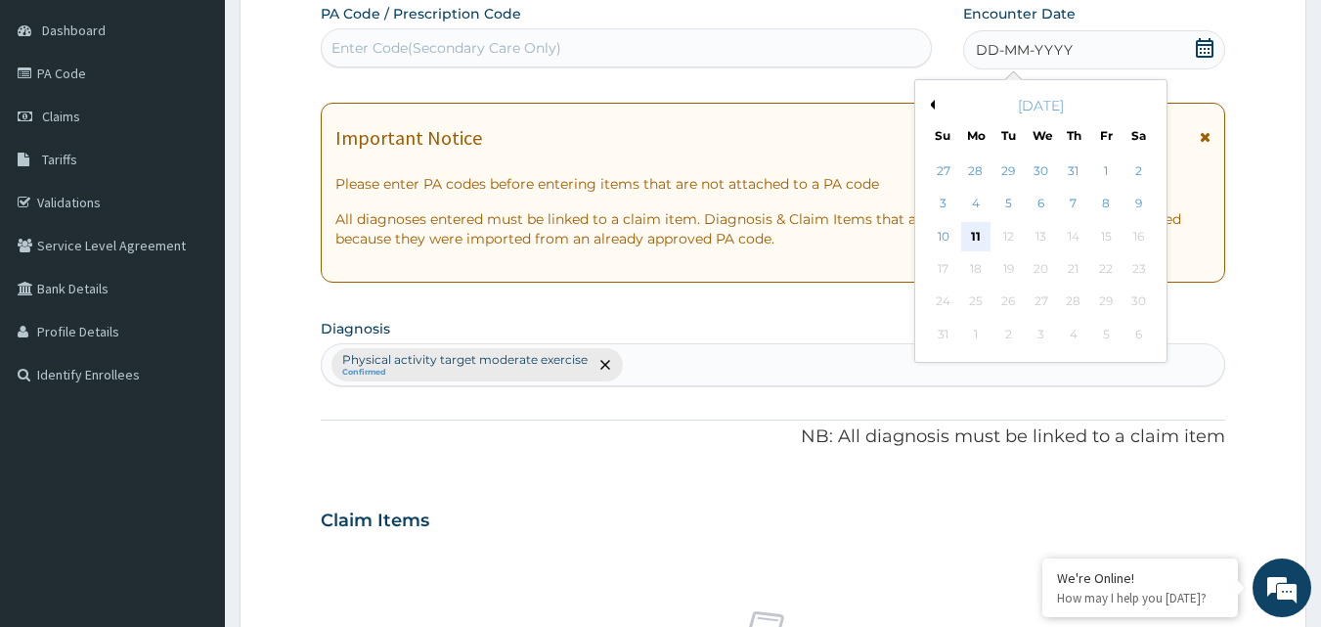
click at [967, 232] on div "11" at bounding box center [975, 236] width 29 height 29
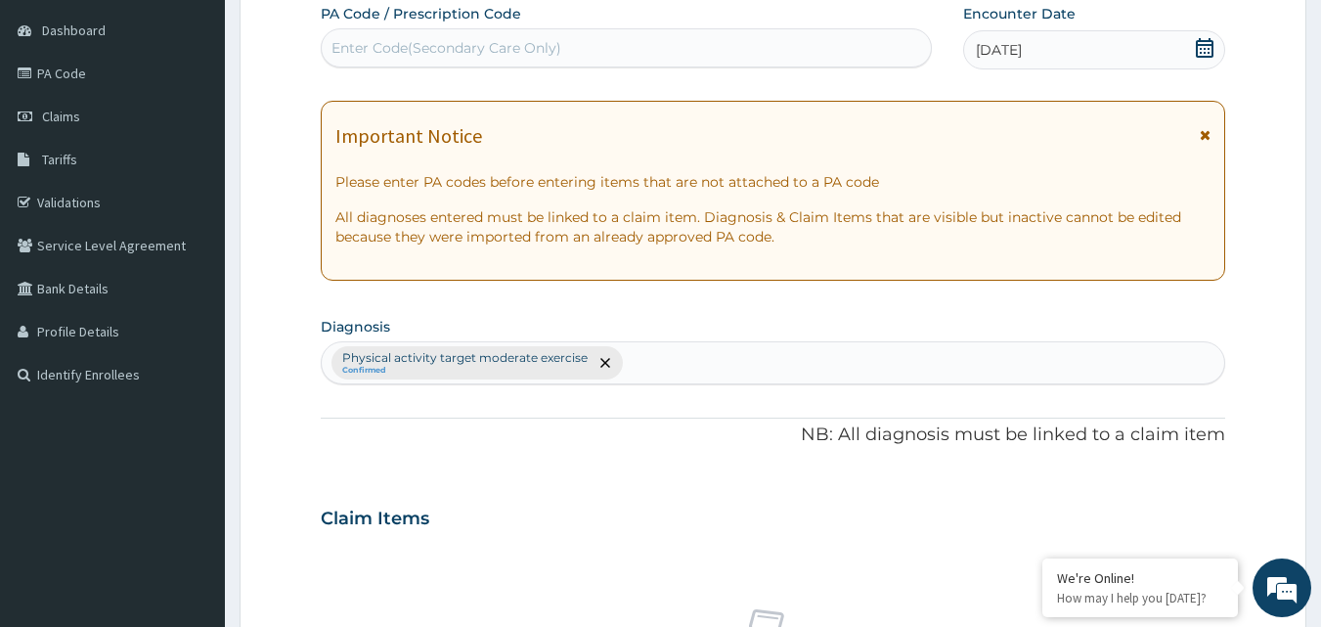
click at [378, 49] on div "Enter Code(Secondary Care Only)" at bounding box center [446, 48] width 230 height 20
type input "PA/E23ABF"
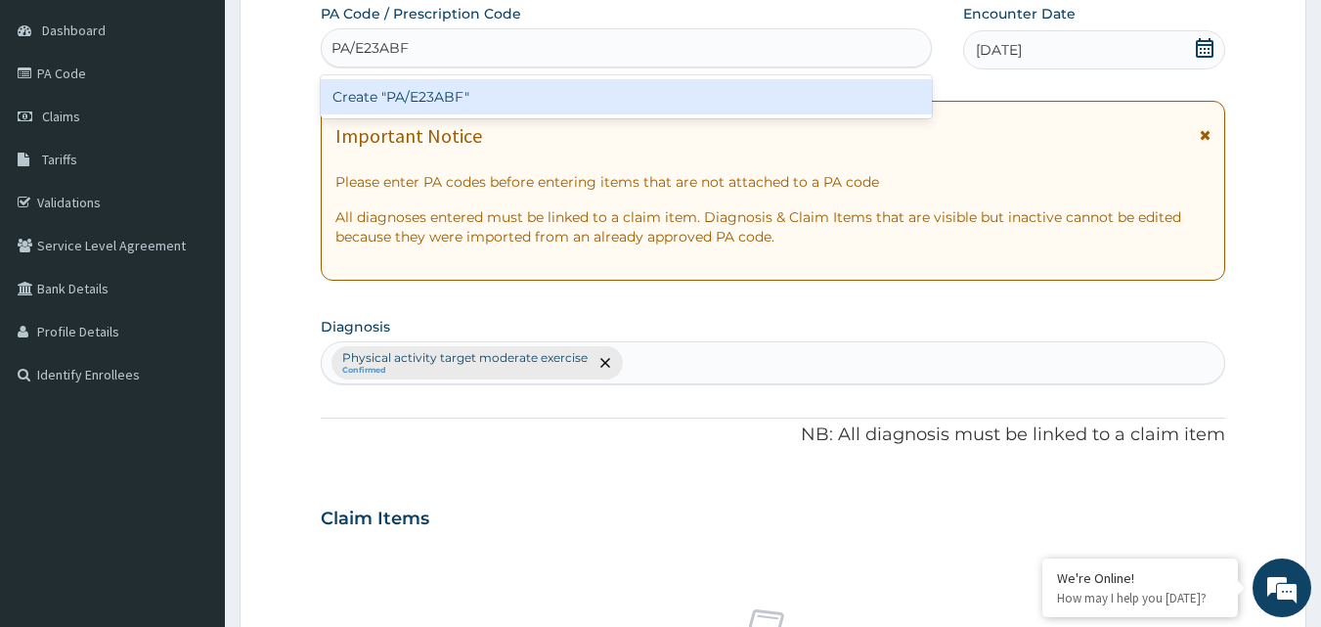
click at [592, 111] on div "Create "PA/E23ABF"" at bounding box center [627, 96] width 612 height 35
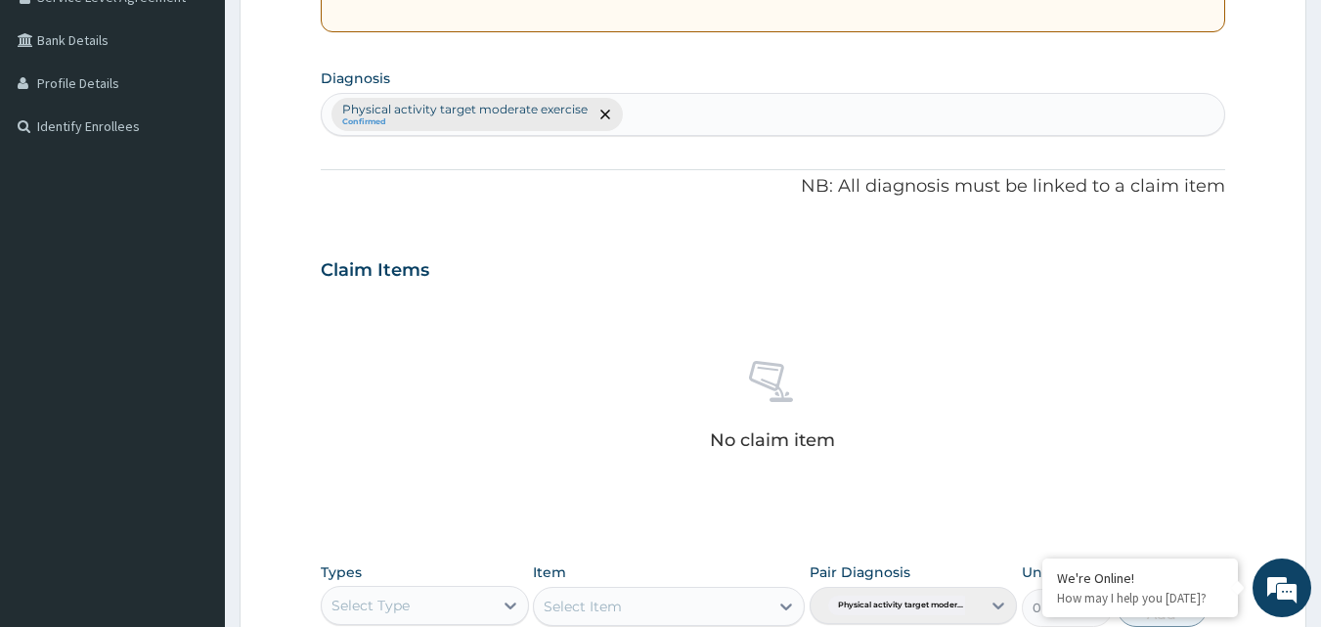
scroll to position [574, 0]
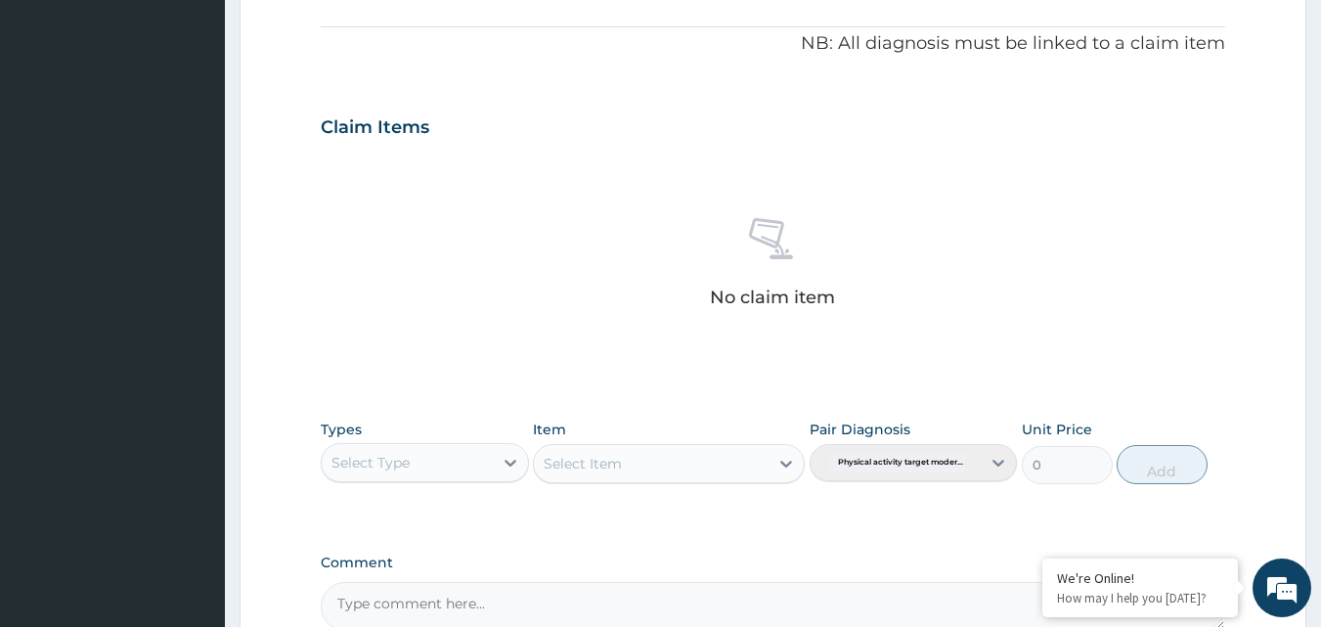
click at [407, 460] on div "Select Type" at bounding box center [370, 463] width 78 height 20
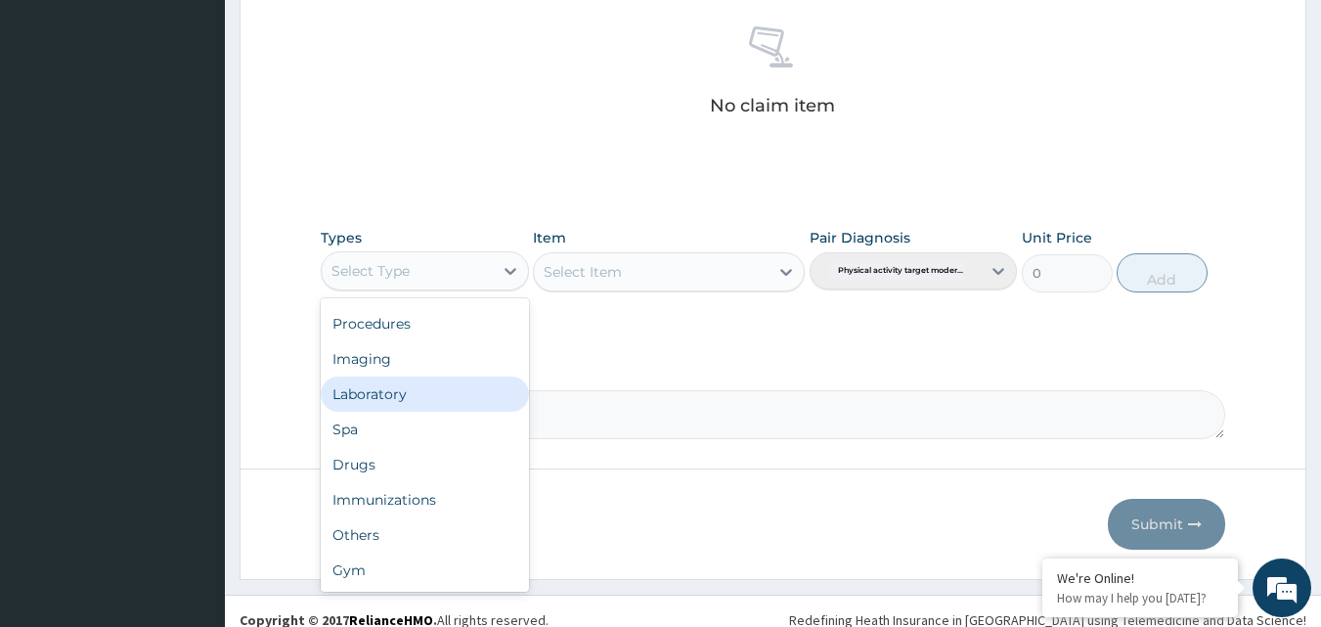
scroll to position [783, 0]
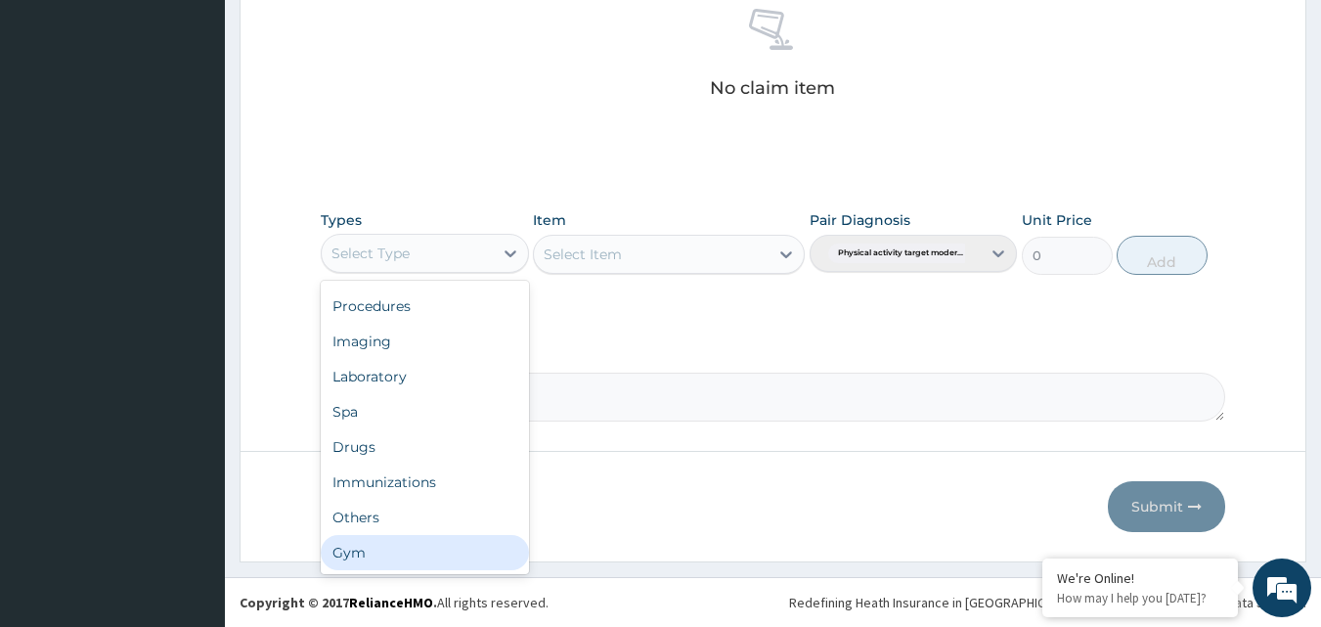
click at [466, 558] on div "Gym" at bounding box center [425, 552] width 208 height 35
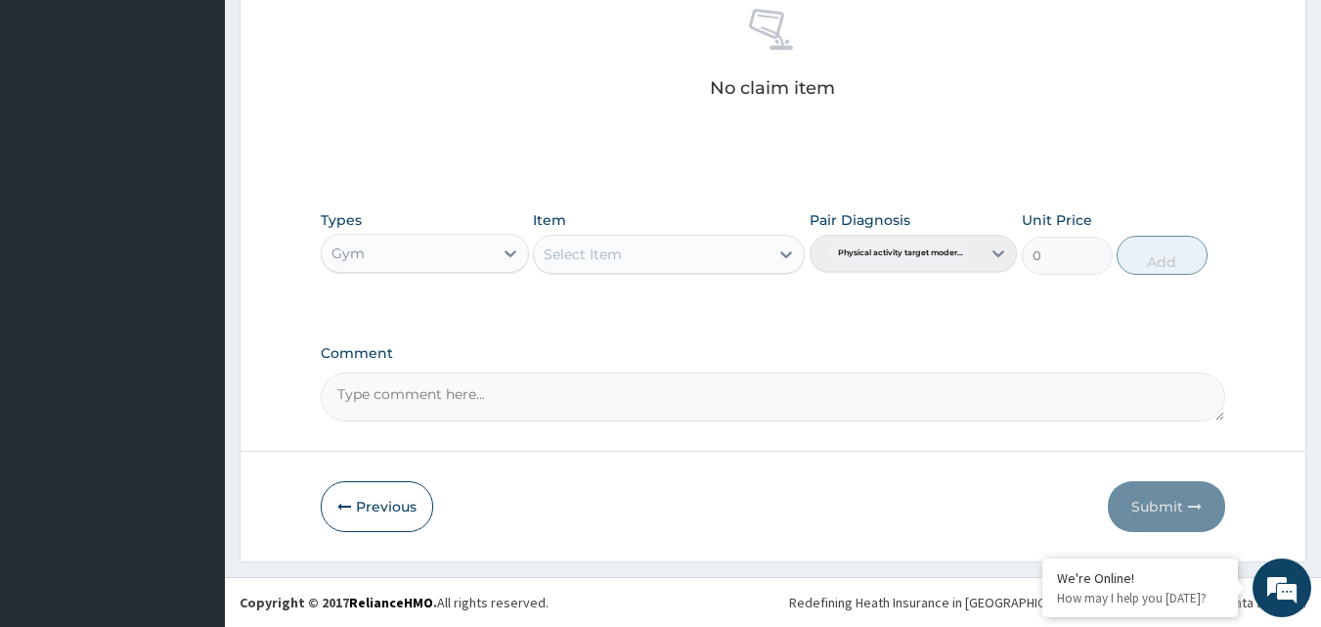
click at [628, 253] on div "Select Item" at bounding box center [669, 254] width 272 height 39
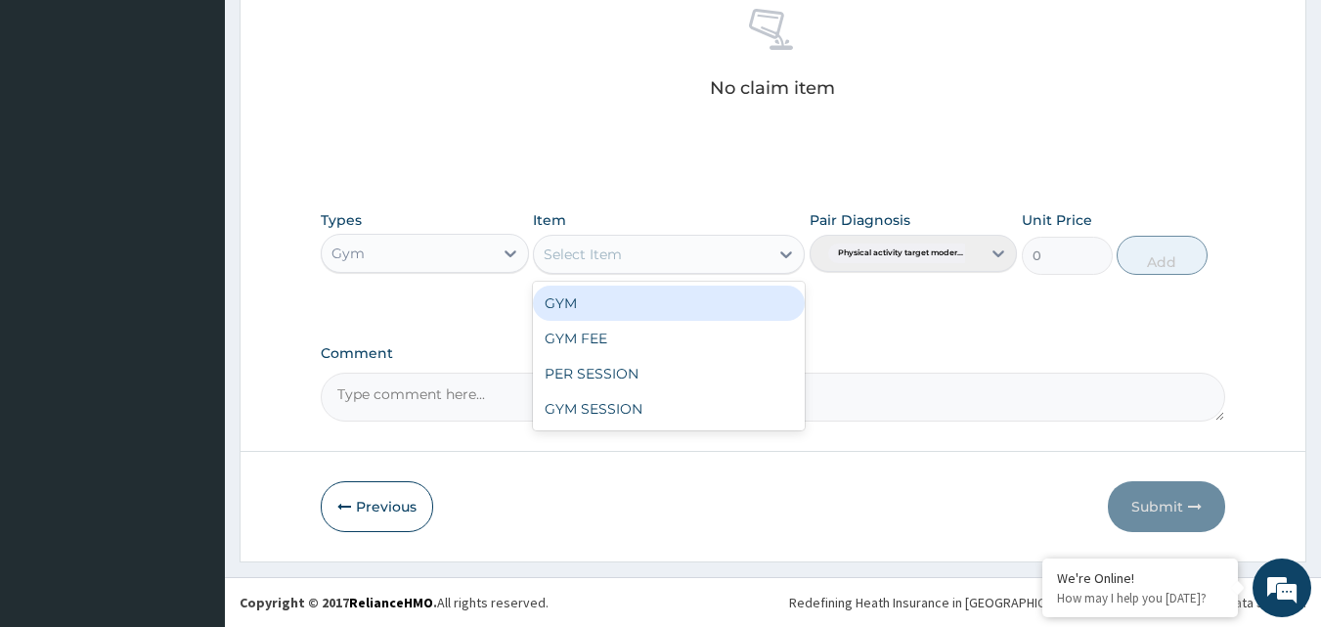
click at [638, 257] on div "Select Item" at bounding box center [651, 254] width 235 height 31
click at [651, 299] on div "GYM" at bounding box center [669, 302] width 272 height 35
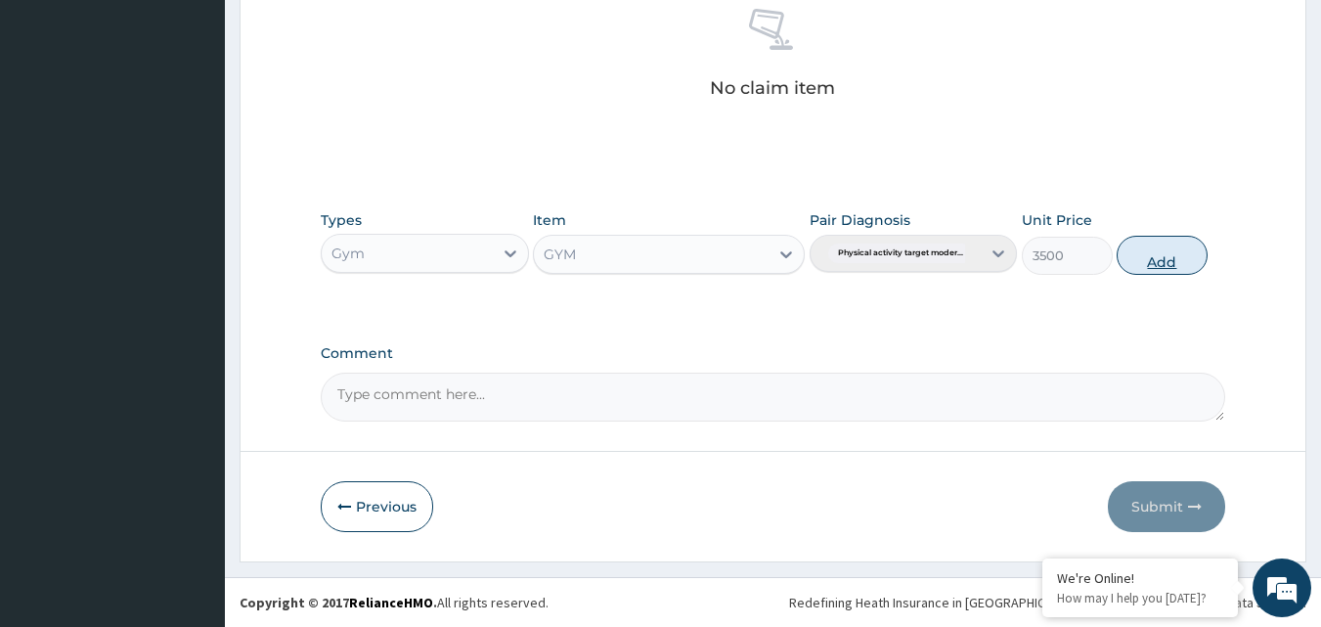
click at [1153, 265] on button "Add" at bounding box center [1161, 255] width 91 height 39
type input "0"
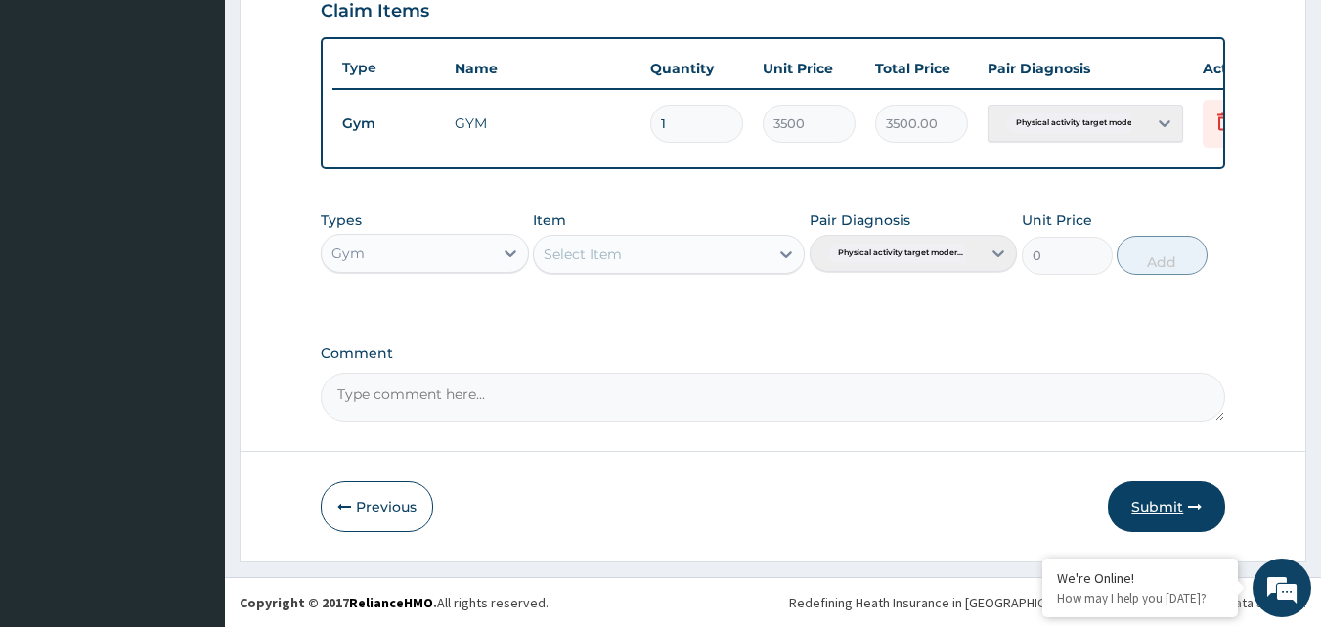
click at [1170, 512] on button "Submit" at bounding box center [1166, 506] width 117 height 51
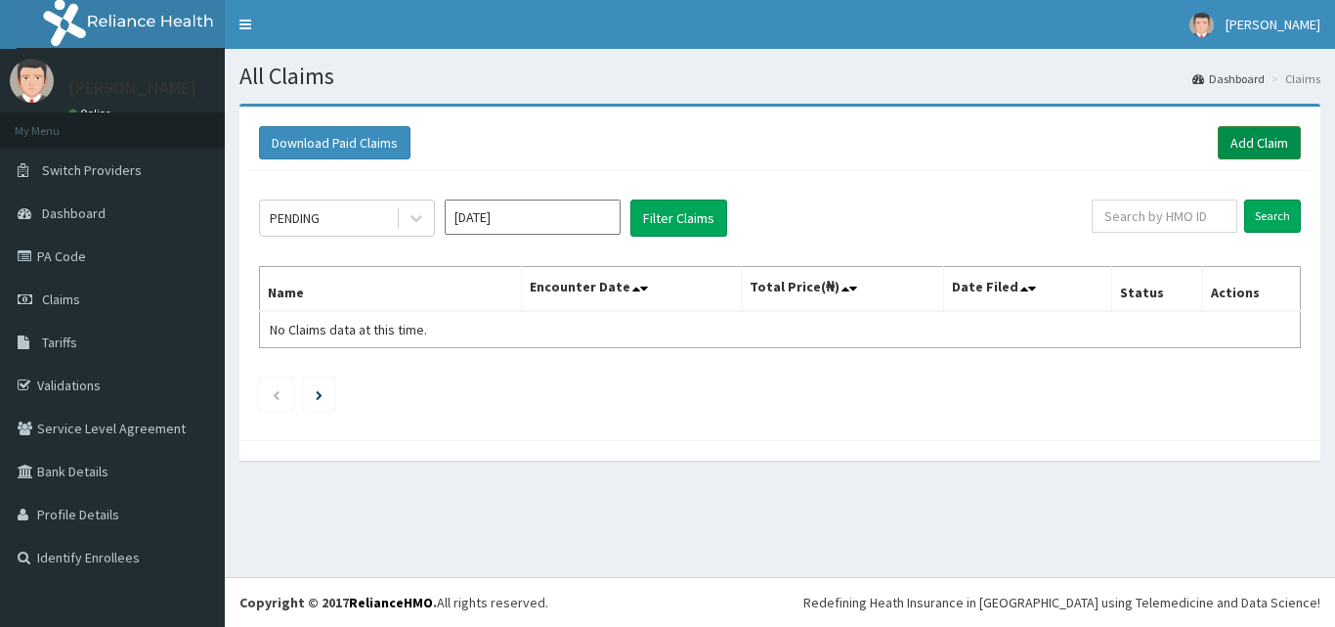
click at [1278, 138] on link "Add Claim" at bounding box center [1259, 142] width 83 height 33
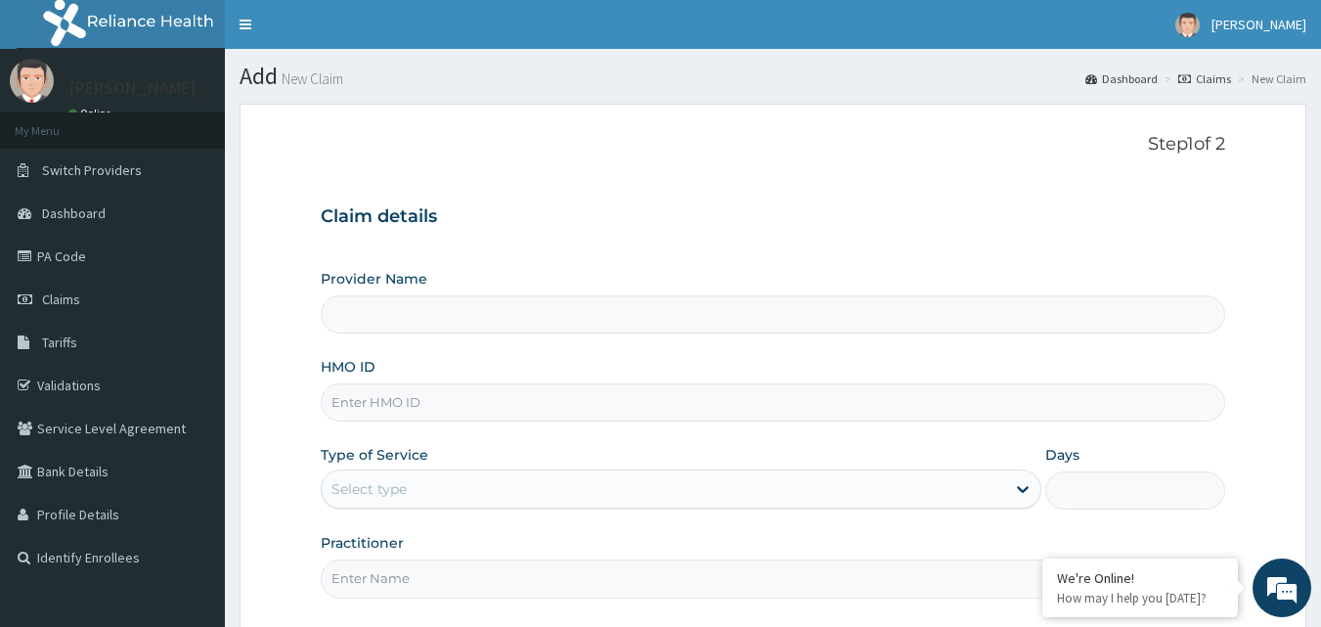
type input "Bodyline Gym- Ikoyi"
type input "1"
click at [405, 400] on input "HMO ID" at bounding box center [773, 402] width 905 height 38
type input "PTE/10056/A"
click at [506, 573] on input "Practitioner" at bounding box center [773, 578] width 905 height 38
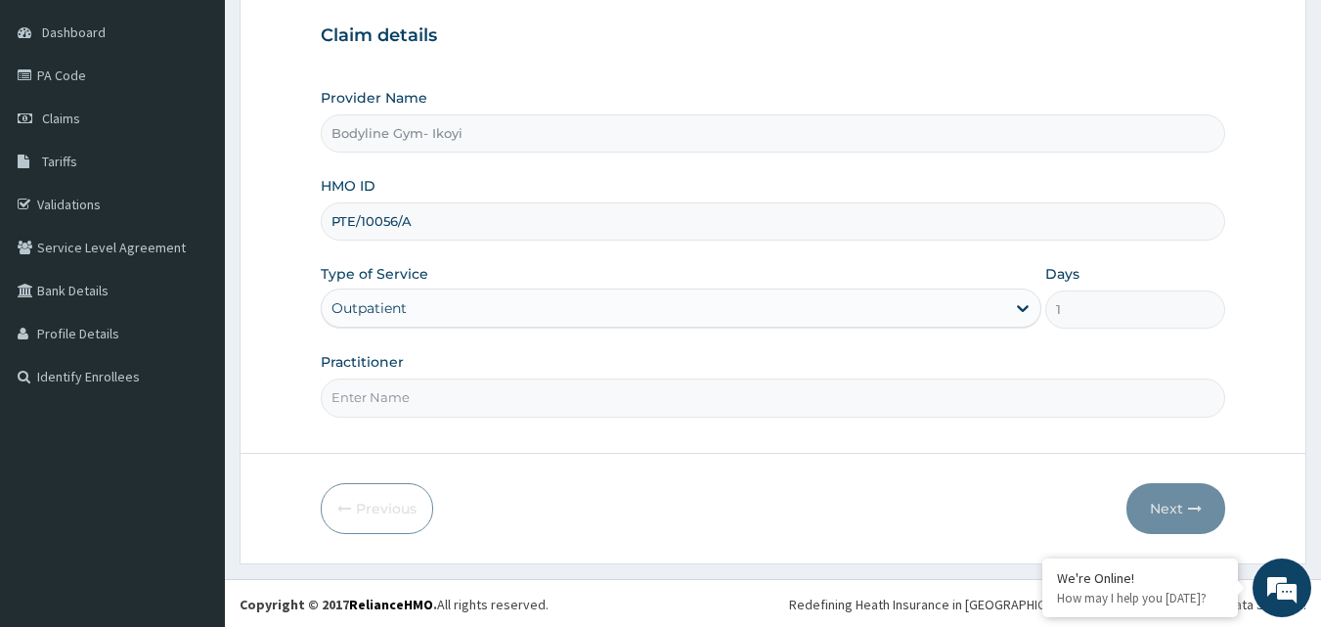
scroll to position [183, 0]
type input "BODYLINE"
click at [1170, 504] on button "Next" at bounding box center [1175, 506] width 99 height 51
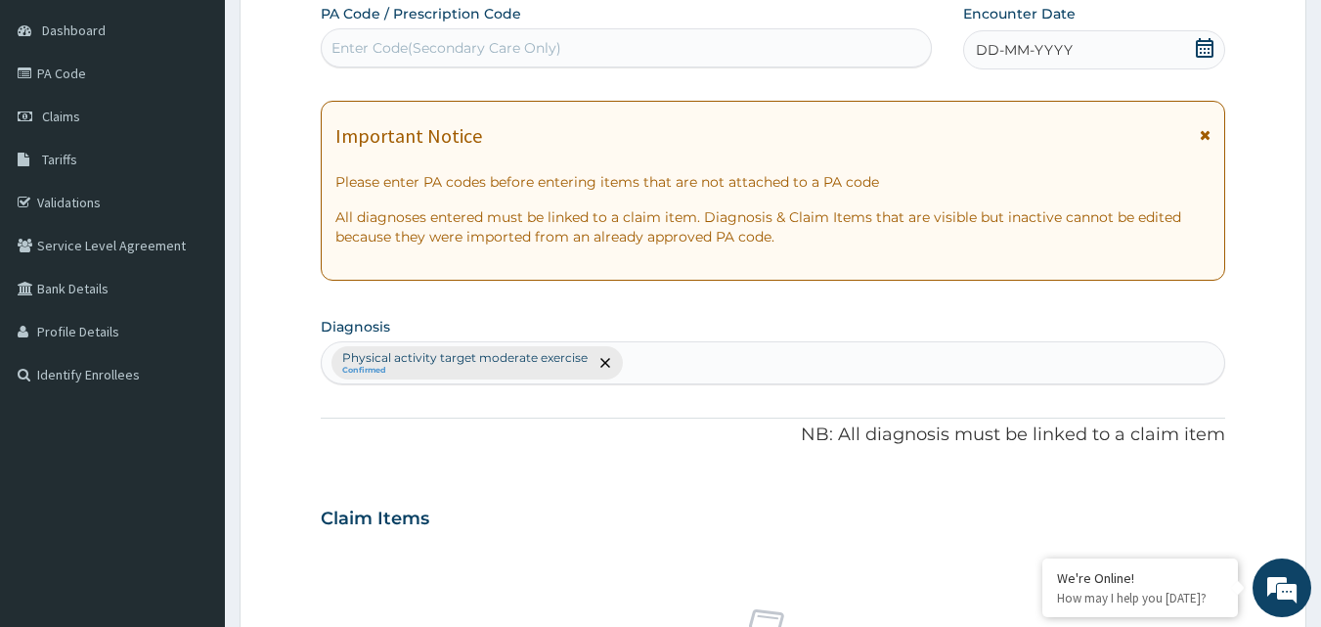
click at [986, 53] on span "DD-MM-YYYY" at bounding box center [1024, 50] width 97 height 20
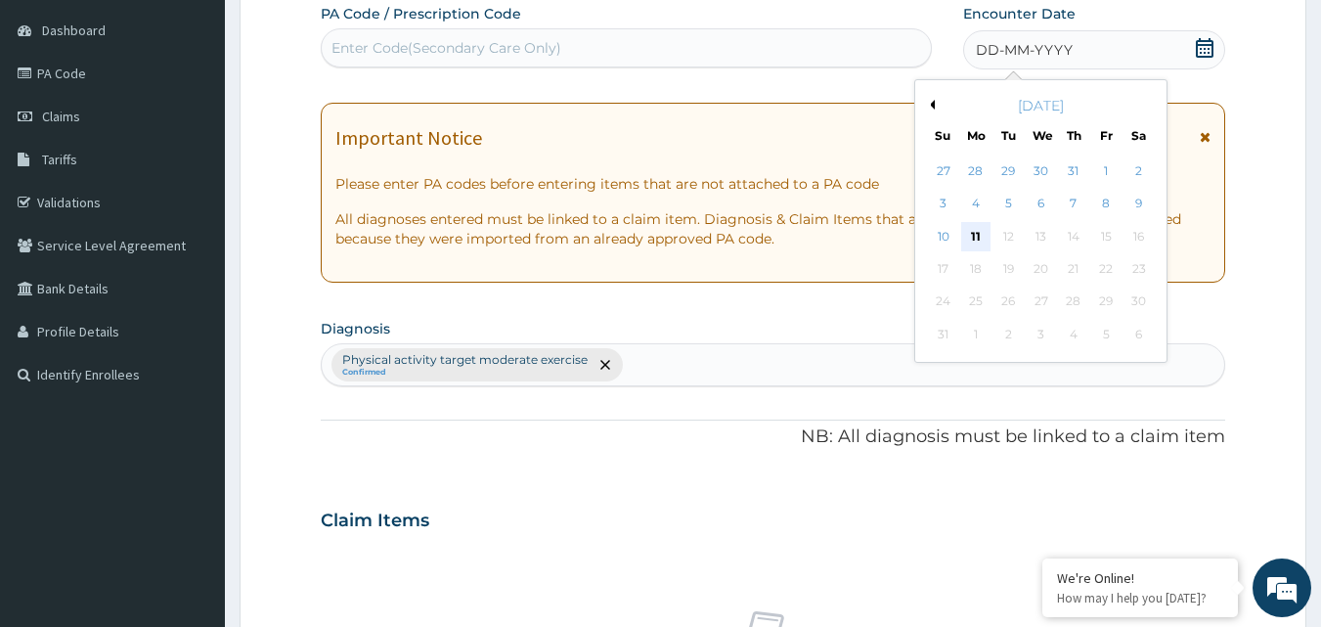
click at [979, 236] on div "11" at bounding box center [975, 236] width 29 height 29
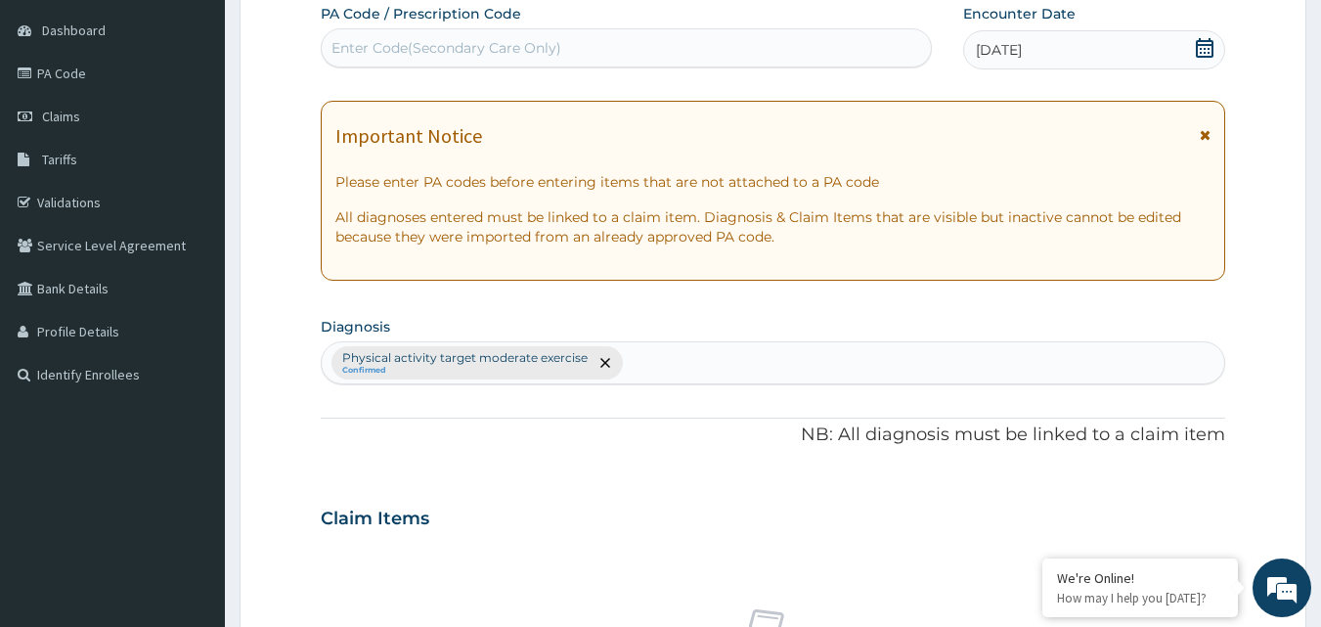
click at [352, 45] on div "Enter Code(Secondary Care Only)" at bounding box center [446, 48] width 230 height 20
type input "PA/D0A9B8"
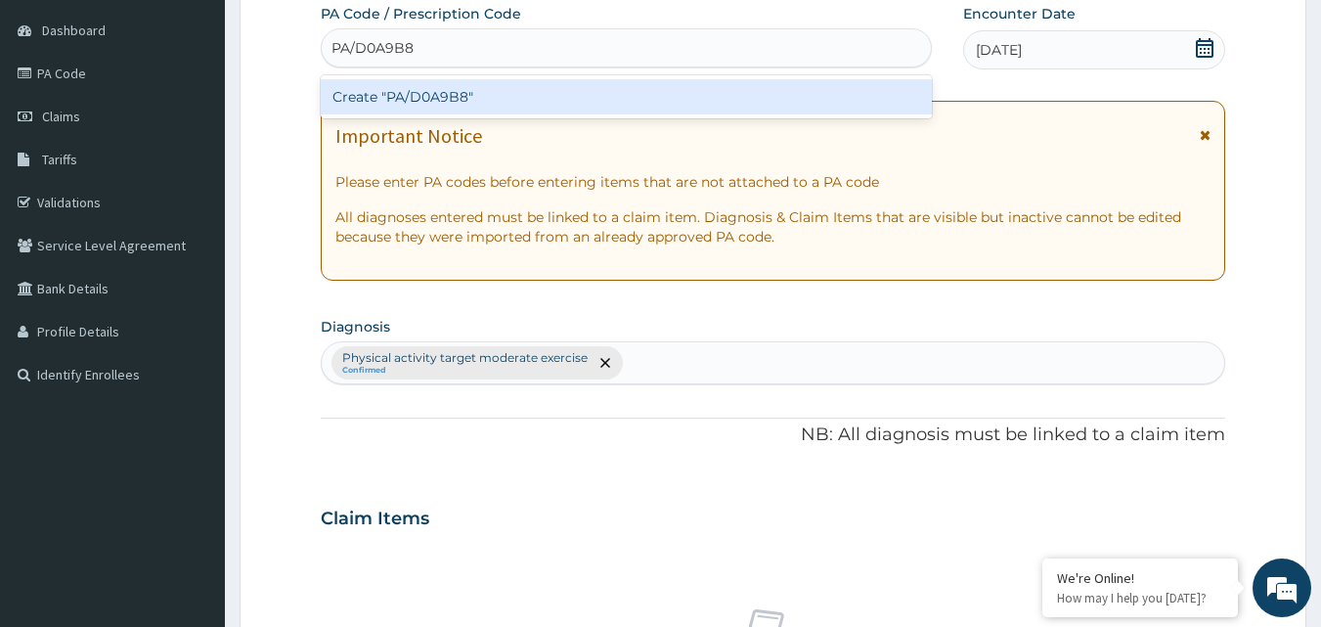
click at [440, 92] on div "Create "PA/D0A9B8"" at bounding box center [627, 96] width 612 height 35
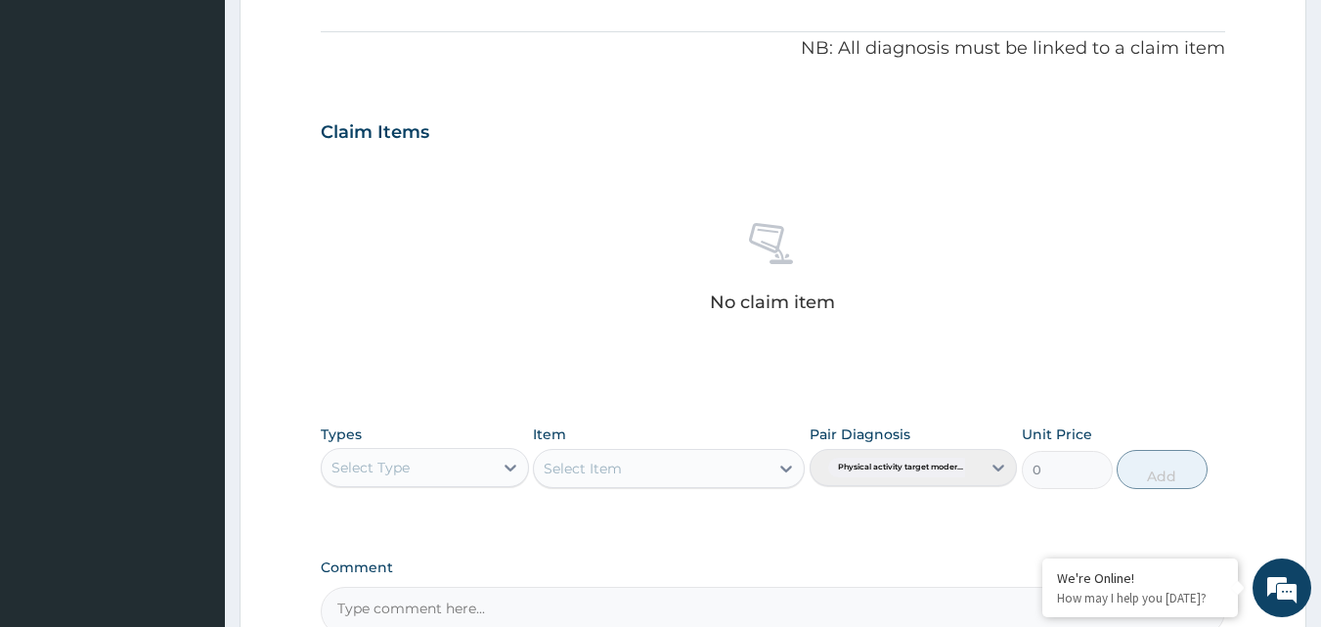
scroll to position [783, 0]
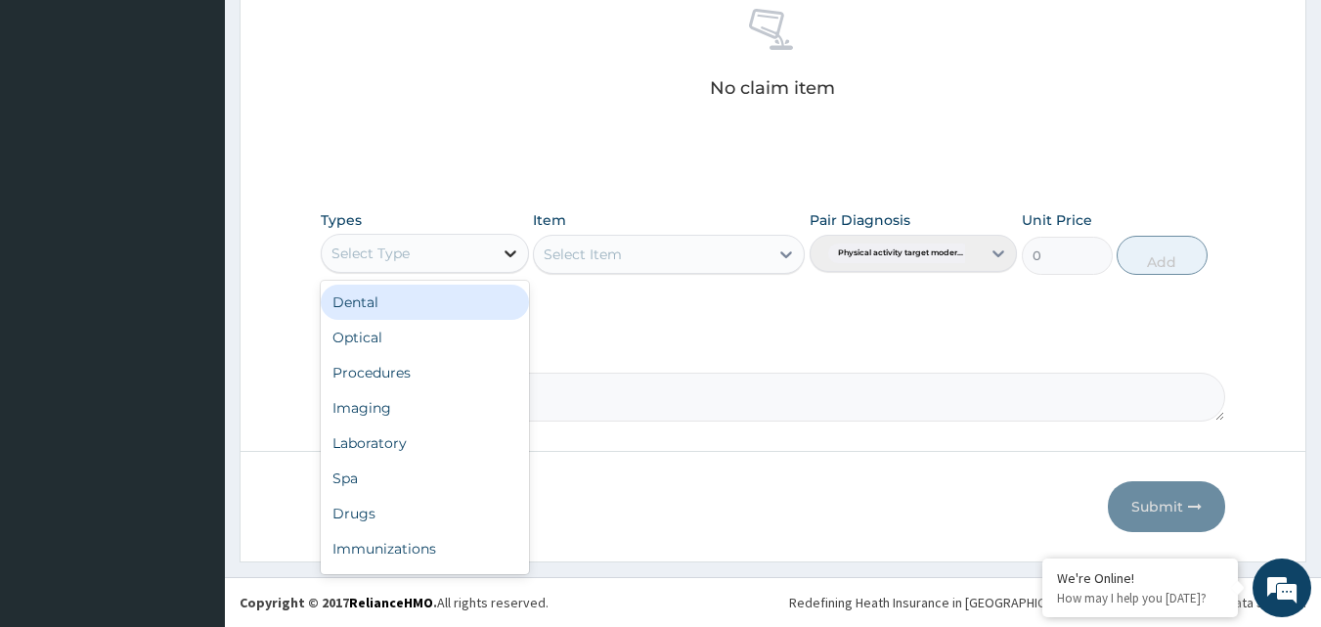
click at [503, 267] on div at bounding box center [510, 253] width 35 height 35
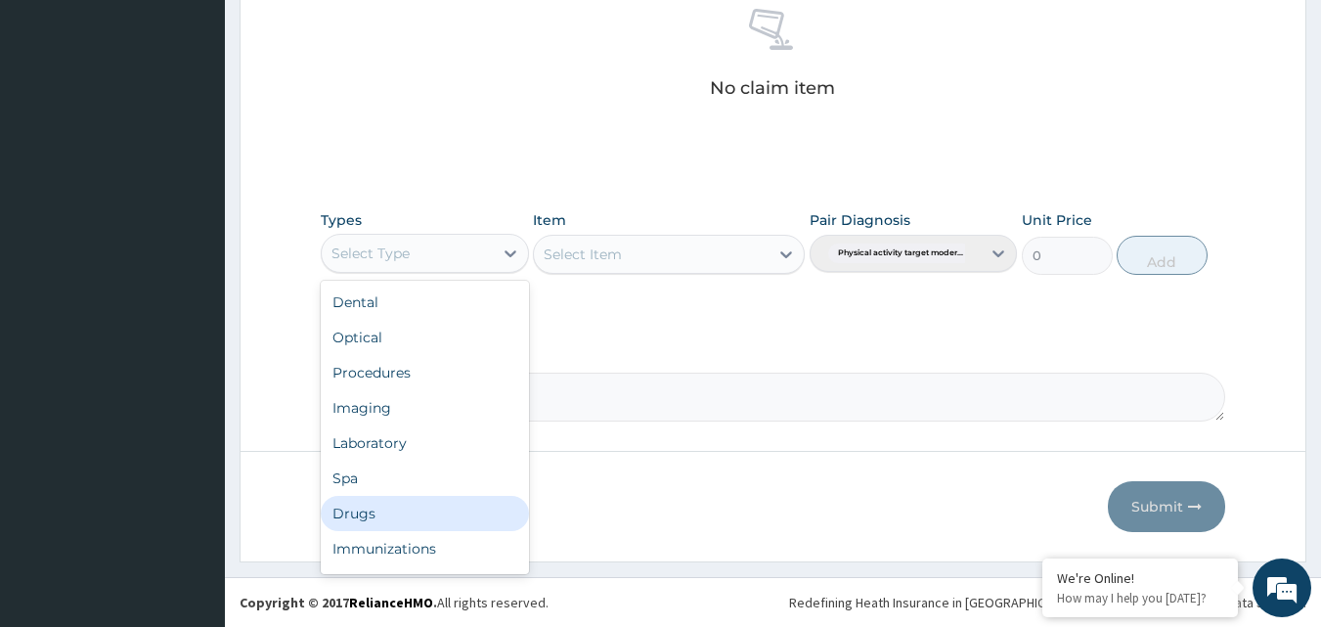
scroll to position [66, 0]
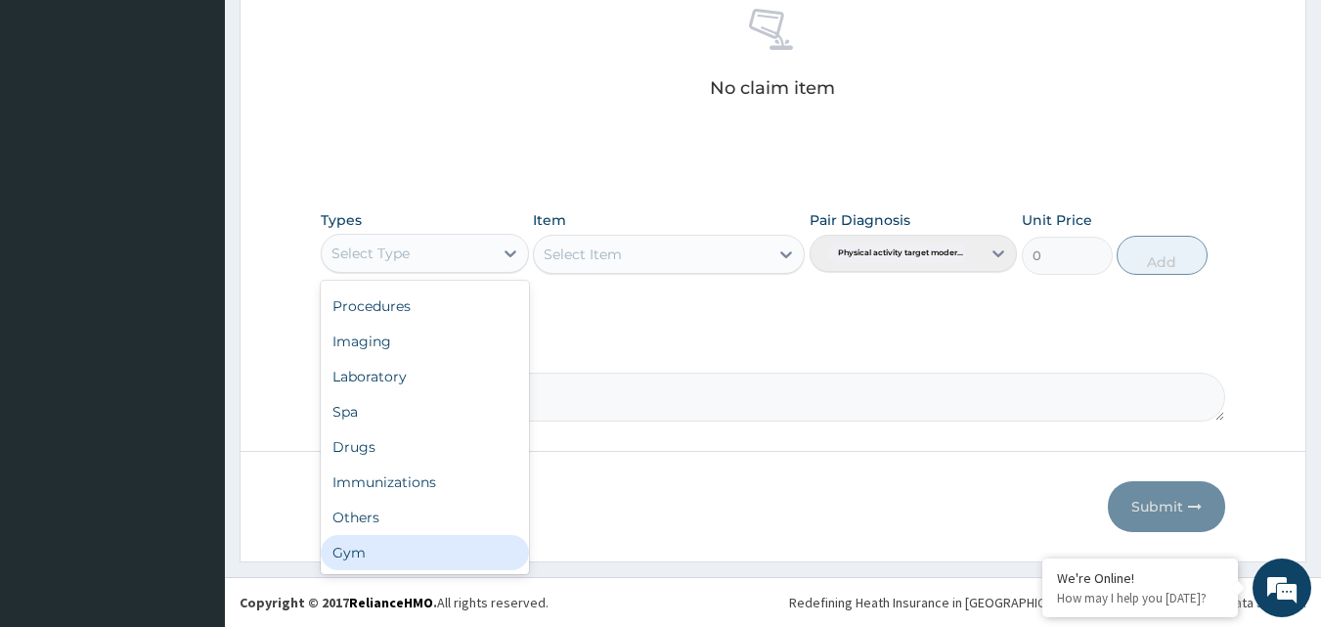
drag, startPoint x: 470, startPoint y: 569, endPoint x: 594, endPoint y: 482, distance: 151.6
click at [476, 562] on div "Gym" at bounding box center [425, 552] width 208 height 35
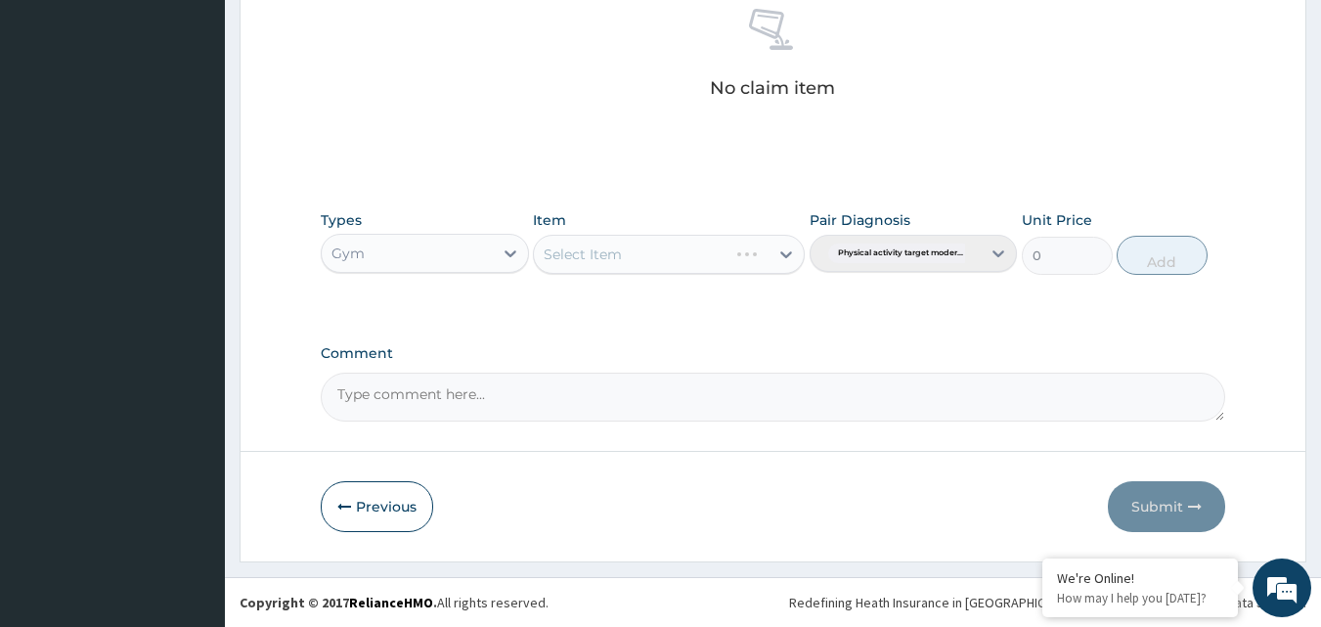
click at [719, 262] on div "Select Item" at bounding box center [669, 254] width 272 height 39
click at [743, 251] on div "Select Item" at bounding box center [651, 254] width 235 height 31
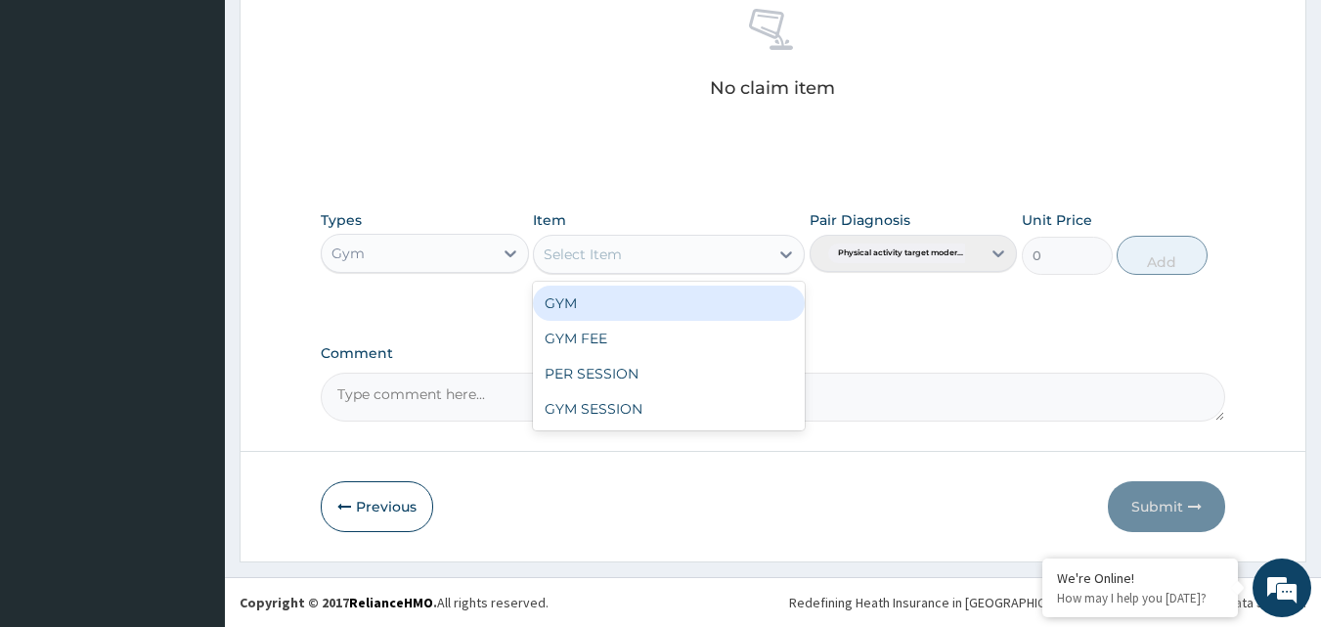
click at [733, 308] on div "GYM" at bounding box center [669, 302] width 272 height 35
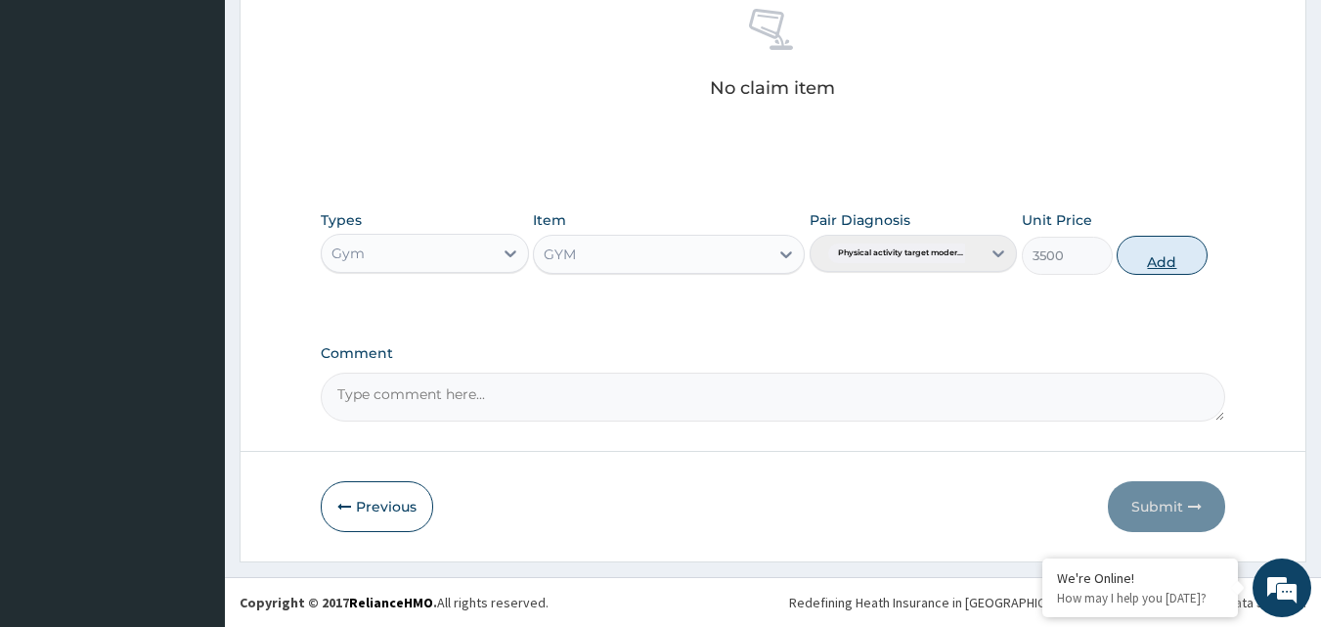
click at [1158, 259] on button "Add" at bounding box center [1161, 255] width 91 height 39
type input "0"
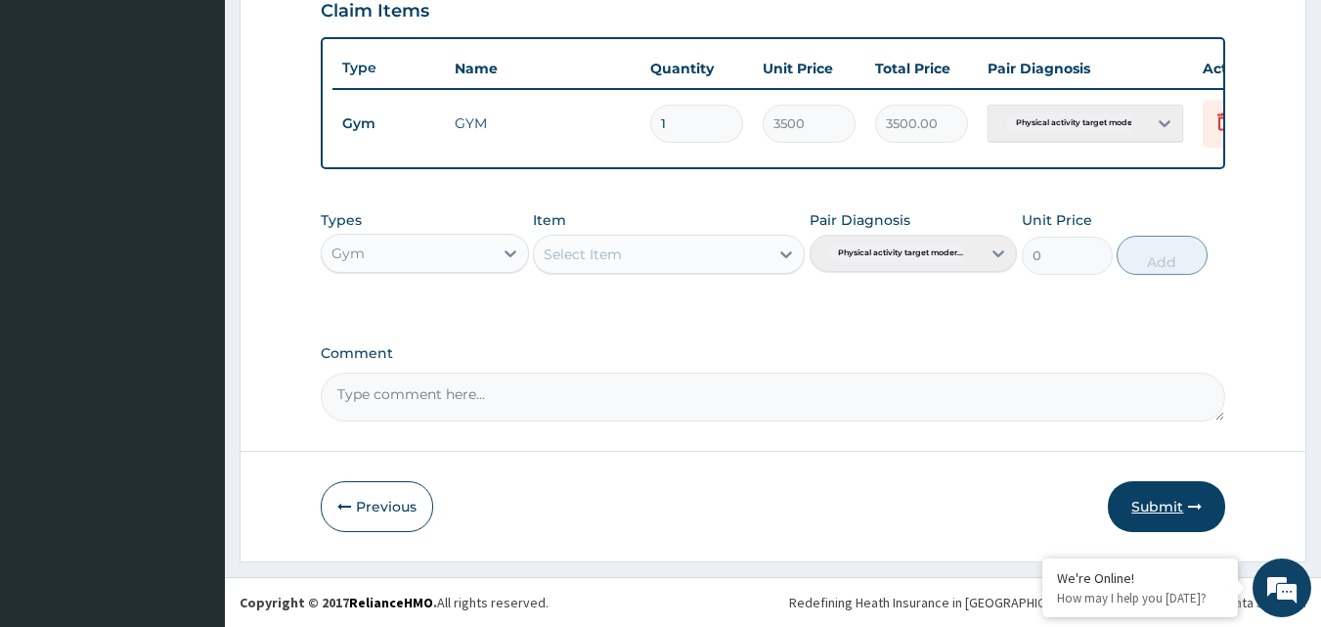
click at [1154, 512] on button "Submit" at bounding box center [1166, 506] width 117 height 51
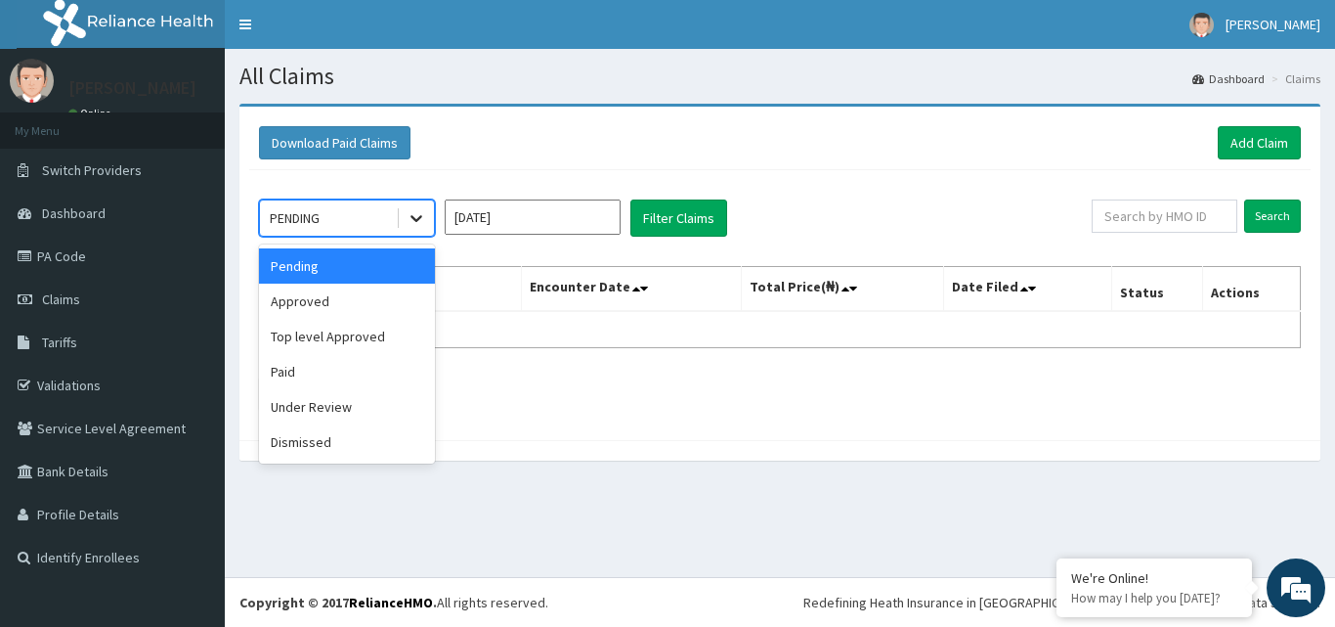
click at [420, 217] on icon at bounding box center [417, 219] width 12 height 7
click at [324, 304] on div "Approved" at bounding box center [347, 301] width 176 height 35
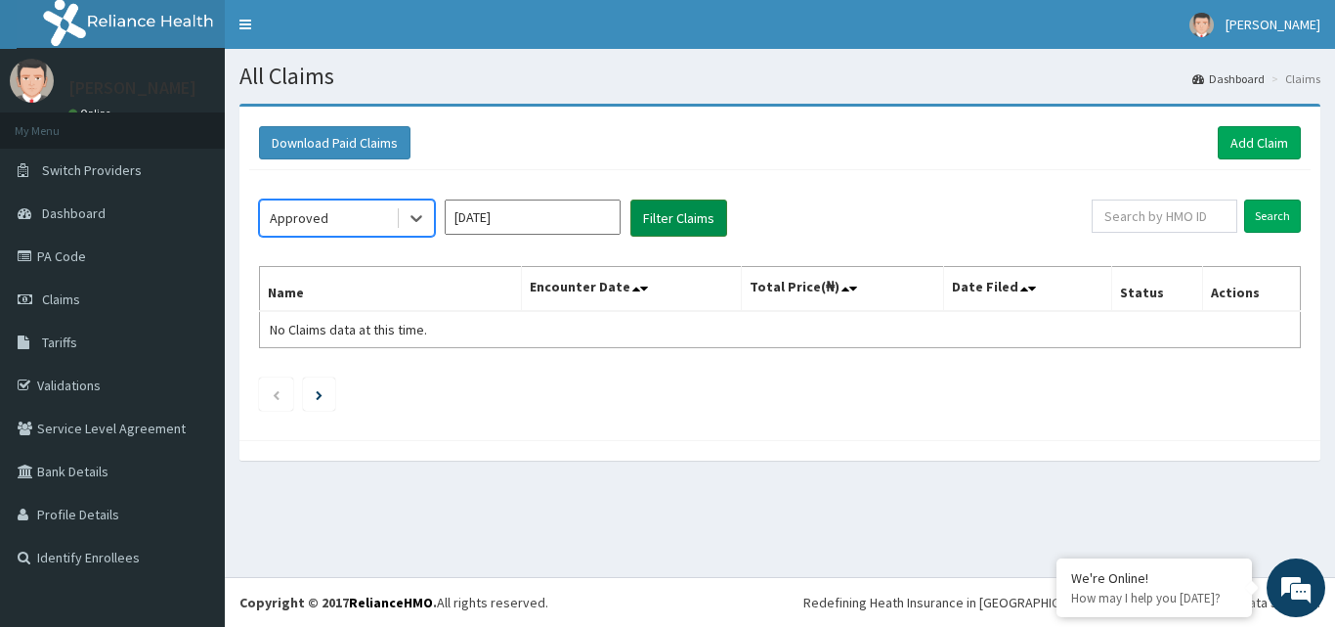
click at [655, 211] on button "Filter Claims" at bounding box center [679, 217] width 97 height 37
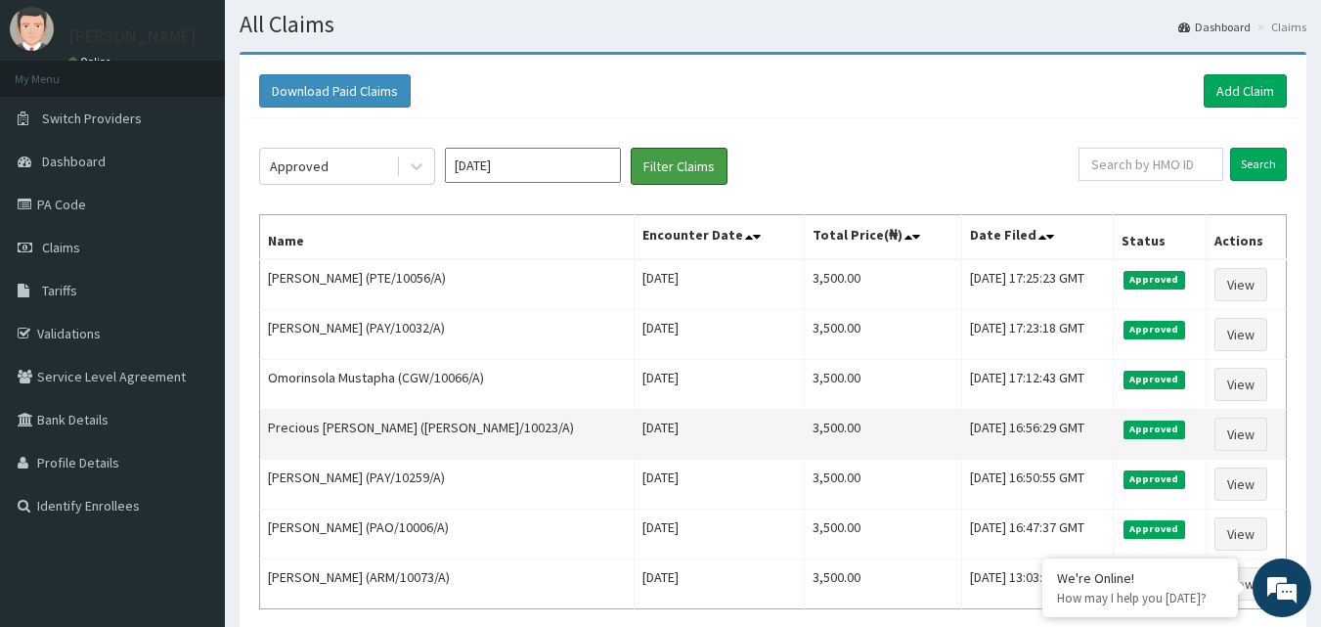
scroll to position [98, 0]
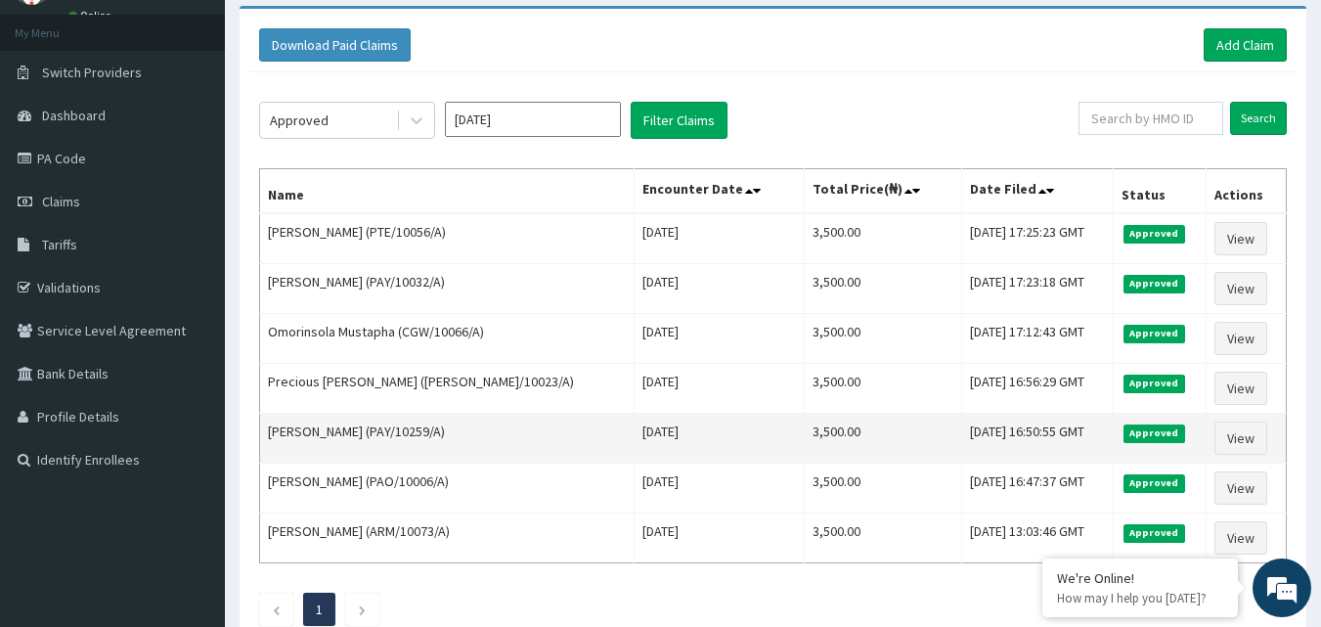
drag, startPoint x: 268, startPoint y: 431, endPoint x: 437, endPoint y: 427, distance: 169.2
click at [437, 427] on td "[PERSON_NAME] (PAY/10259/A)" at bounding box center [447, 439] width 374 height 50
copy td "[PERSON_NAME] (PAY/10259/A"
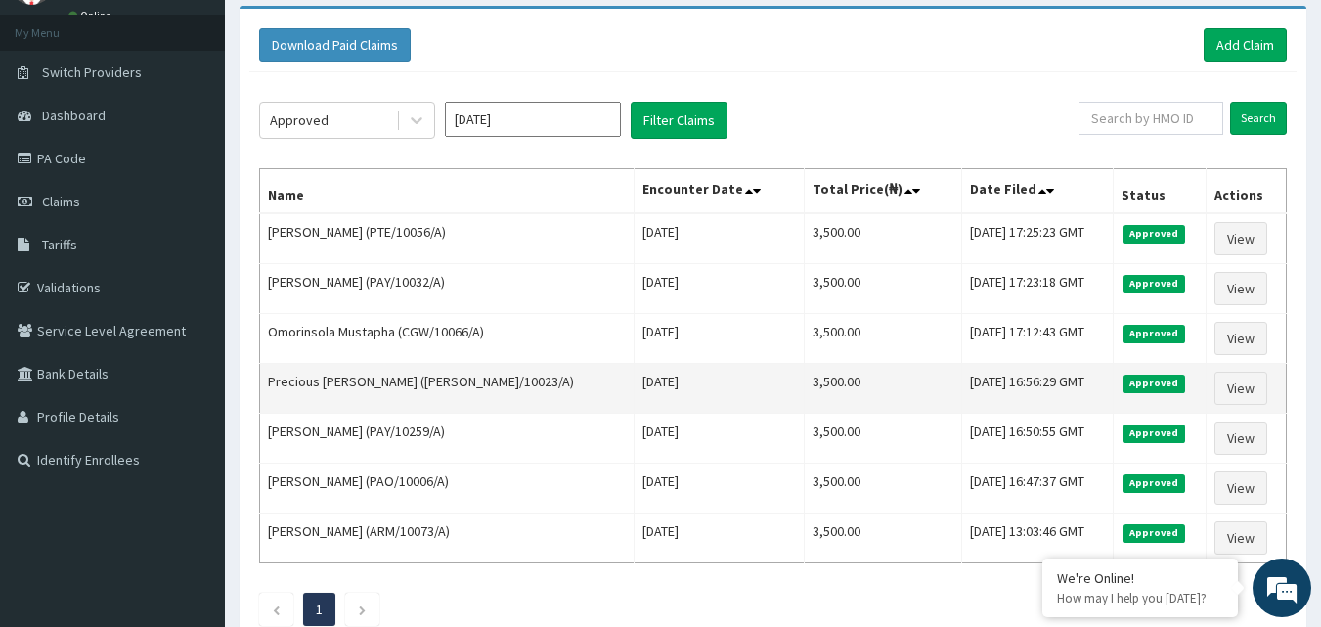
click at [265, 385] on td "Precious [PERSON_NAME] ([PERSON_NAME]/10023/A)" at bounding box center [447, 389] width 374 height 50
click at [265, 380] on td "Precious [PERSON_NAME] ([PERSON_NAME]/10023/A)" at bounding box center [447, 389] width 374 height 50
click at [265, 379] on td "Precious [PERSON_NAME] ([PERSON_NAME]/10023/A)" at bounding box center [447, 389] width 374 height 50
click at [314, 384] on td "Precious [PERSON_NAME] ([PERSON_NAME]/10023/A)" at bounding box center [447, 389] width 374 height 50
click at [345, 381] on td "Precious [PERSON_NAME] ([PERSON_NAME]/10023/A)" at bounding box center [447, 389] width 374 height 50
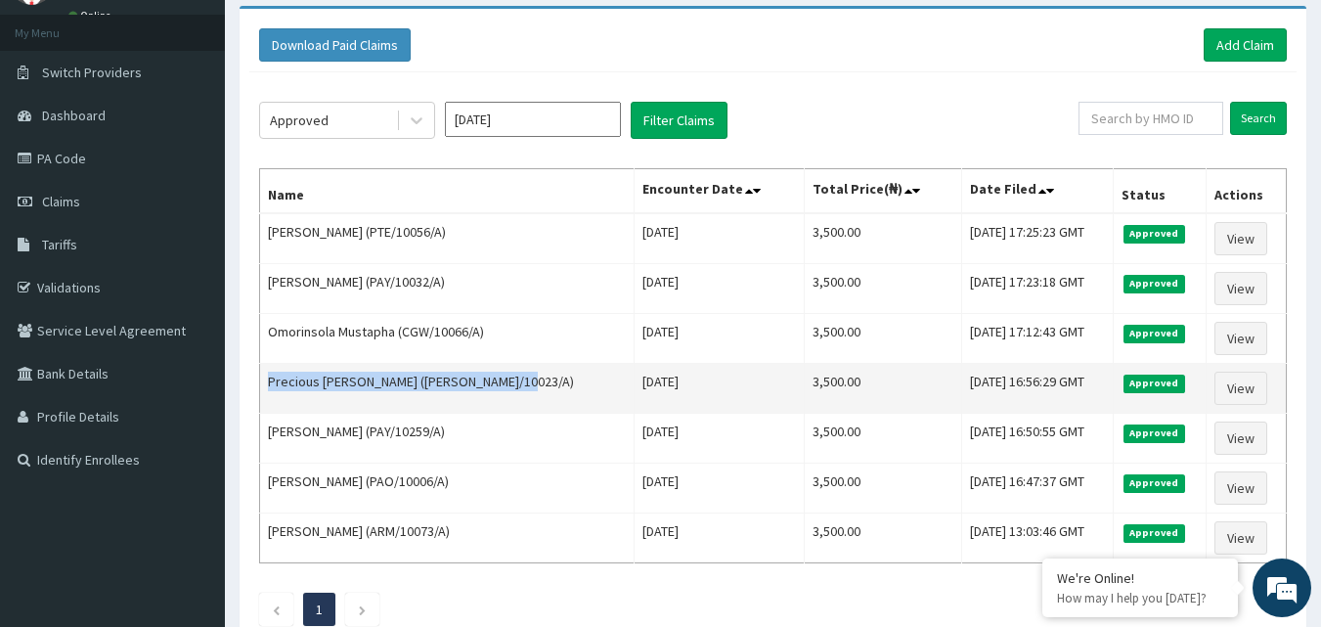
drag, startPoint x: 270, startPoint y: 379, endPoint x: 518, endPoint y: 400, distance: 249.2
click at [518, 400] on td "Precious [PERSON_NAME] ([PERSON_NAME]/10023/A)" at bounding box center [447, 389] width 374 height 50
copy td "Precious [PERSON_NAME] ([PERSON_NAME]/10023/A"
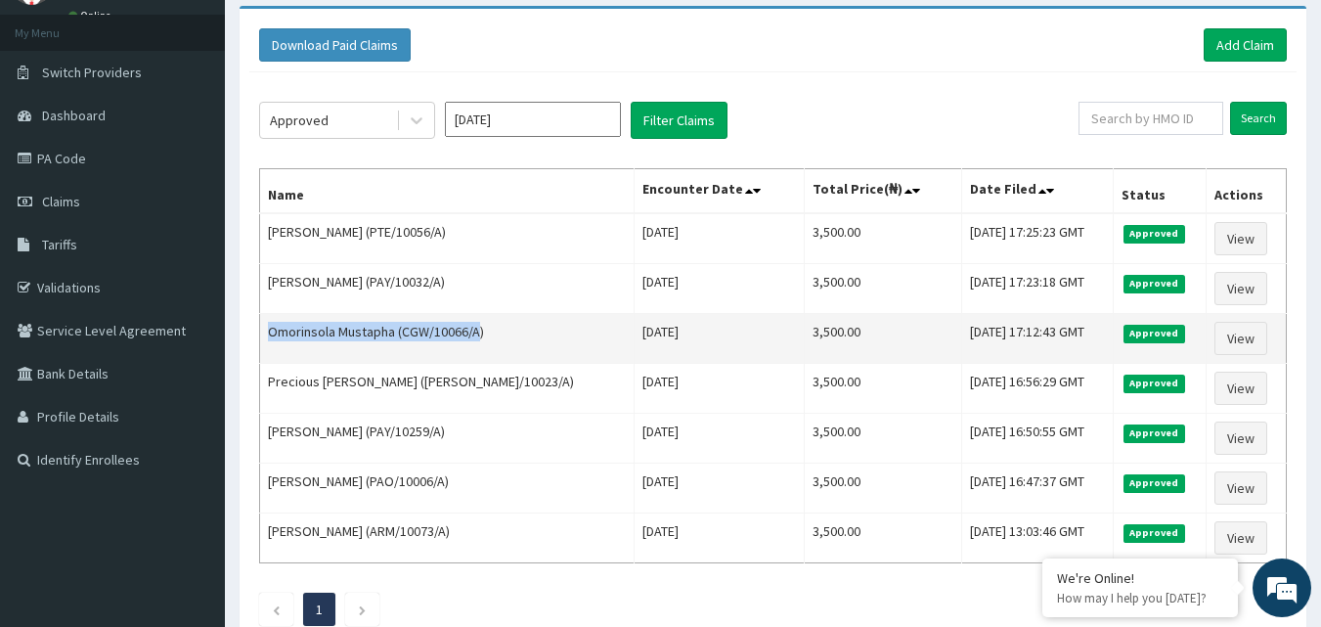
drag, startPoint x: 475, startPoint y: 332, endPoint x: 267, endPoint y: 321, distance: 208.6
click at [267, 321] on td "Omorinsola Mustapha (CGW/10066/A)" at bounding box center [447, 339] width 374 height 50
copy td "Omorinsola Mustapha (CGW/10066/A"
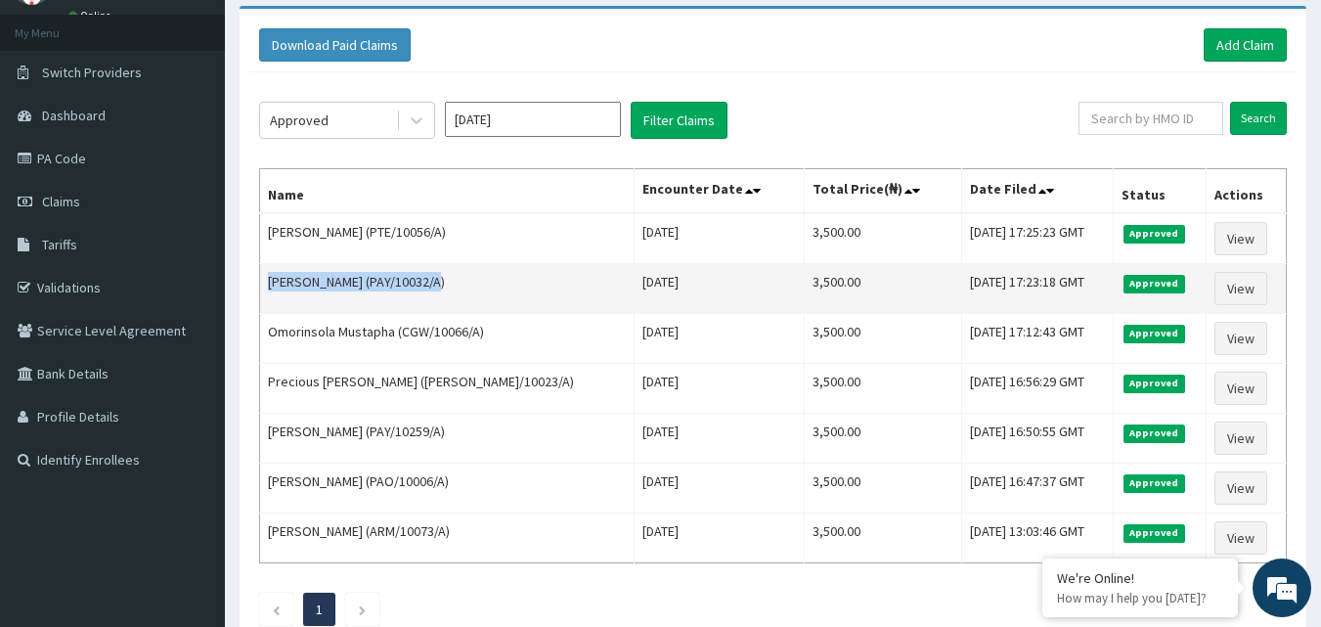
drag, startPoint x: 421, startPoint y: 281, endPoint x: 271, endPoint y: 296, distance: 151.4
click at [271, 296] on td "[PERSON_NAME] (PAY/10032/A)" at bounding box center [447, 289] width 374 height 50
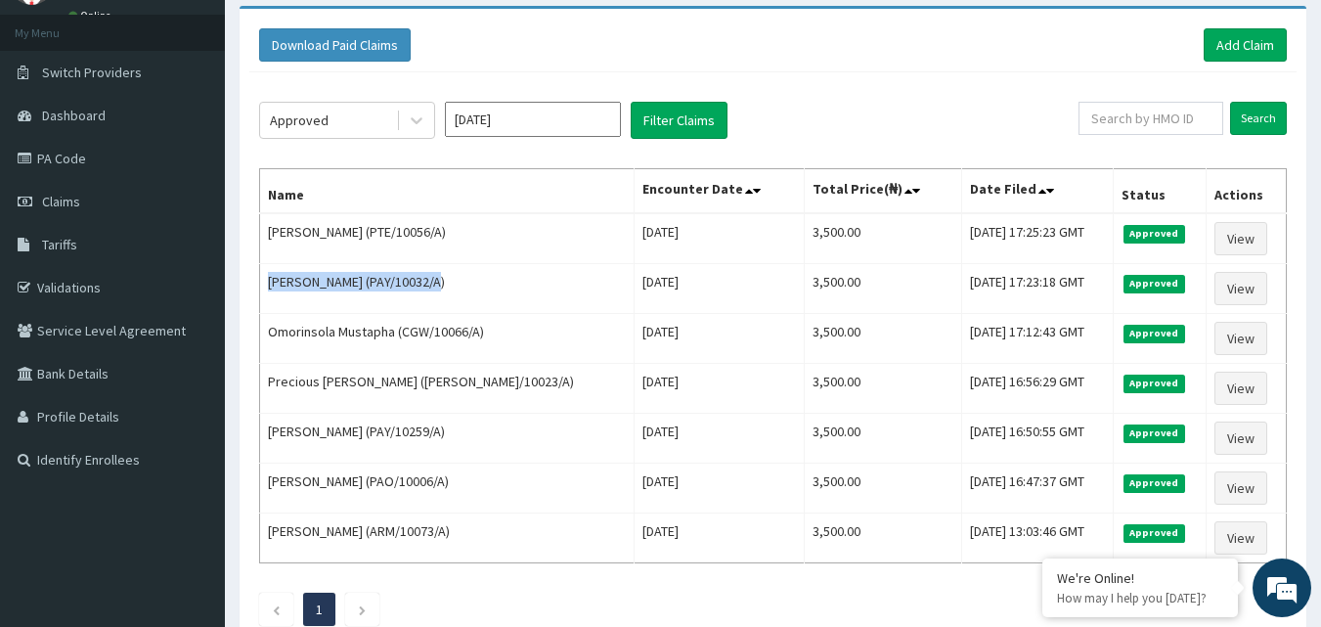
copy td "[PERSON_NAME] (PAY/10032/A"
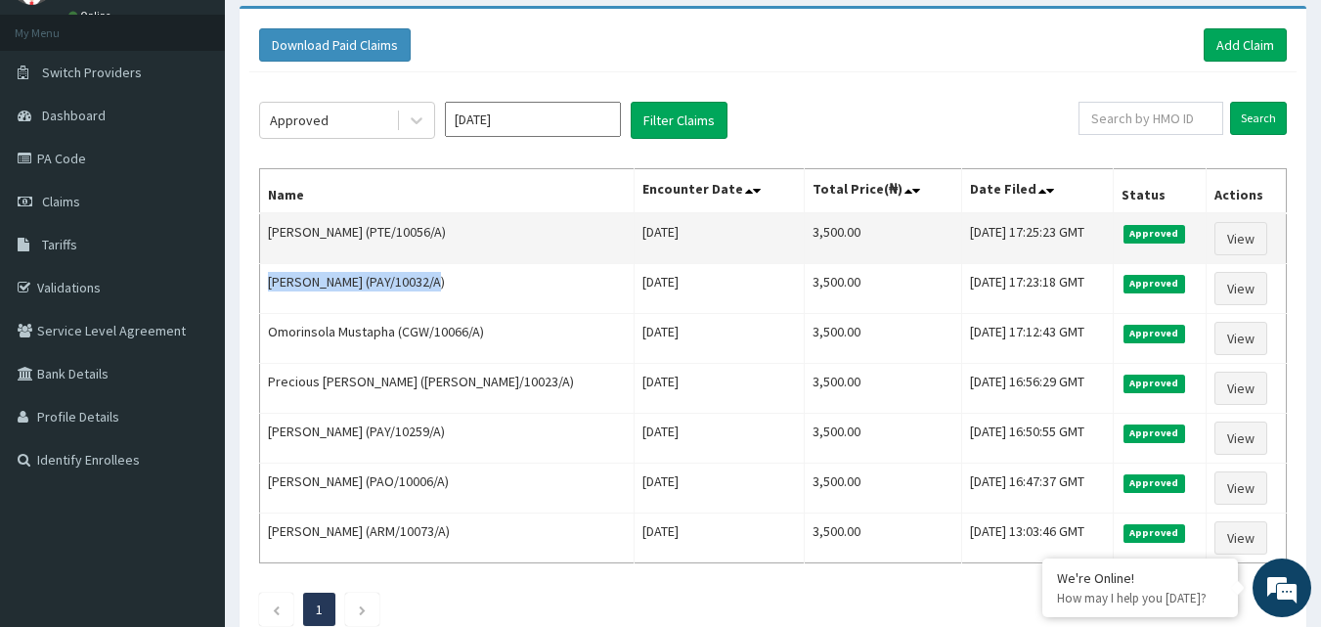
drag, startPoint x: 517, startPoint y: 231, endPoint x: 265, endPoint y: 236, distance: 252.3
click at [265, 236] on td "[PERSON_NAME] (PTE/10056/A)" at bounding box center [447, 238] width 374 height 51
copy td "[PERSON_NAME] (PTE/10056/A"
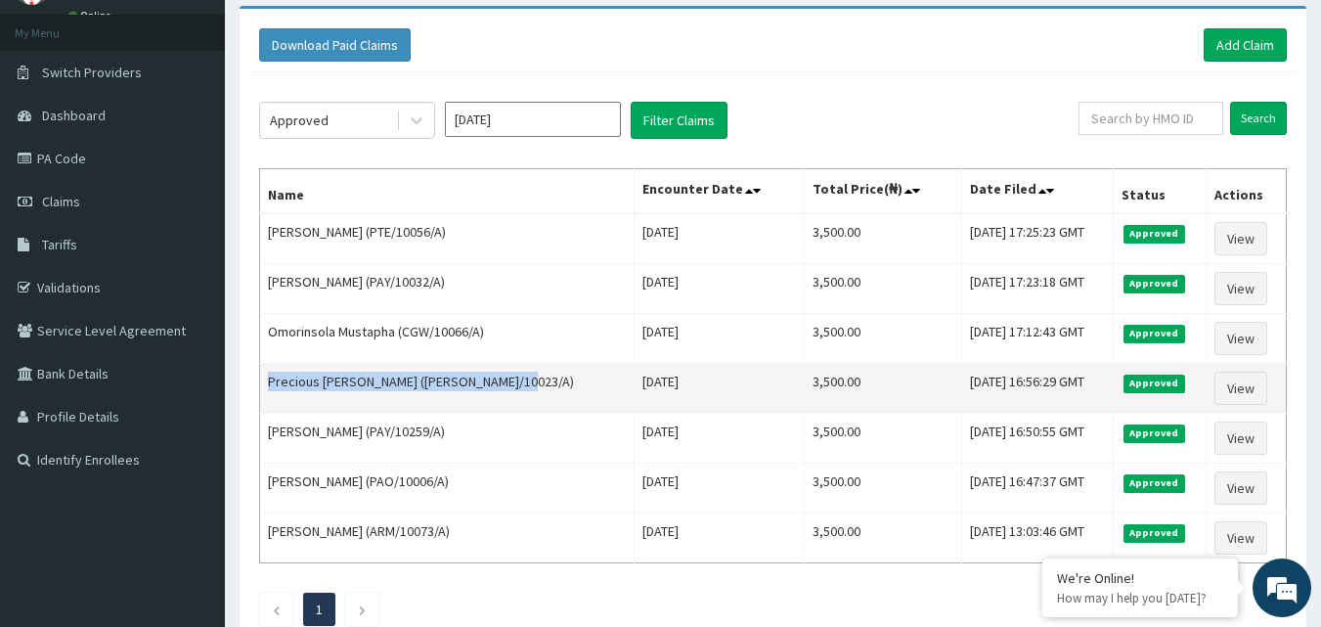
drag, startPoint x: 268, startPoint y: 386, endPoint x: 513, endPoint y: 394, distance: 245.5
click at [513, 394] on td "Precious [PERSON_NAME] ([PERSON_NAME]/10023/A)" at bounding box center [447, 389] width 374 height 50
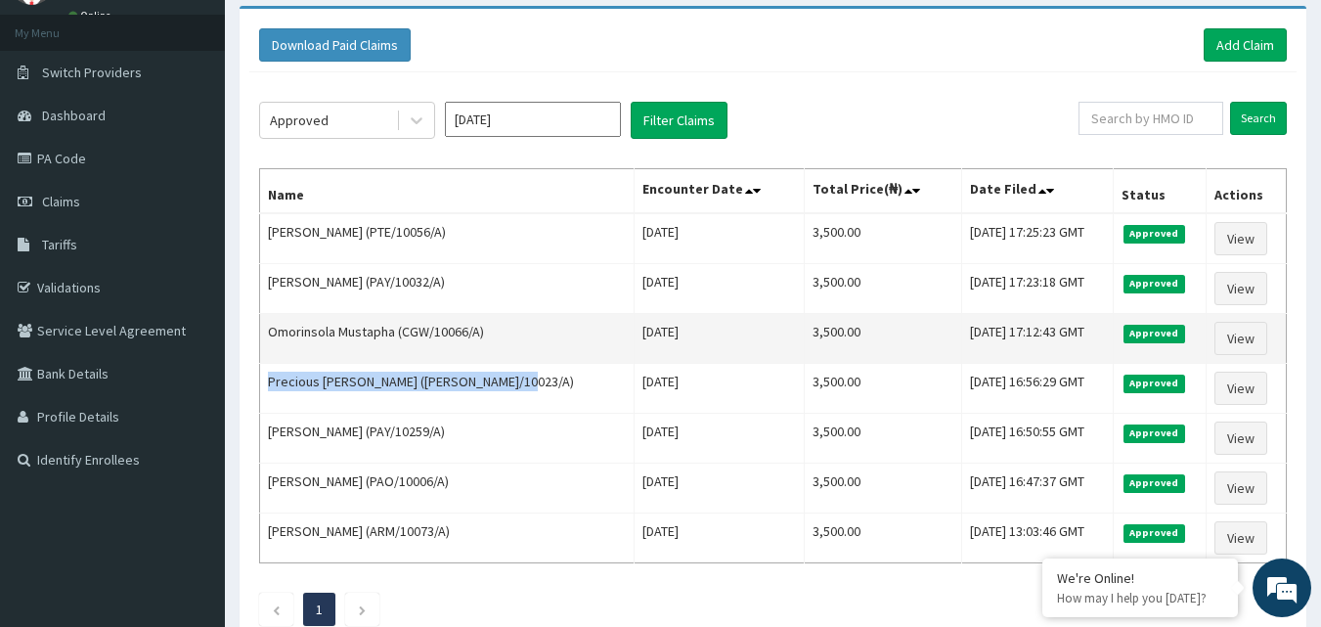
copy td "Precious [PERSON_NAME] ([PERSON_NAME]/10023/A"
